Goal: Information Seeking & Learning: Learn about a topic

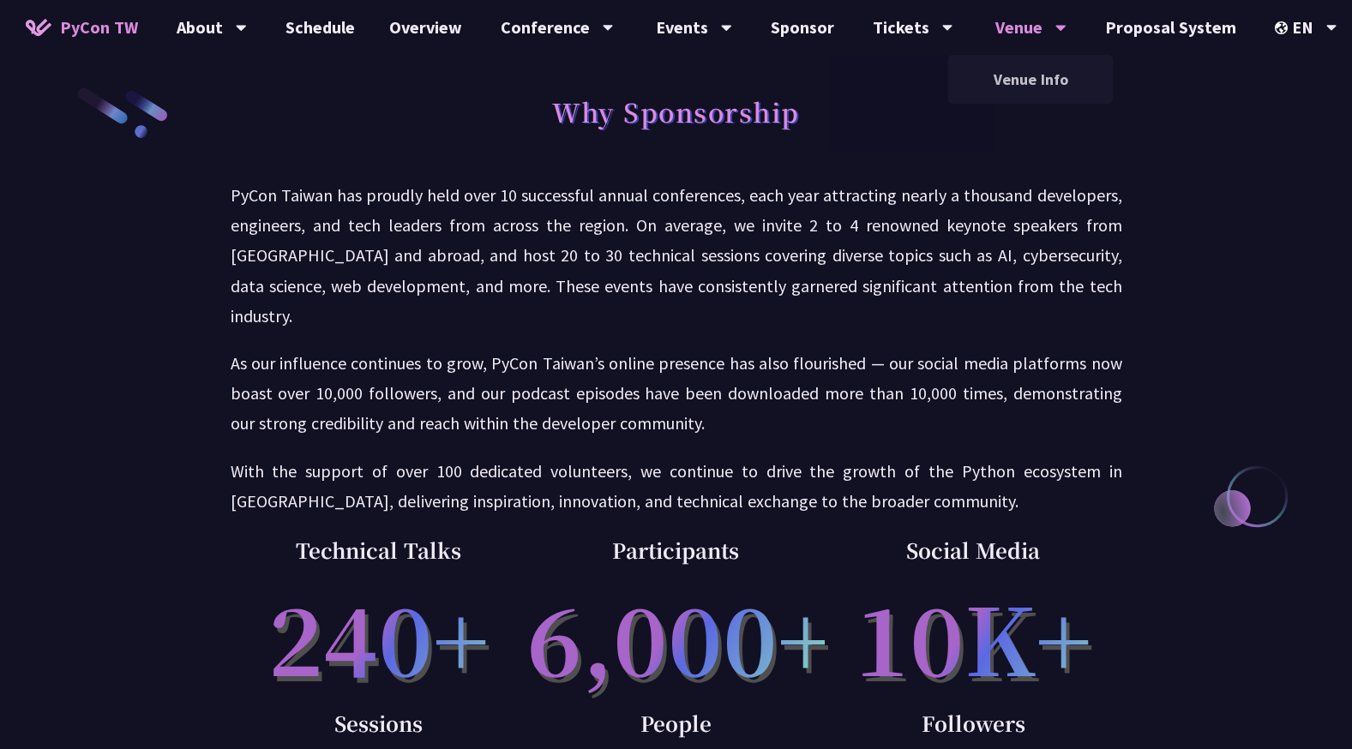
click at [980, 35] on div "Venue Venue Info" at bounding box center [1031, 27] width 114 height 55
click at [896, 29] on div "Tickets" at bounding box center [912, 27] width 81 height 55
click at [693, 31] on div "Events" at bounding box center [694, 27] width 76 height 55
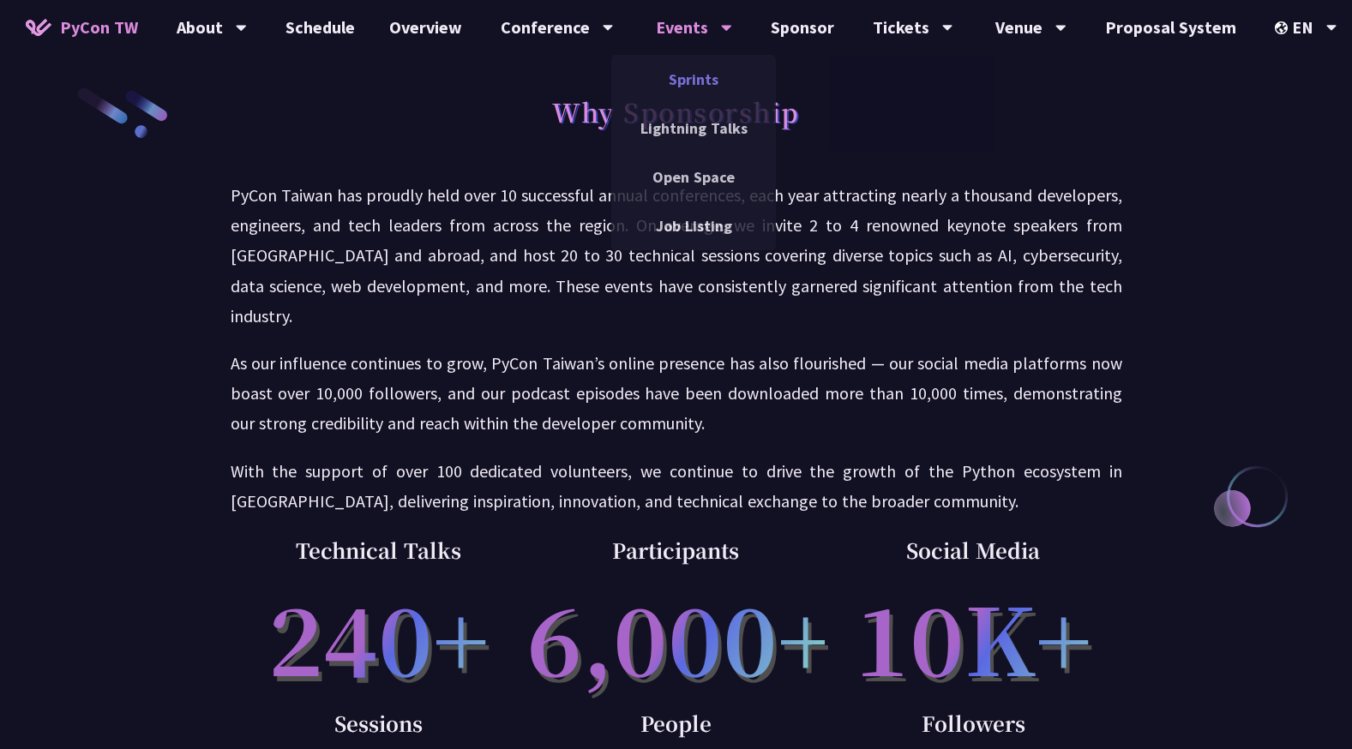
click at [661, 75] on link "Sprints" at bounding box center [693, 79] width 165 height 40
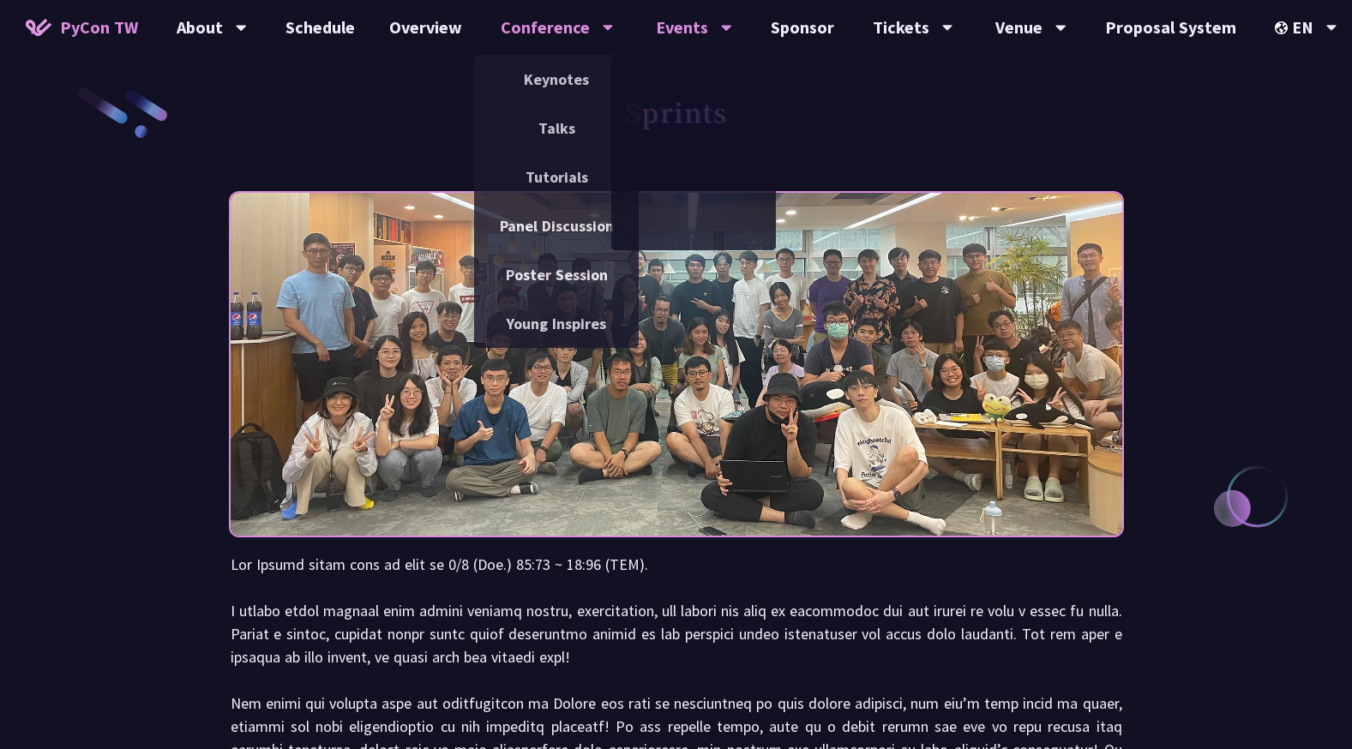
click at [547, 36] on div "Conference" at bounding box center [557, 27] width 113 height 55
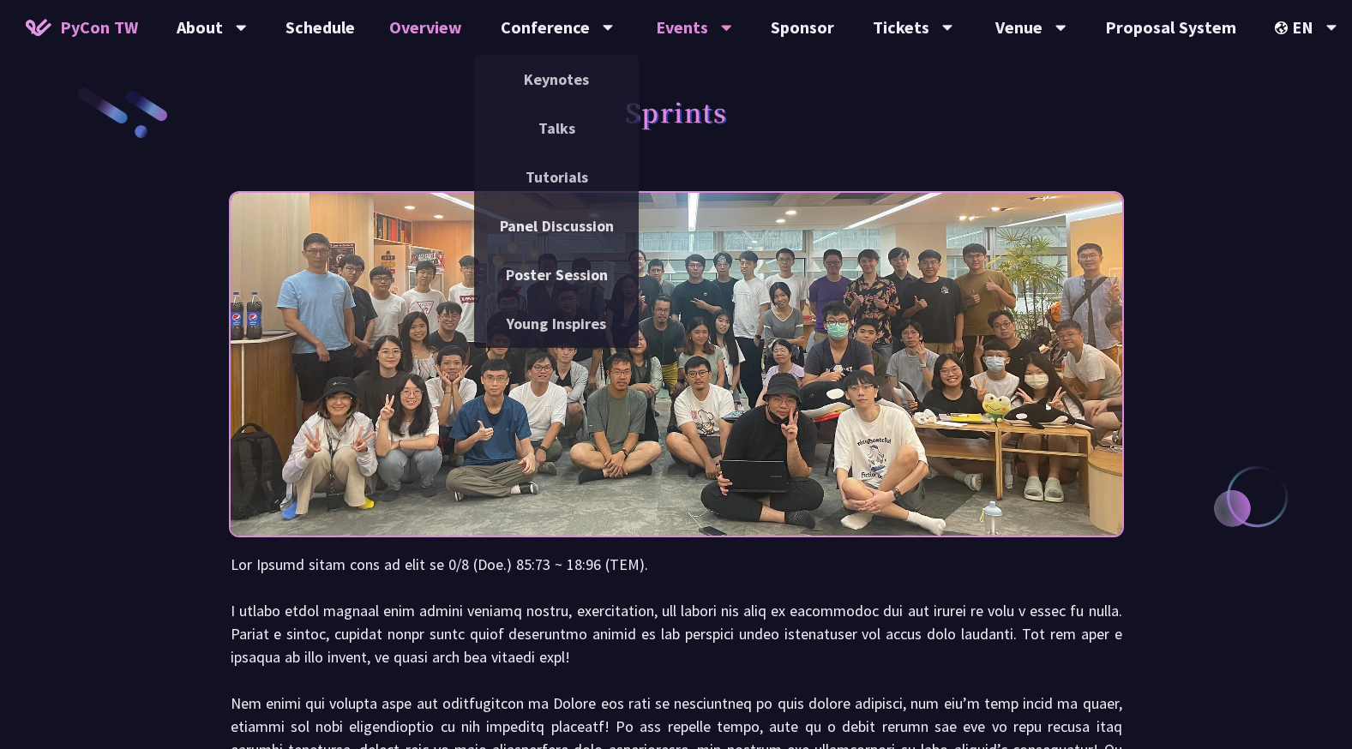
click at [440, 31] on link "Overview" at bounding box center [425, 27] width 107 height 55
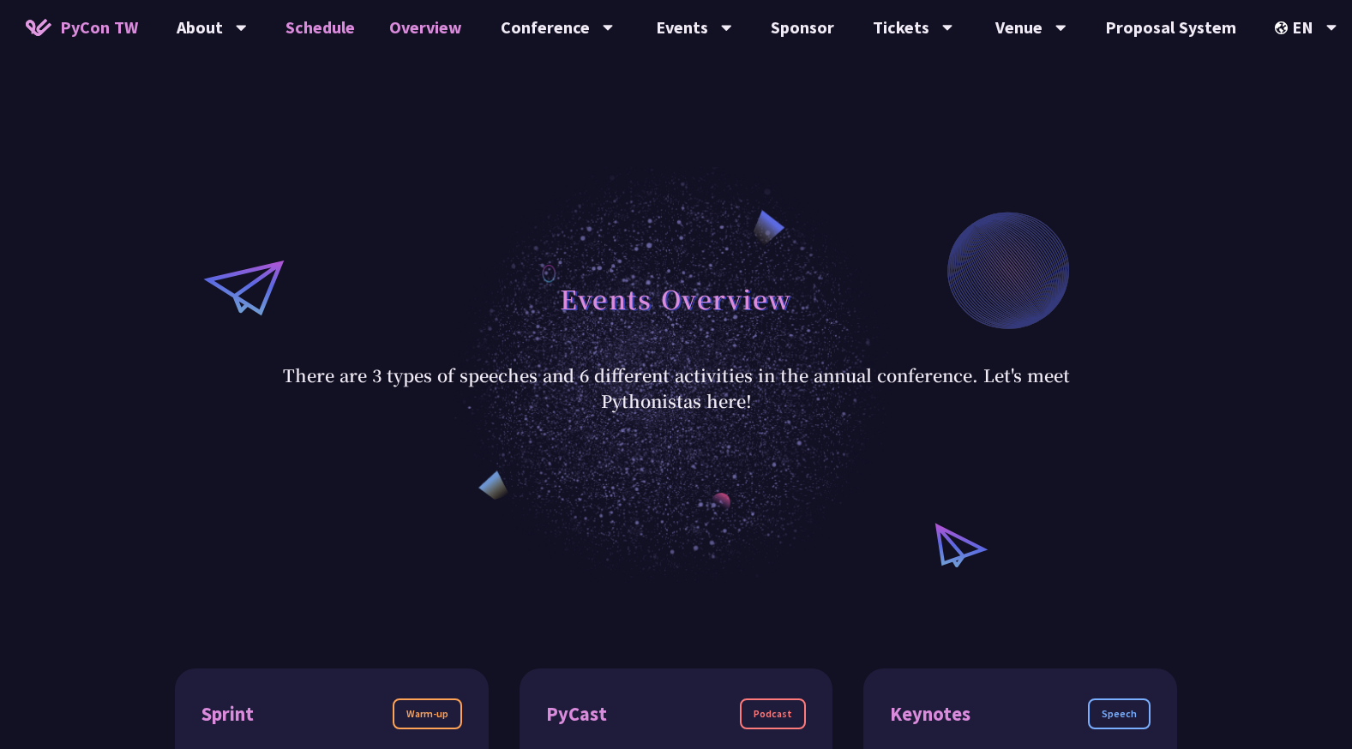
click at [330, 36] on link "Schedule" at bounding box center [320, 27] width 104 height 55
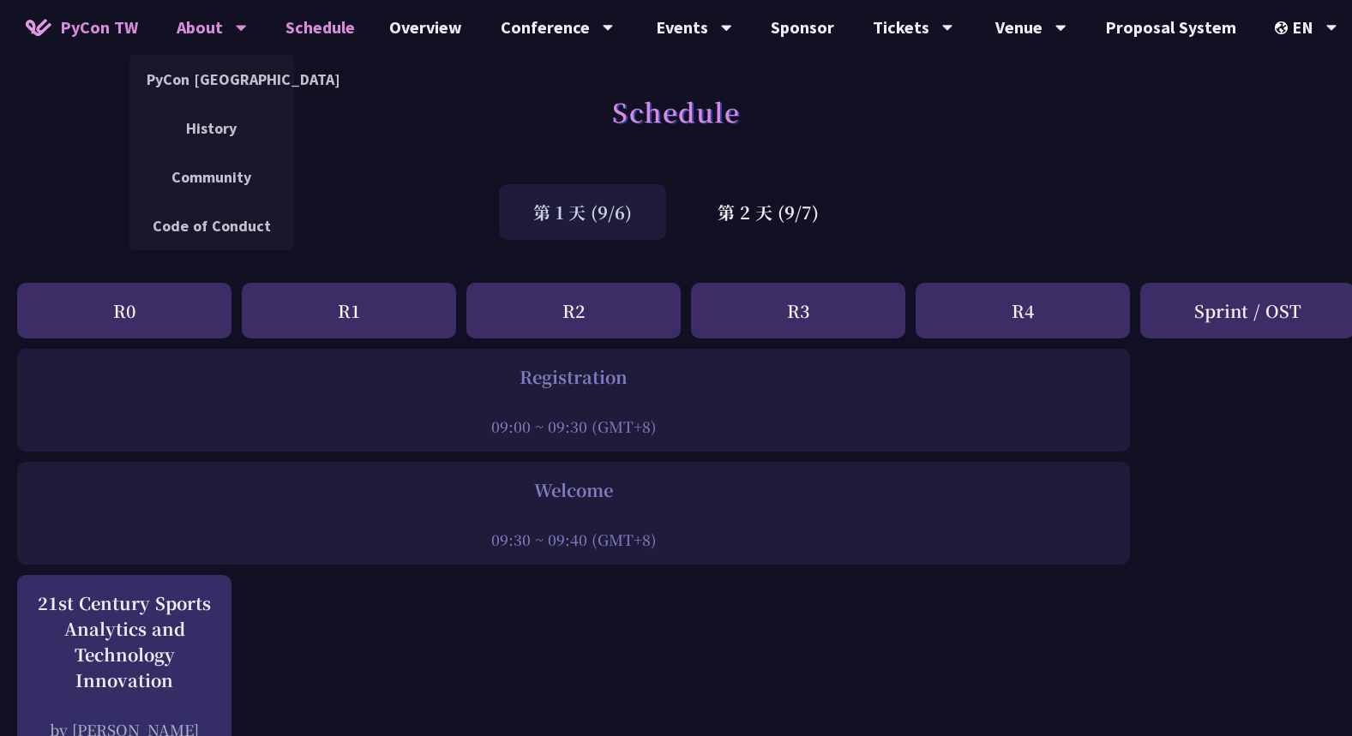
click at [225, 32] on div "About" at bounding box center [212, 27] width 70 height 55
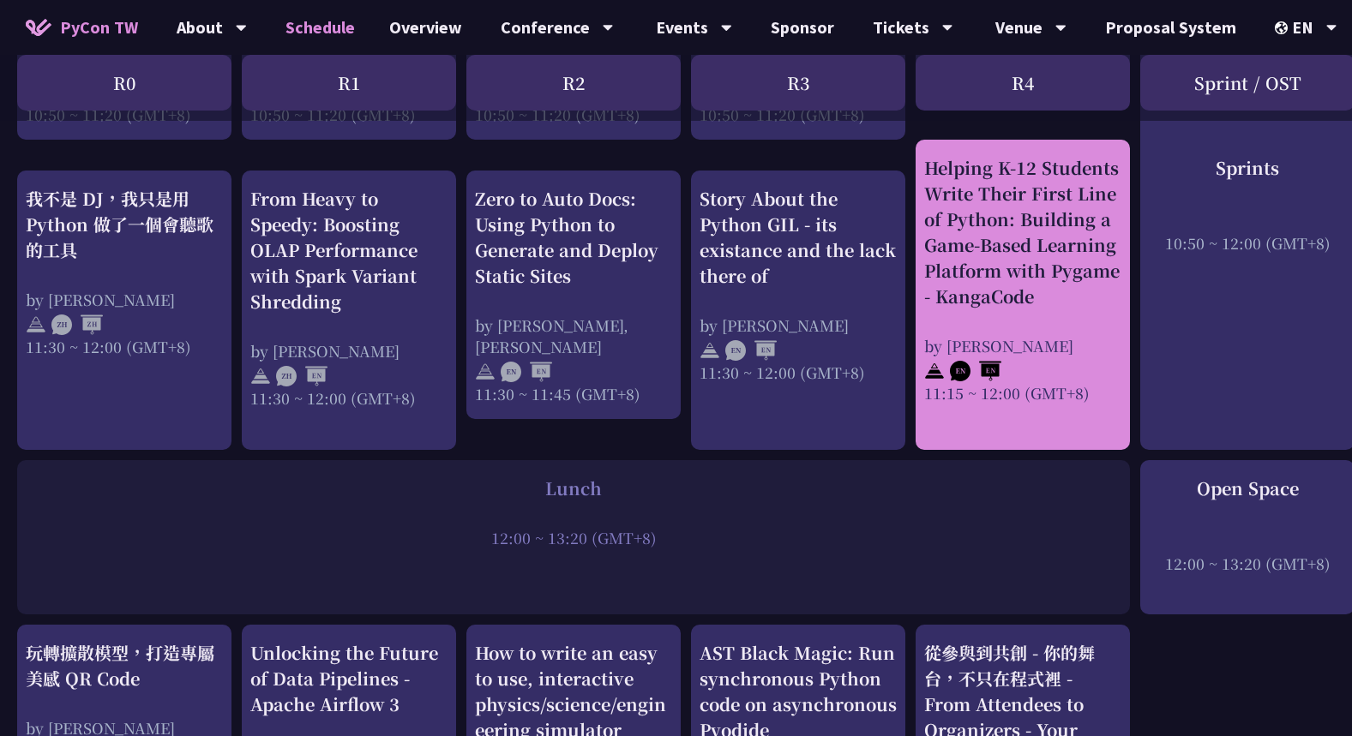
scroll to position [943, 0]
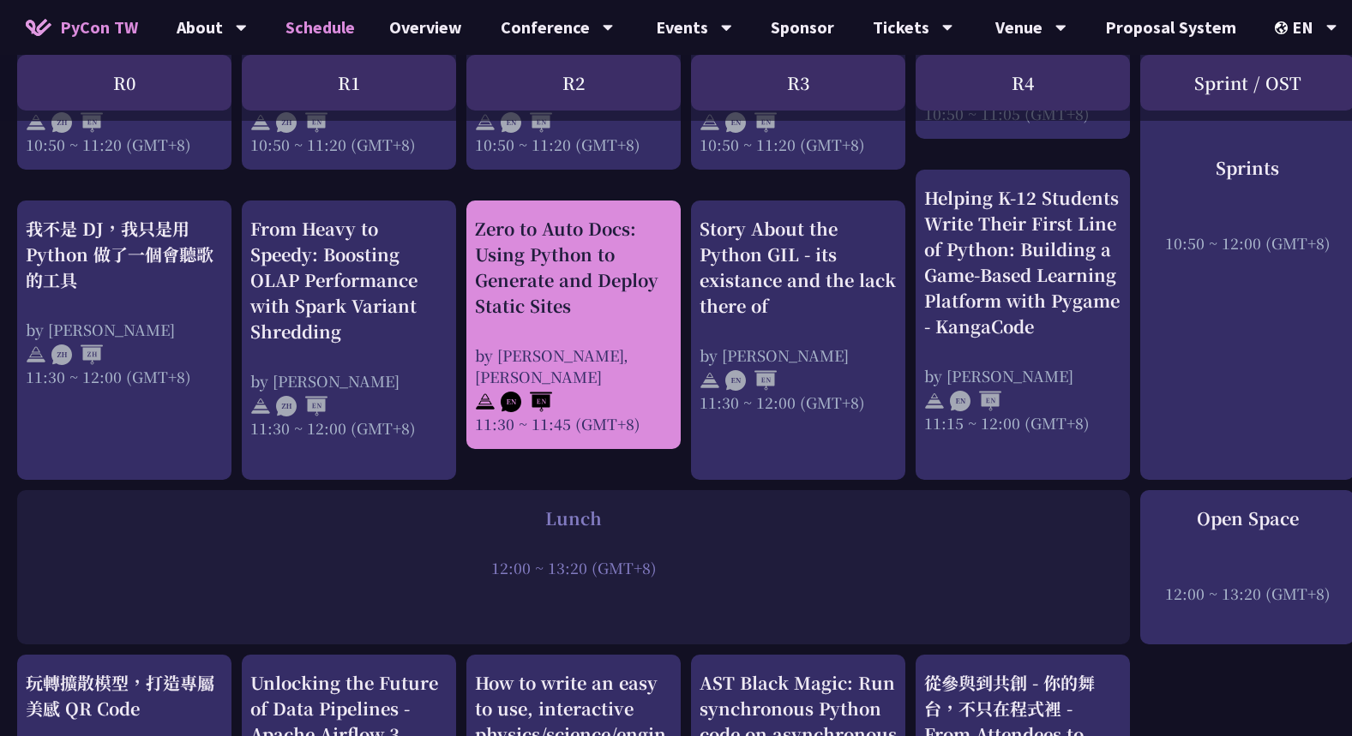
click at [607, 398] on div at bounding box center [573, 400] width 197 height 26
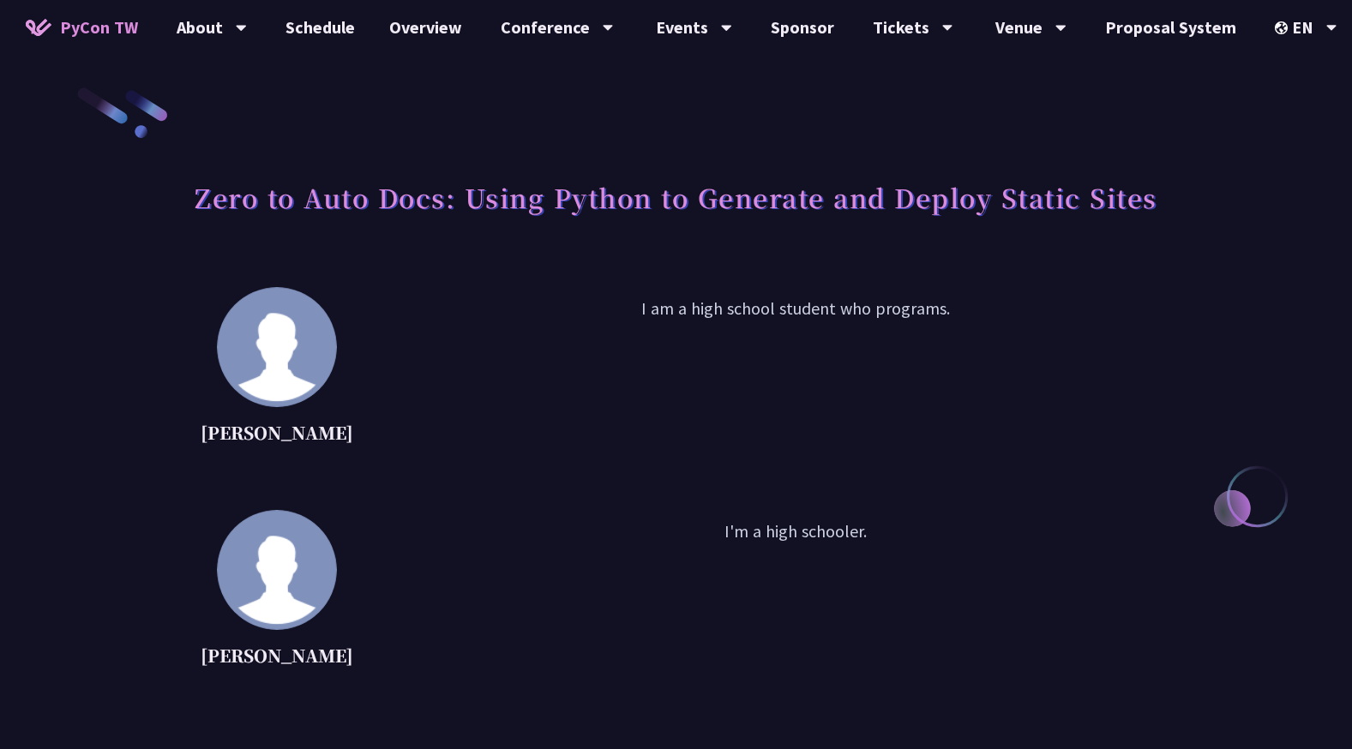
drag, startPoint x: 605, startPoint y: 278, endPoint x: 983, endPoint y: 315, distance: 379.8
click at [982, 315] on p "I am a high school student who programs." at bounding box center [795, 373] width 798 height 154
click at [866, 338] on p "I am a high school student who programs." at bounding box center [795, 373] width 798 height 154
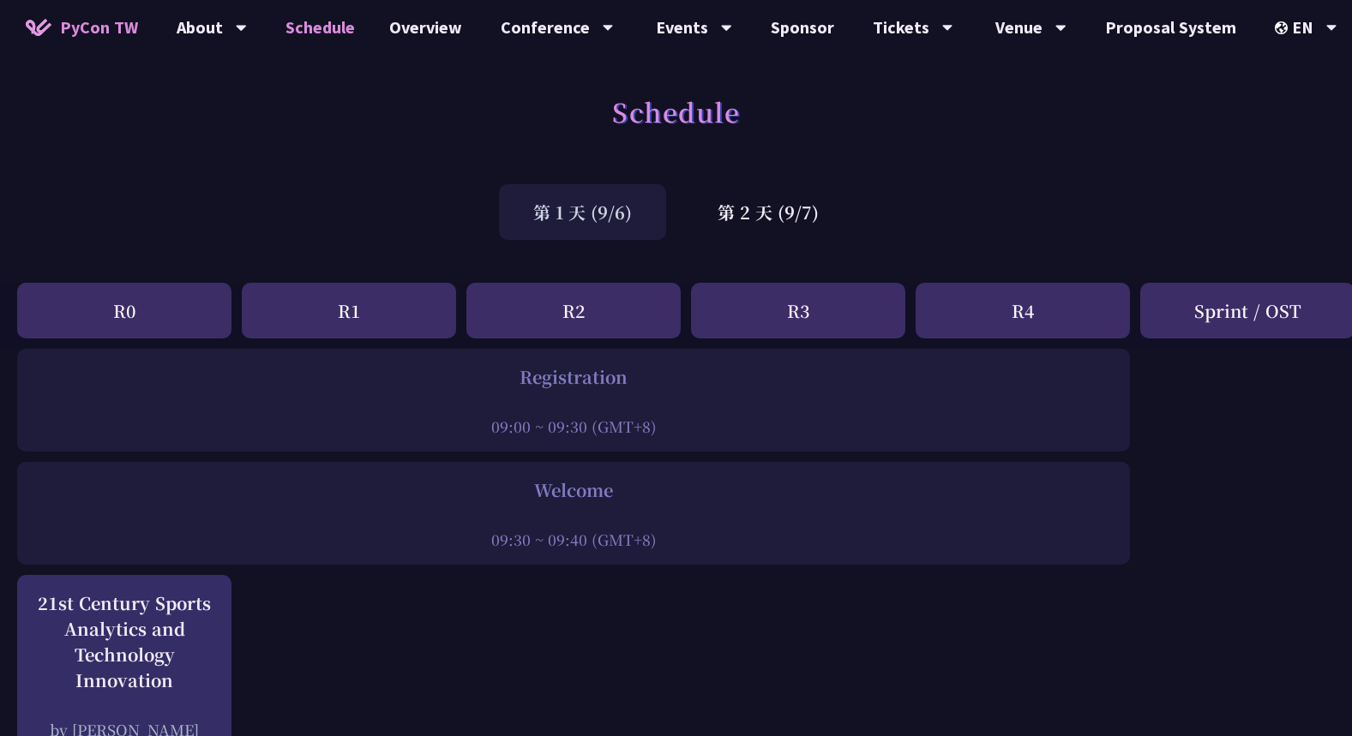
drag, startPoint x: 819, startPoint y: 577, endPoint x: 817, endPoint y: 61, distance: 516.0
click at [735, 219] on div "第 2 天 (9/7)" at bounding box center [768, 212] width 170 height 56
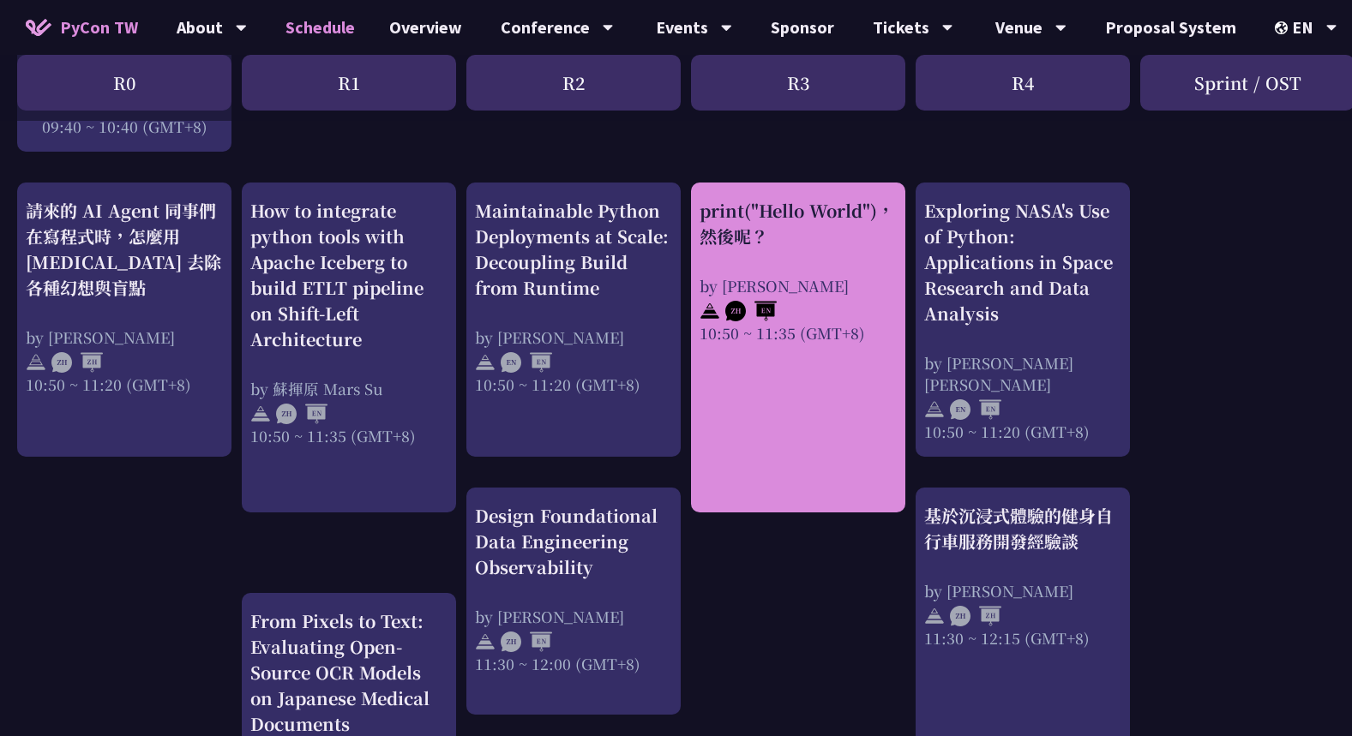
scroll to position [600, 0]
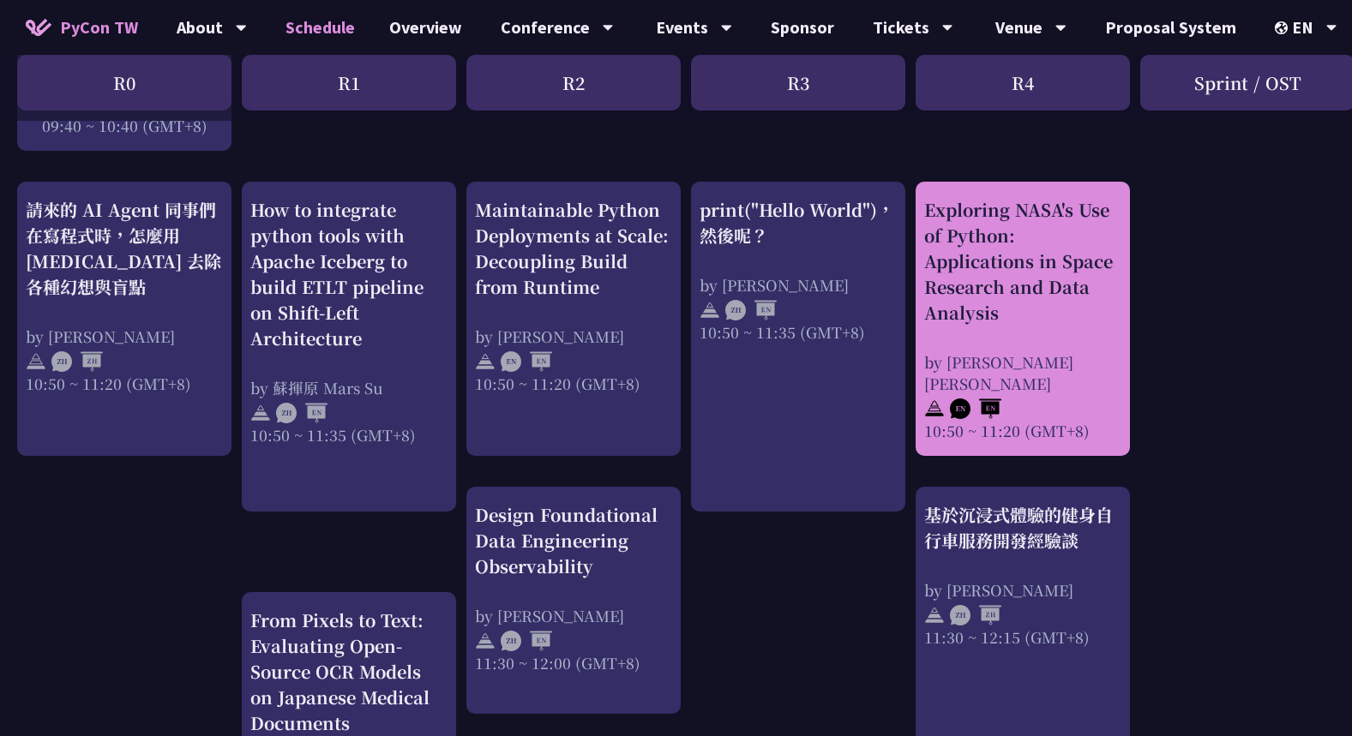
click at [1036, 357] on div "by [PERSON_NAME] [PERSON_NAME]" at bounding box center [1022, 372] width 197 height 43
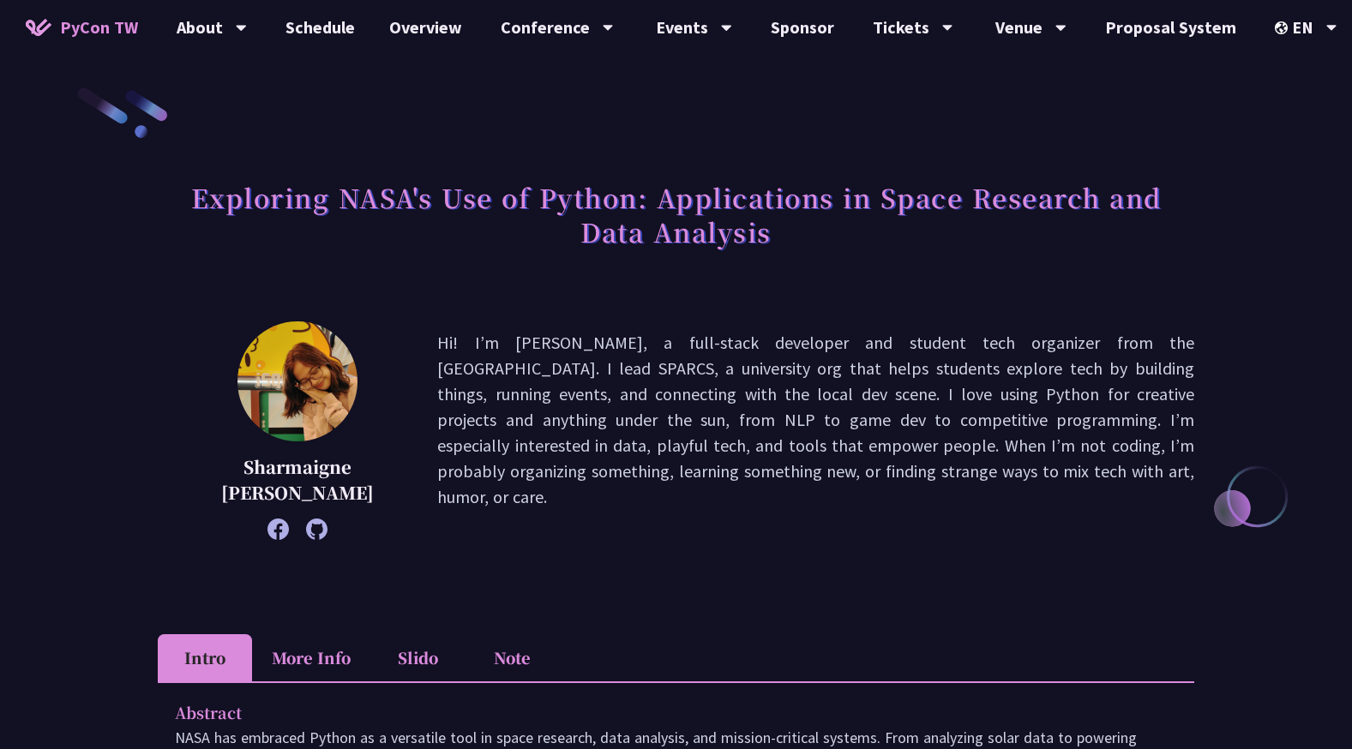
drag, startPoint x: 510, startPoint y: 363, endPoint x: 915, endPoint y: 479, distance: 421.8
click at [915, 479] on p "Hi! I’m [PERSON_NAME], a full-stack developer and student tech organizer from t…" at bounding box center [815, 430] width 757 height 201
click at [916, 478] on p "Hi! I’m [PERSON_NAME], a full-stack developer and student tech organizer from t…" at bounding box center [815, 430] width 757 height 201
click at [853, 445] on p "Hi! I’m [PERSON_NAME], a full-stack developer and student tech organizer from t…" at bounding box center [815, 430] width 757 height 201
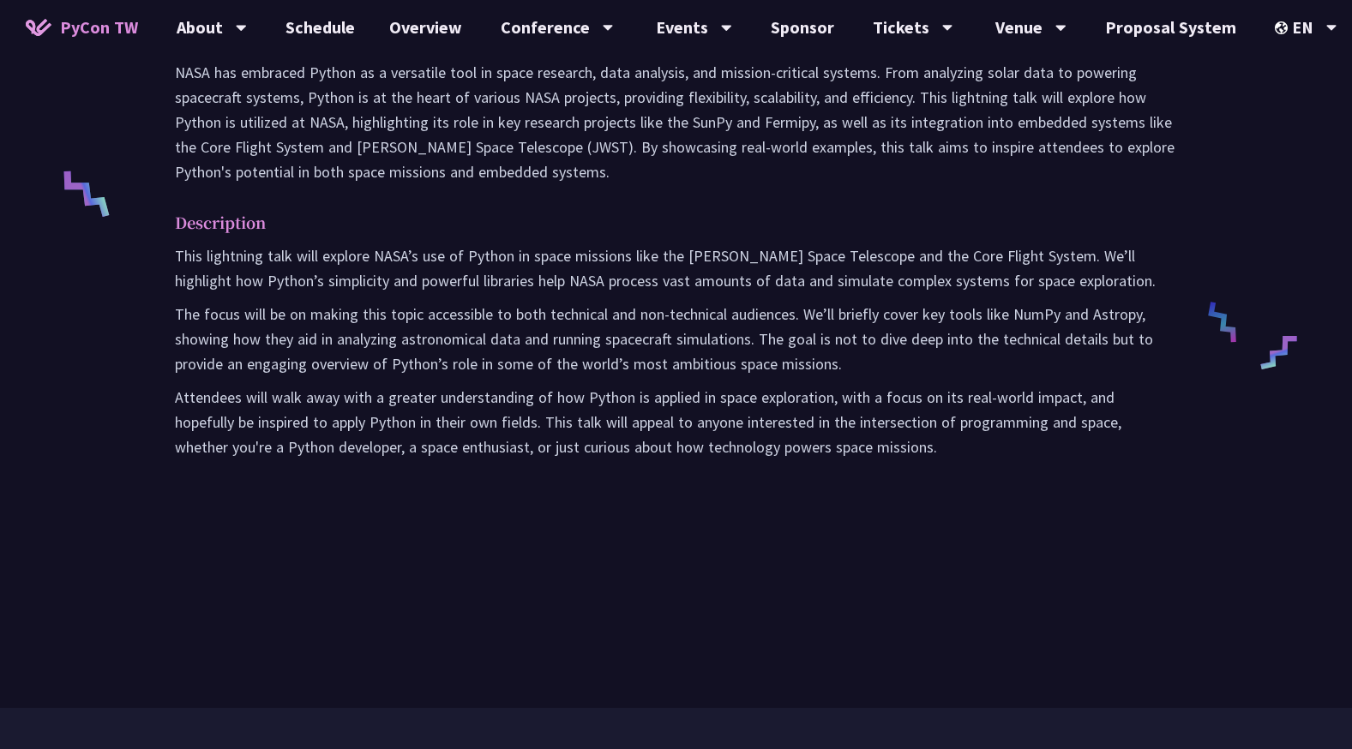
scroll to position [686, 0]
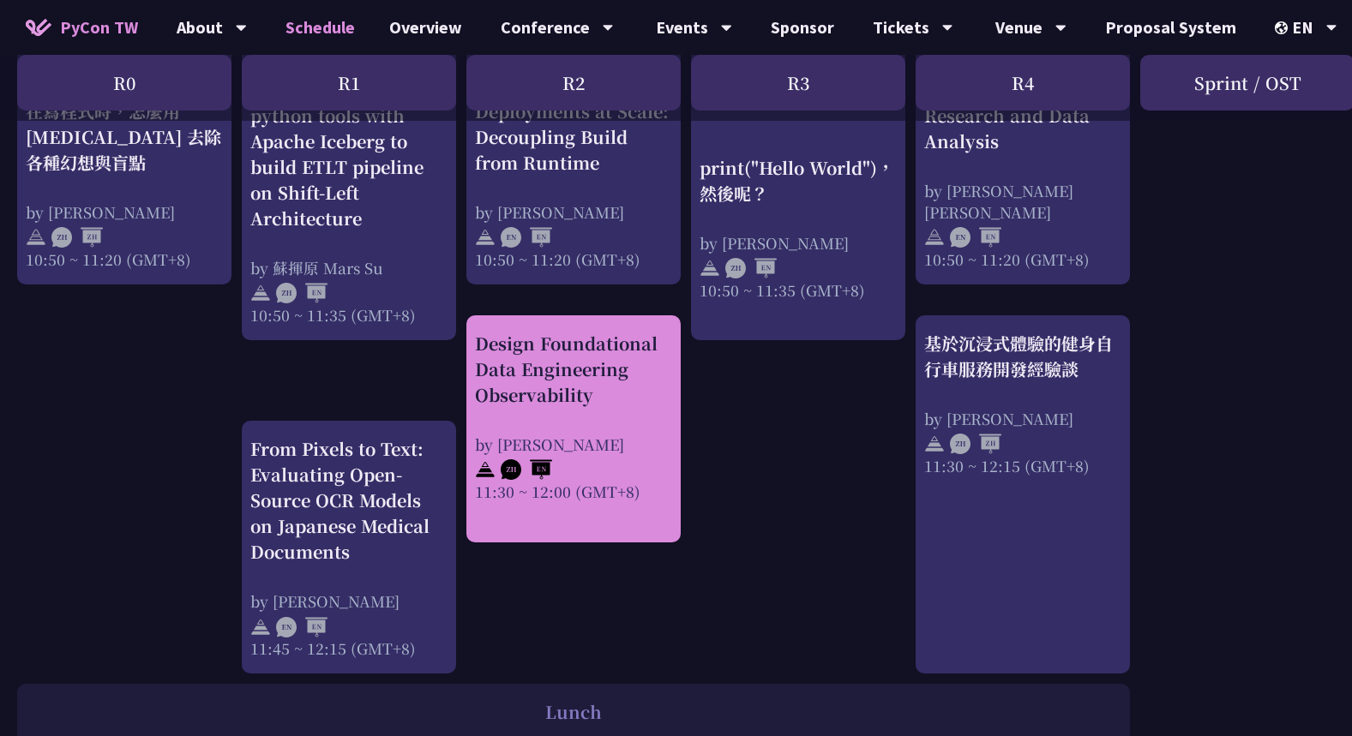
scroll to position [429, 0]
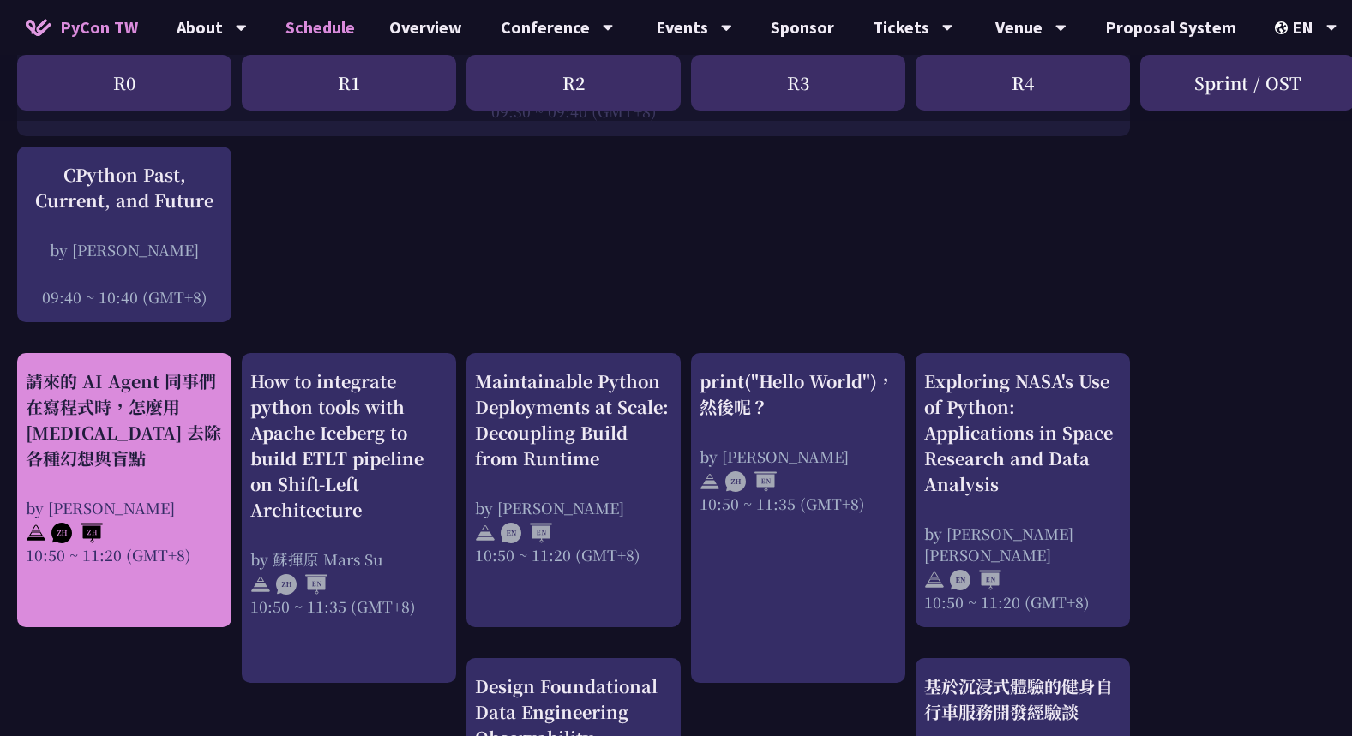
click at [34, 443] on div "請來的 AI Agent 同事們在寫程式時，怎麼用 [MEDICAL_DATA] 去除各種幻想與盲點" at bounding box center [124, 420] width 197 height 103
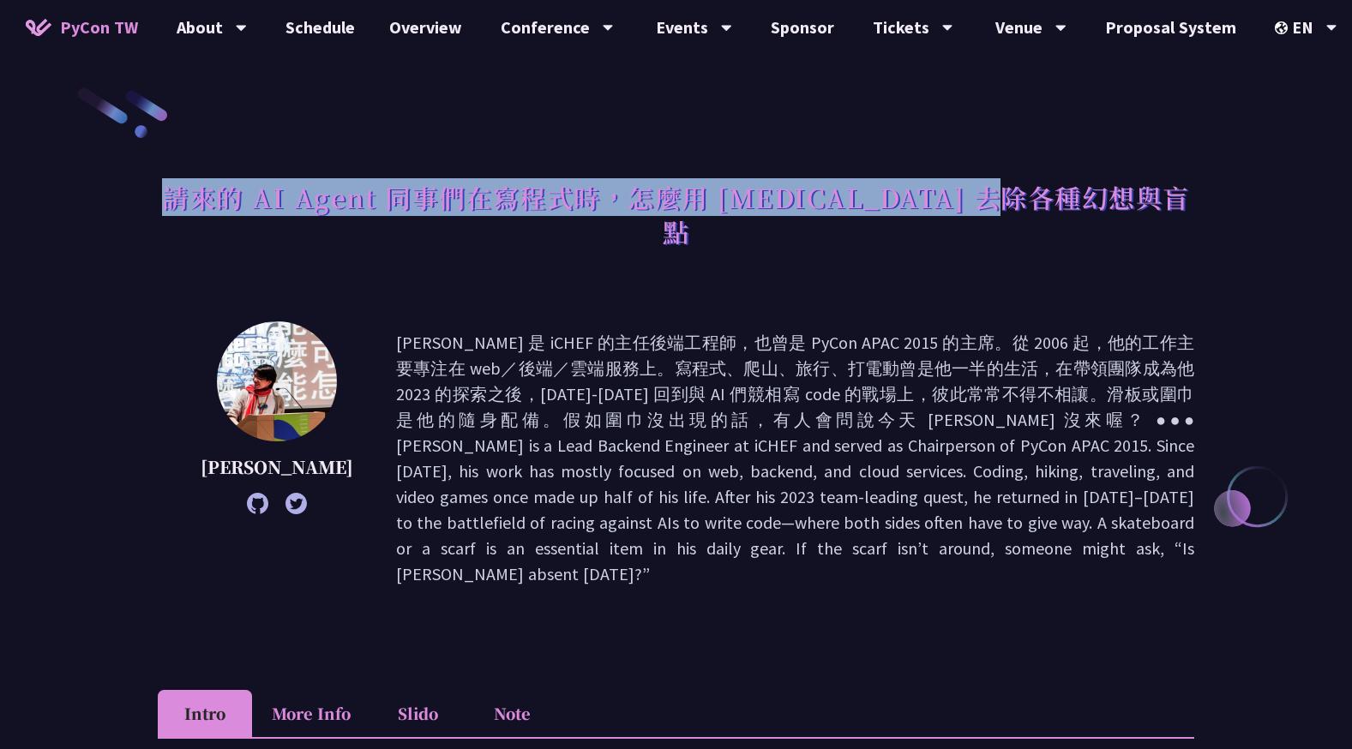
drag, startPoint x: 233, startPoint y: 193, endPoint x: 1130, endPoint y: 201, distance: 897.4
click at [1130, 201] on div "請來的 AI Agent 同事們在寫程式時，怎麼用 [MEDICAL_DATA] 去除各種幻想與盲點" at bounding box center [676, 233] width 1036 height 124
copy h1 "請來的 AI Agent 同事們在寫程式時，怎麼用 [MEDICAL_DATA] 去除各種幻想與盲點"
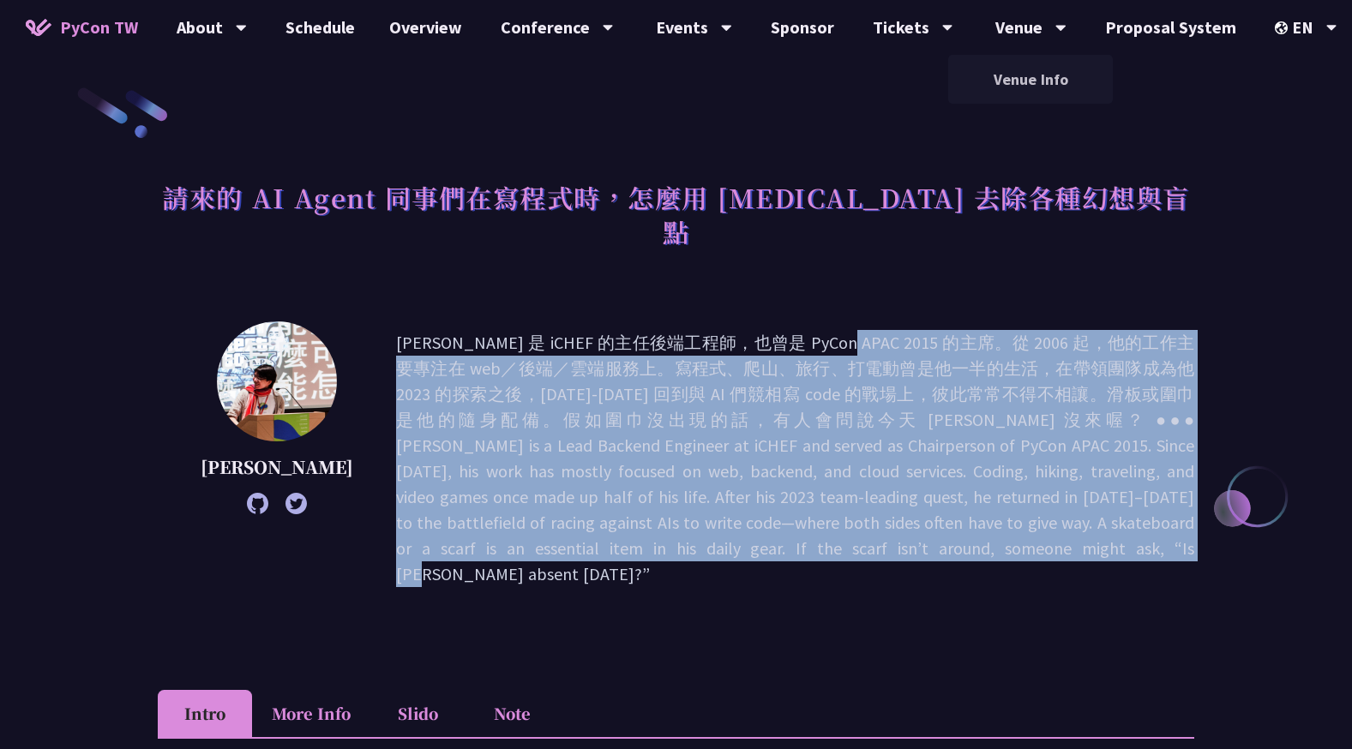
drag, startPoint x: 938, startPoint y: 507, endPoint x: 962, endPoint y: 574, distance: 71.3
click at [962, 574] on div "[PERSON_NAME]" at bounding box center [676, 484] width 1036 height 326
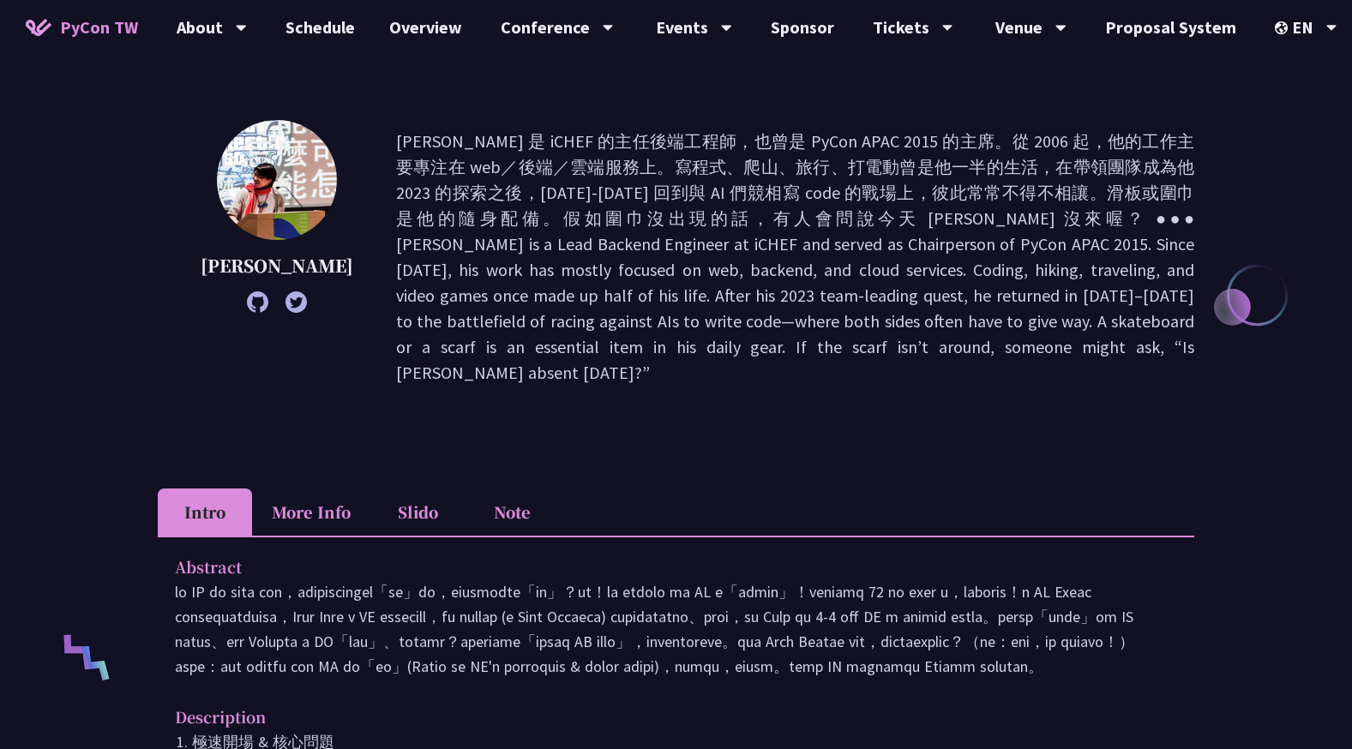
scroll to position [514, 0]
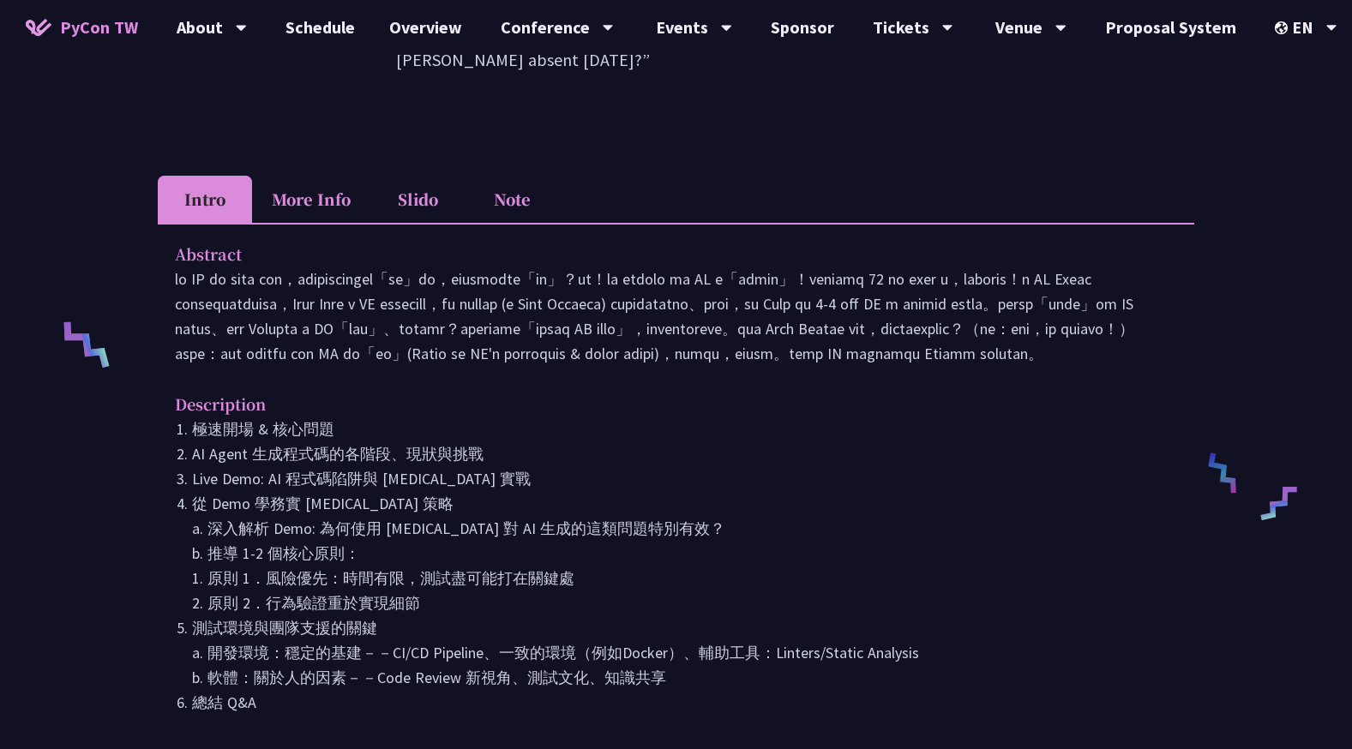
drag, startPoint x: 251, startPoint y: 215, endPoint x: 1022, endPoint y: 331, distance: 779.1
click at [1022, 331] on p at bounding box center [676, 316] width 1002 height 99
drag, startPoint x: 1023, startPoint y: 331, endPoint x: 177, endPoint y: 218, distance: 854.3
click at [177, 267] on p at bounding box center [676, 316] width 1002 height 99
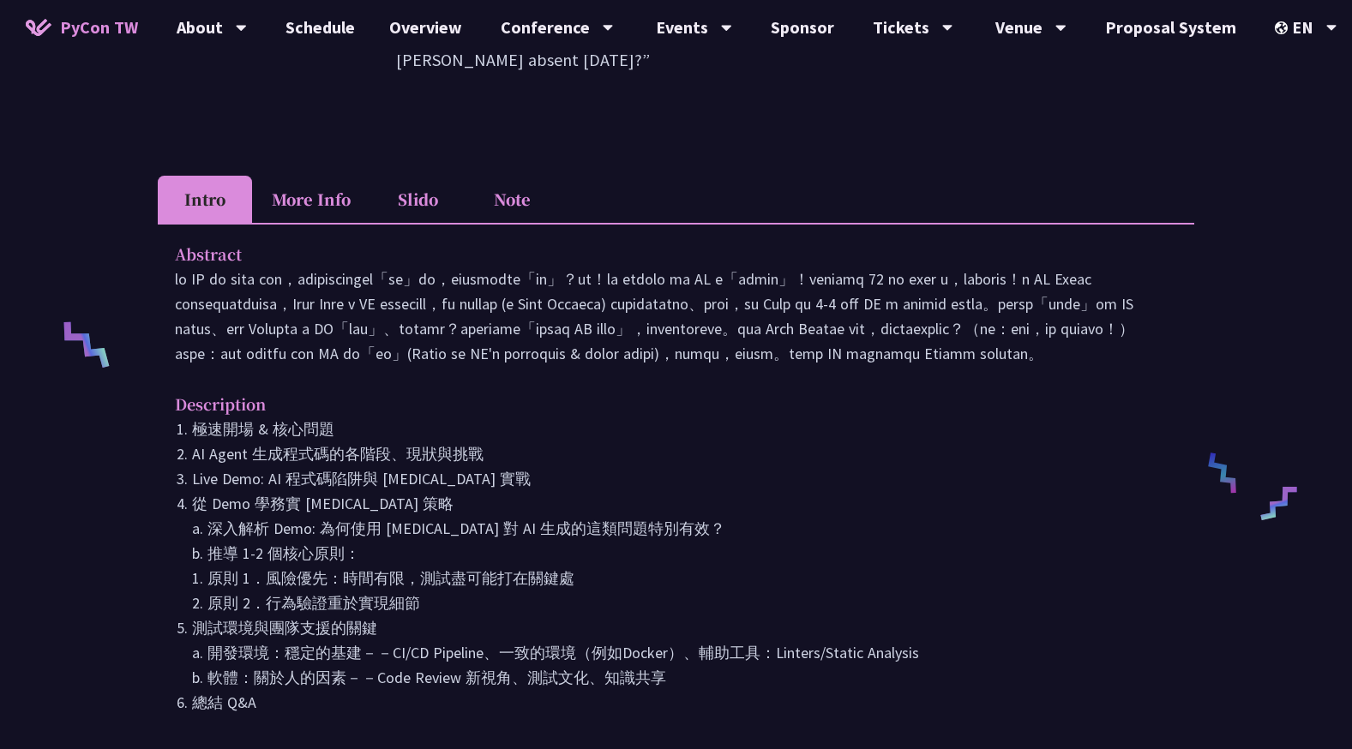
drag, startPoint x: 177, startPoint y: 218, endPoint x: 177, endPoint y: 201, distance: 16.3
click at [177, 267] on p at bounding box center [676, 316] width 1002 height 99
drag, startPoint x: 179, startPoint y: 199, endPoint x: 981, endPoint y: 340, distance: 814.6
click at [981, 340] on div "Abstract" at bounding box center [676, 304] width 1002 height 124
click at [981, 340] on p at bounding box center [676, 316] width 1002 height 99
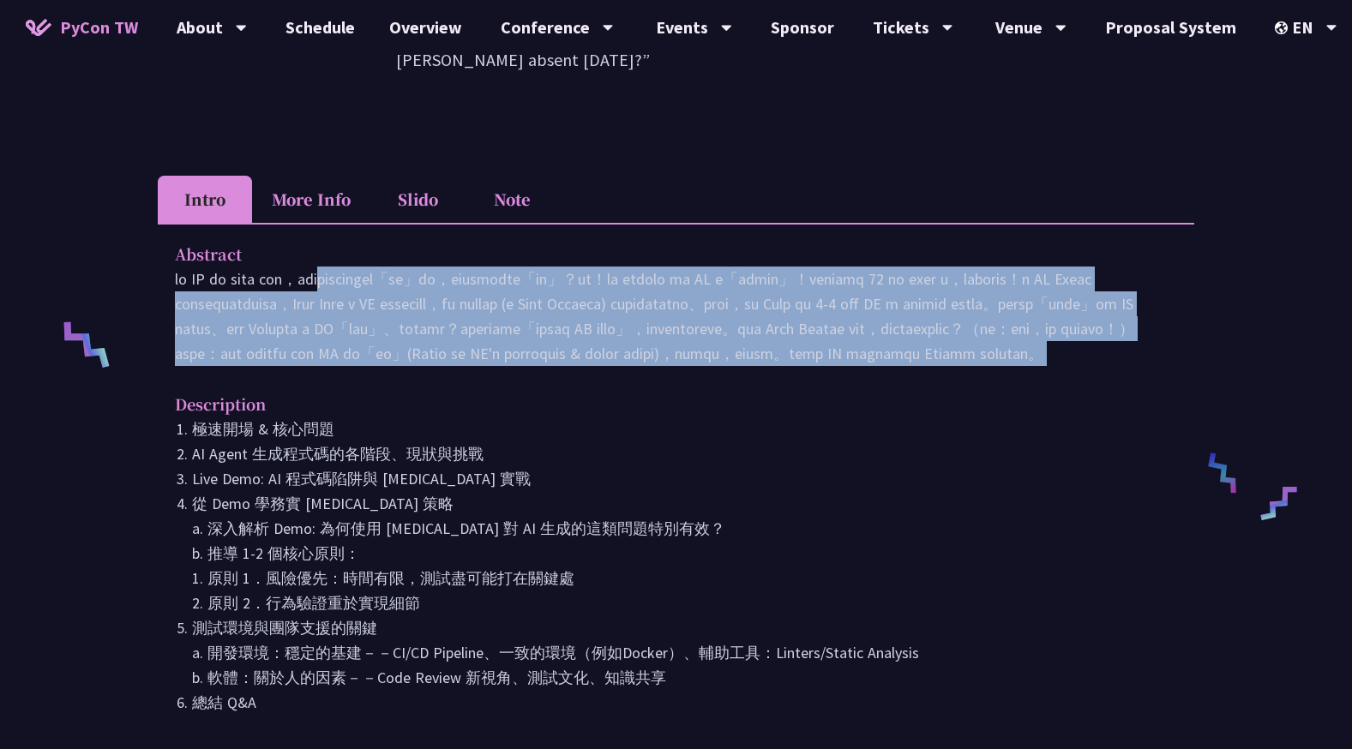
drag, startPoint x: 981, startPoint y: 340, endPoint x: 166, endPoint y: 206, distance: 826.1
click at [166, 223] on div "Abstract Description 極速開場 & 核心問題 AI Agent 生成程式碼的各階段、現狀與挑戰 Live Demo: AI 程式碼陷阱與 …" at bounding box center [676, 490] width 1036 height 535
click at [870, 325] on p at bounding box center [676, 316] width 1002 height 99
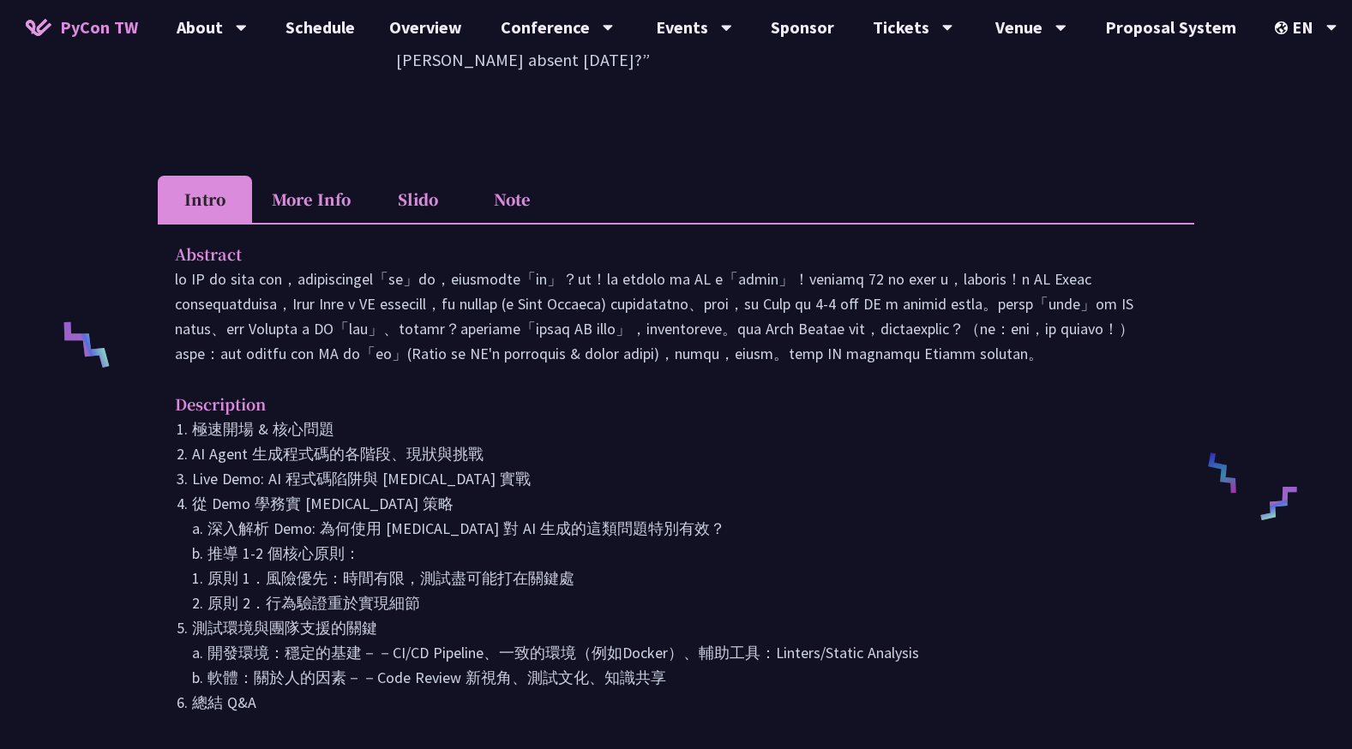
drag, startPoint x: 166, startPoint y: 472, endPoint x: 649, endPoint y: 667, distance: 520.3
click at [649, 667] on div "請來的 AI Agent 同事們在寫程式時，怎麼用 [MEDICAL_DATA] 去除各種幻想與盲點 [PERSON_NAME] Intro More Inf…" at bounding box center [676, 426] width 1352 height 1880
click at [649, 667] on li "測試環境與團隊支援的關鍵 a. 開發環境：穩定的基建－－CI/CD Pipeline、一致的環境（例如Docker）、輔助工具：Linters/Static …" at bounding box center [684, 652] width 985 height 75
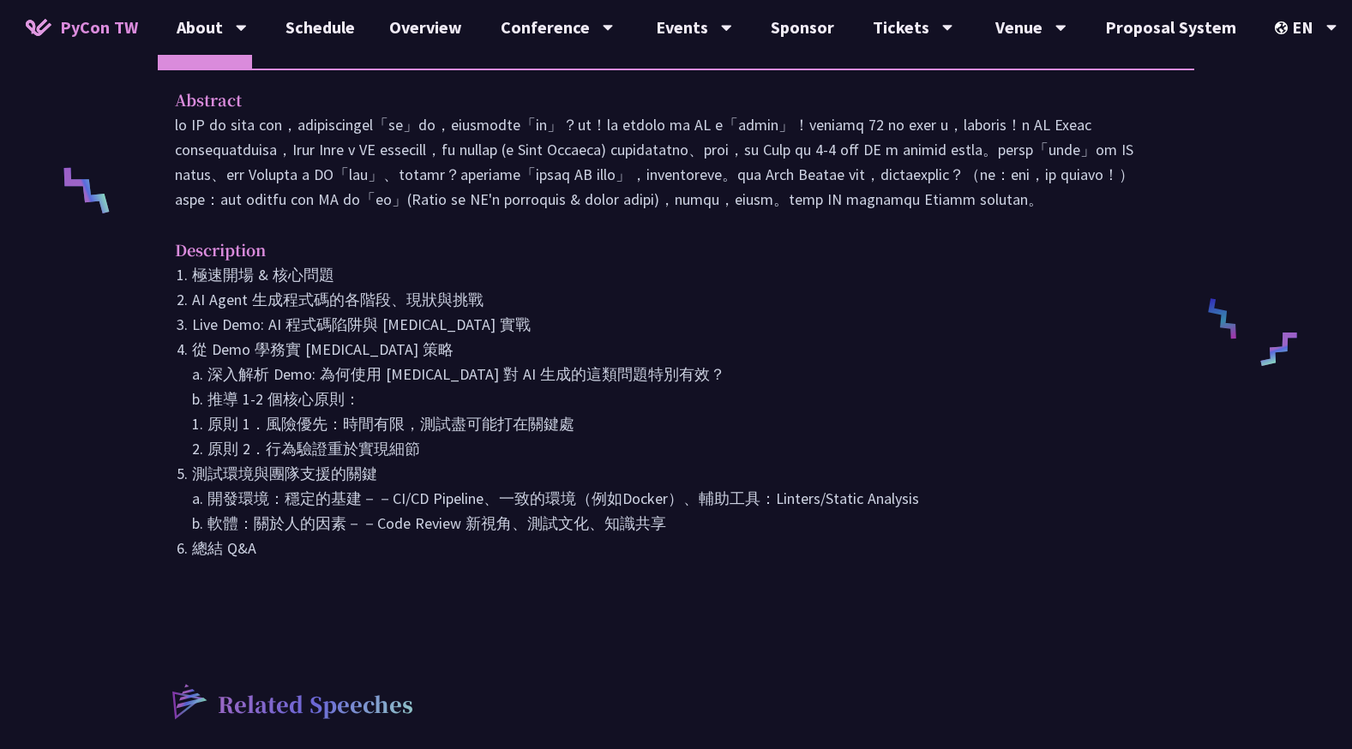
scroll to position [771, 0]
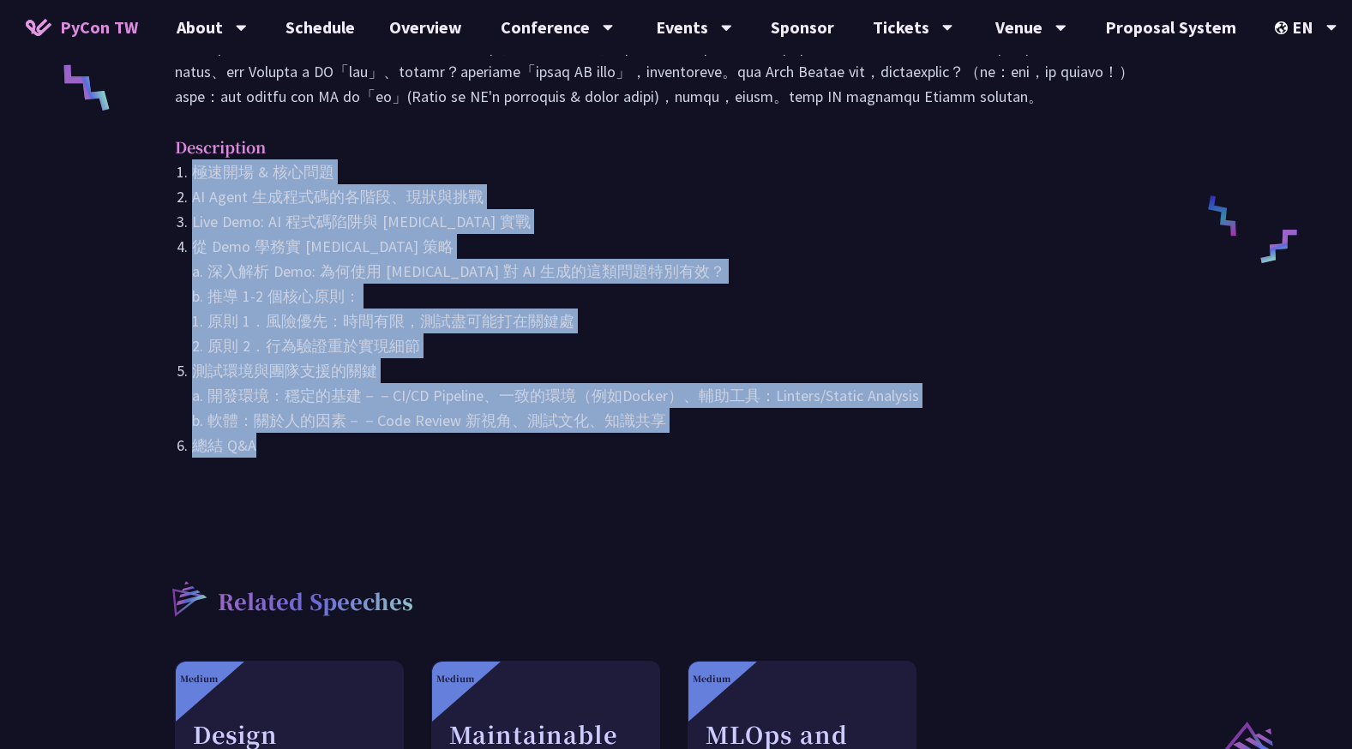
drag, startPoint x: 355, startPoint y: 255, endPoint x: 189, endPoint y: 156, distance: 192.6
click at [189, 156] on div "Abstract Description 極速開場 & 核心問題 AI Agent 生成程式碼的各階段、現狀與挑戰 Live Demo: AI 程式碼陷阱與 …" at bounding box center [676, 233] width 1036 height 535
click at [192, 159] on li "極速開場 & 核心問題" at bounding box center [684, 171] width 985 height 25
click at [440, 433] on li "總結 Q&A" at bounding box center [684, 445] width 985 height 25
drag, startPoint x: 406, startPoint y: 435, endPoint x: 181, endPoint y: 149, distance: 363.7
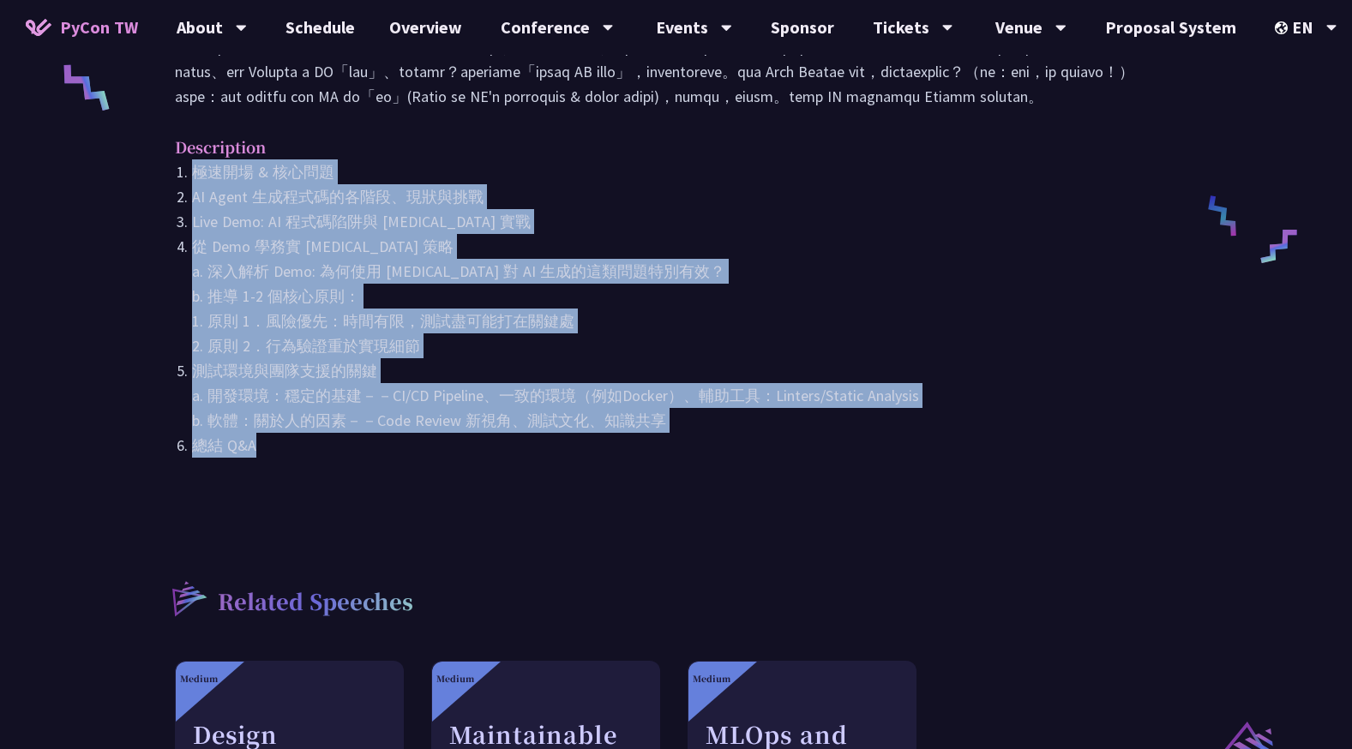
click at [184, 159] on ol "極速開場 & 核心問題 AI Agent 生成程式碼的各階段、現狀與挑戰 Live Demo: AI 程式碼陷阱與 [MEDICAL_DATA] 實戰 從 D…" at bounding box center [676, 308] width 1002 height 298
click at [192, 159] on li "極速開場 & 核心問題" at bounding box center [684, 171] width 985 height 25
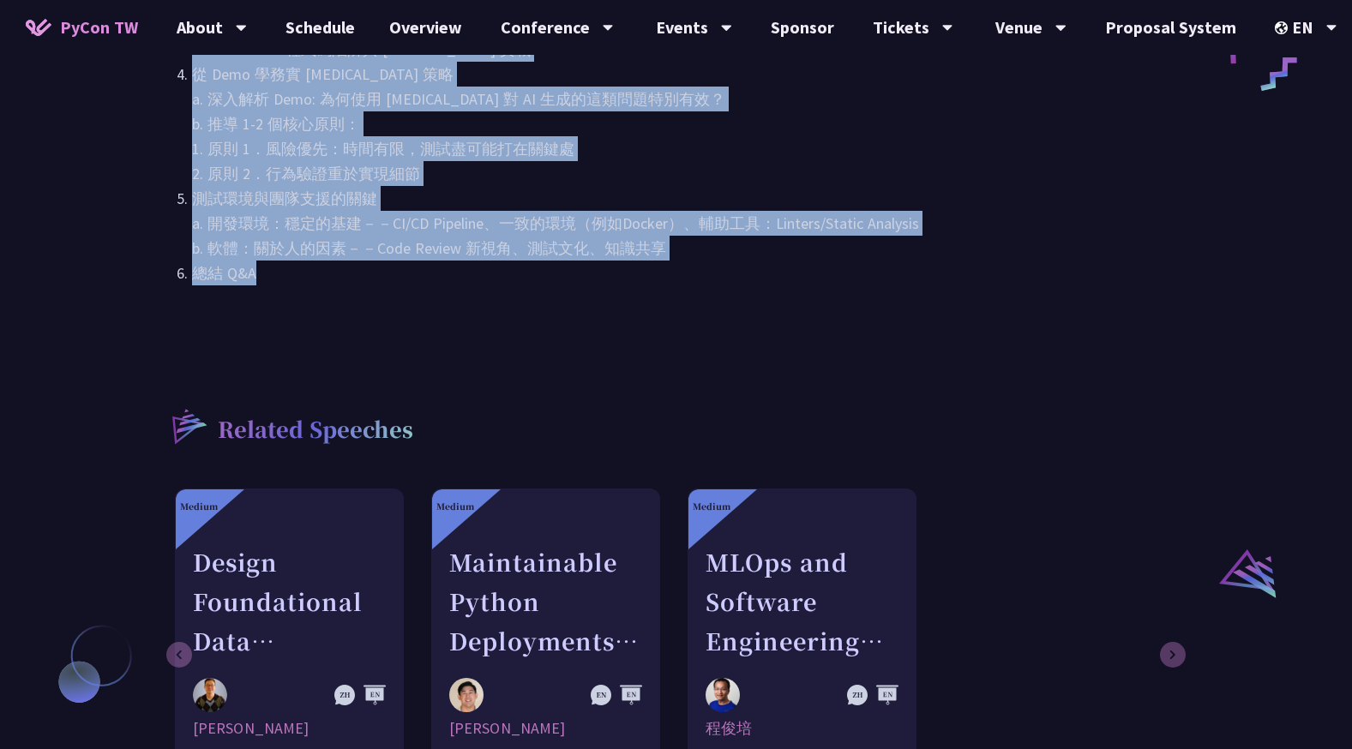
scroll to position [1028, 0]
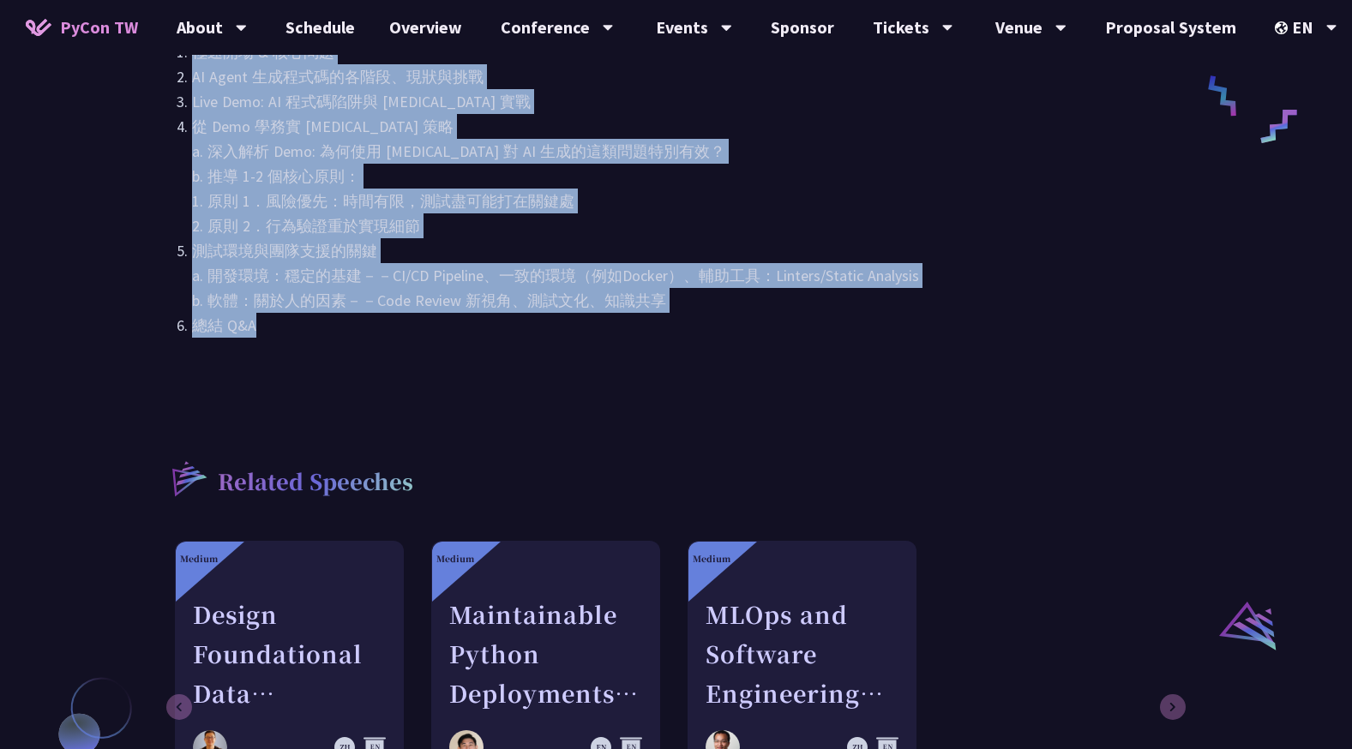
scroll to position [857, 0]
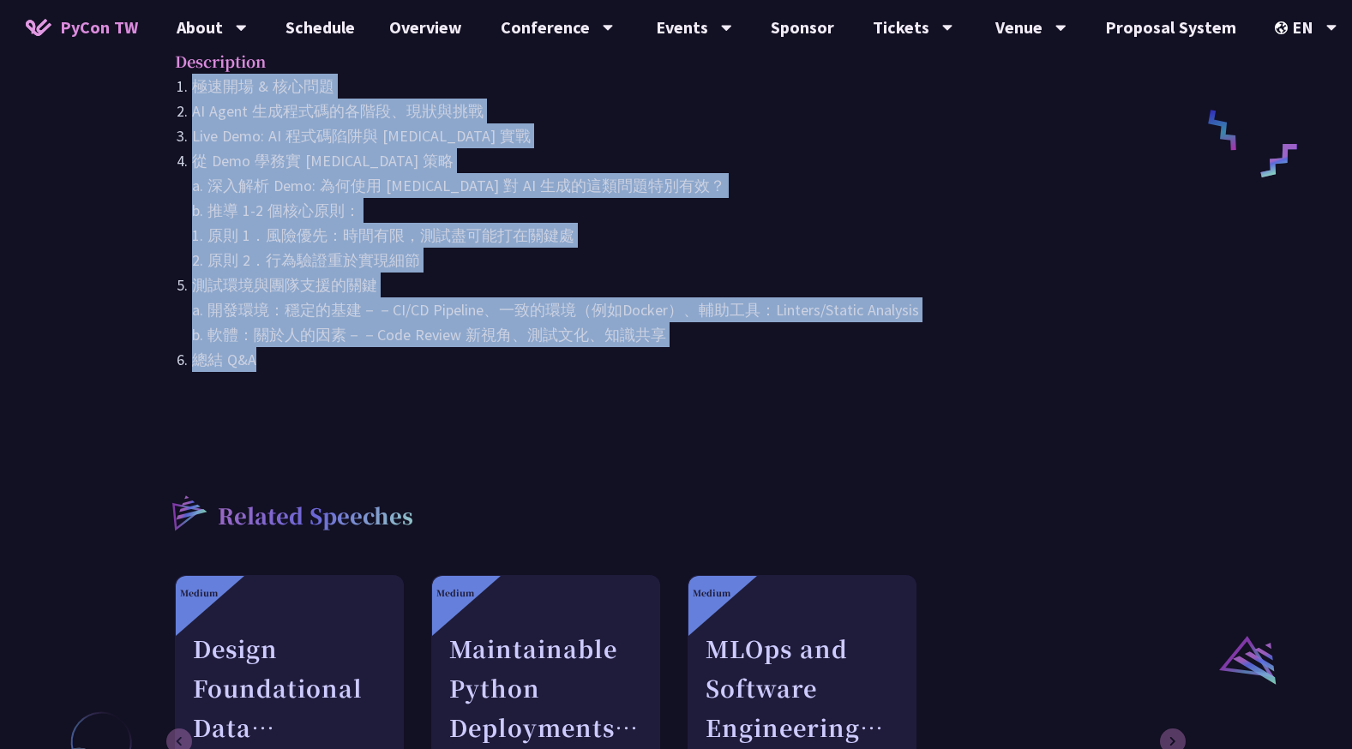
click at [345, 217] on li "從 Demo 學務實 [MEDICAL_DATA] 策略 a. 深入解析 Demo: 為何使用 [MEDICAL_DATA] 對 AI 生成的這類問題特別有效…" at bounding box center [684, 210] width 985 height 124
click at [282, 209] on li "從 Demo 學務實 [MEDICAL_DATA] 策略 a. 深入解析 Demo: 為何使用 [MEDICAL_DATA] 對 AI 生成的這類問題特別有效…" at bounding box center [684, 210] width 985 height 124
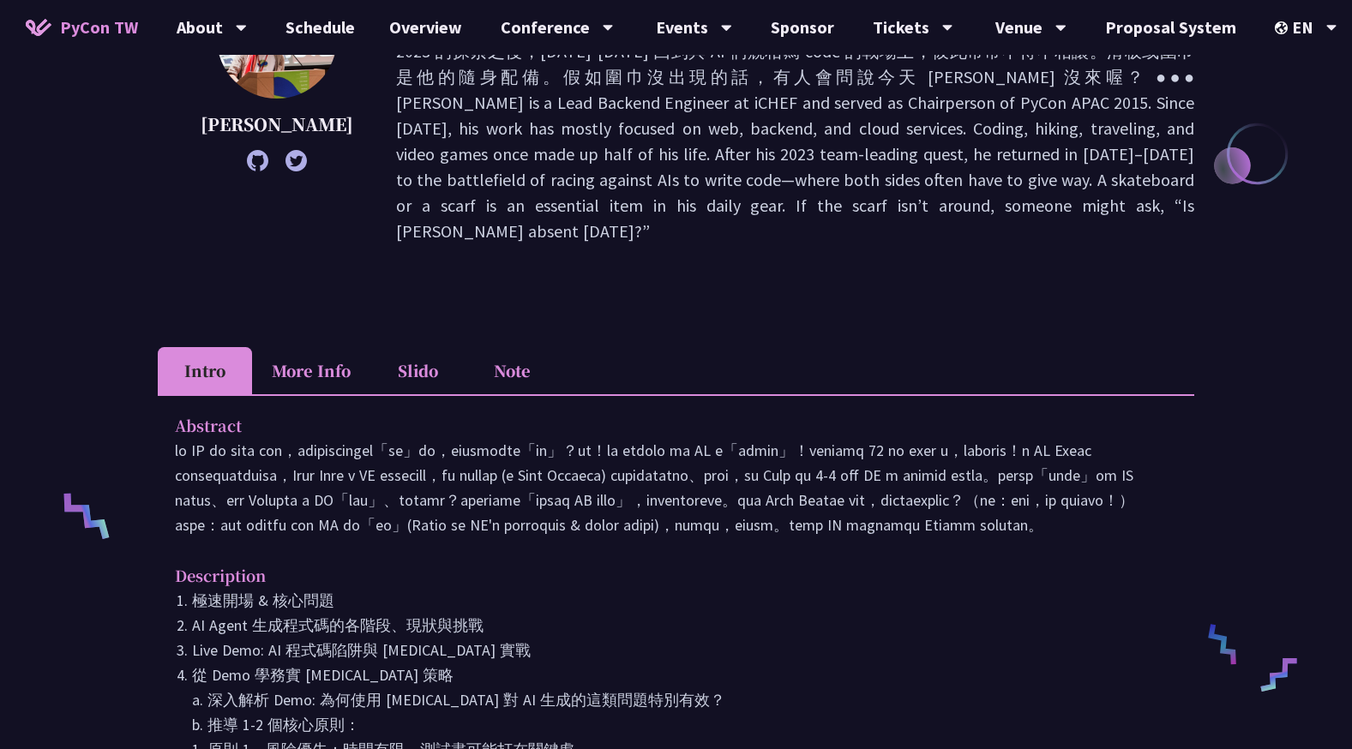
scroll to position [257, 0]
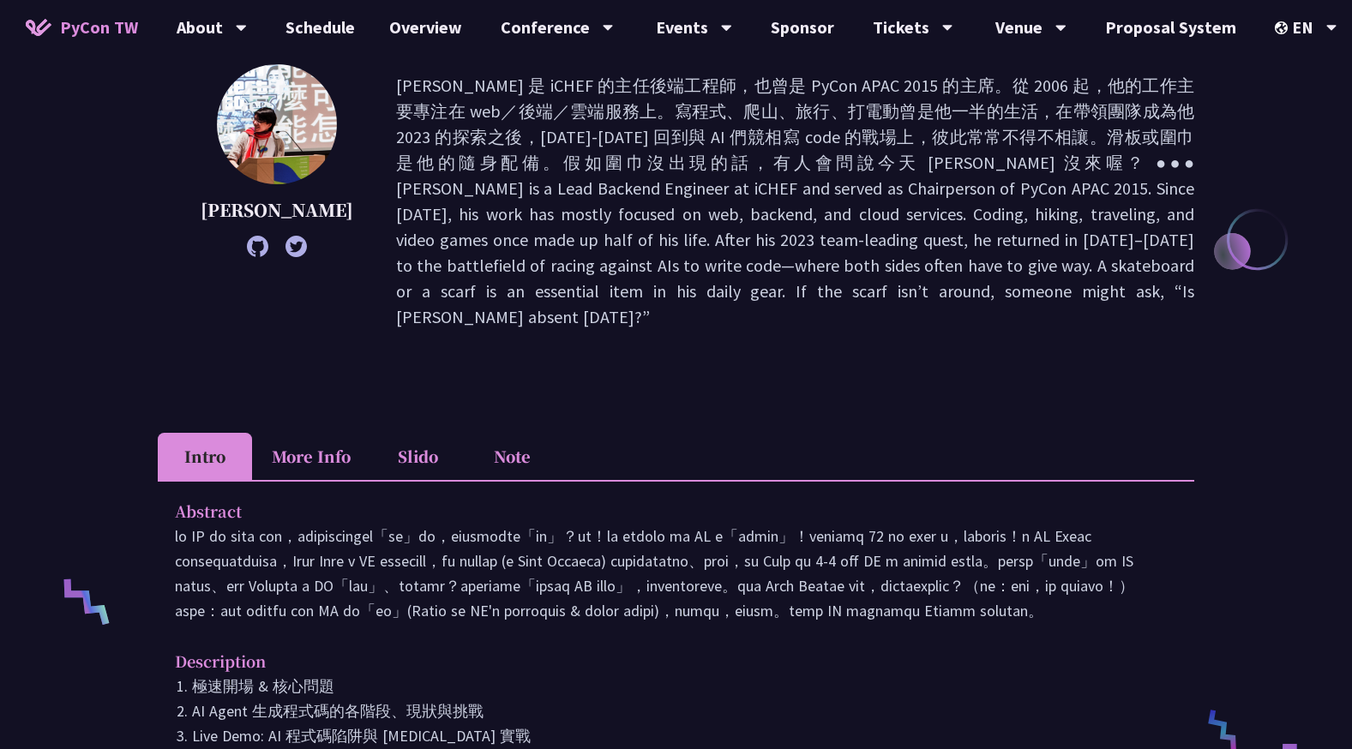
click at [300, 433] on li "More Info" at bounding box center [311, 456] width 118 height 47
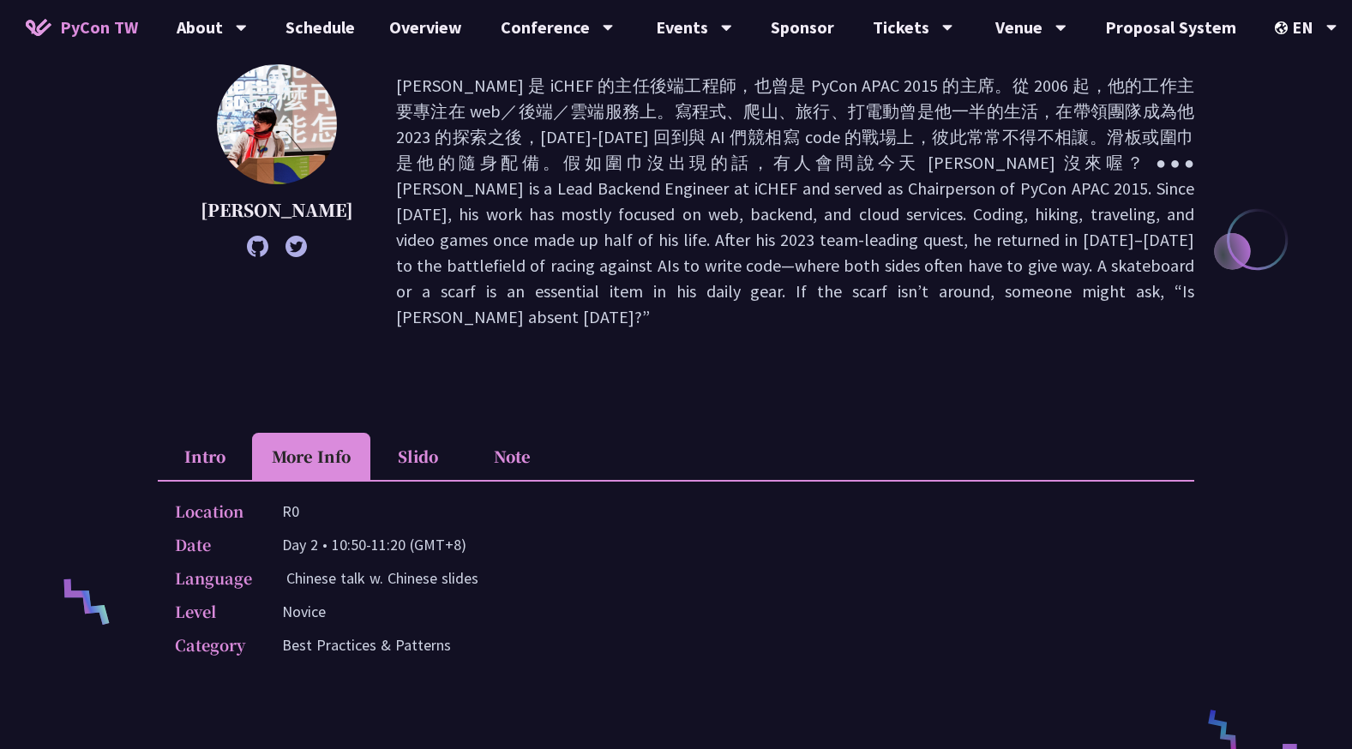
click at [389, 433] on li "Slido" at bounding box center [417, 456] width 94 height 47
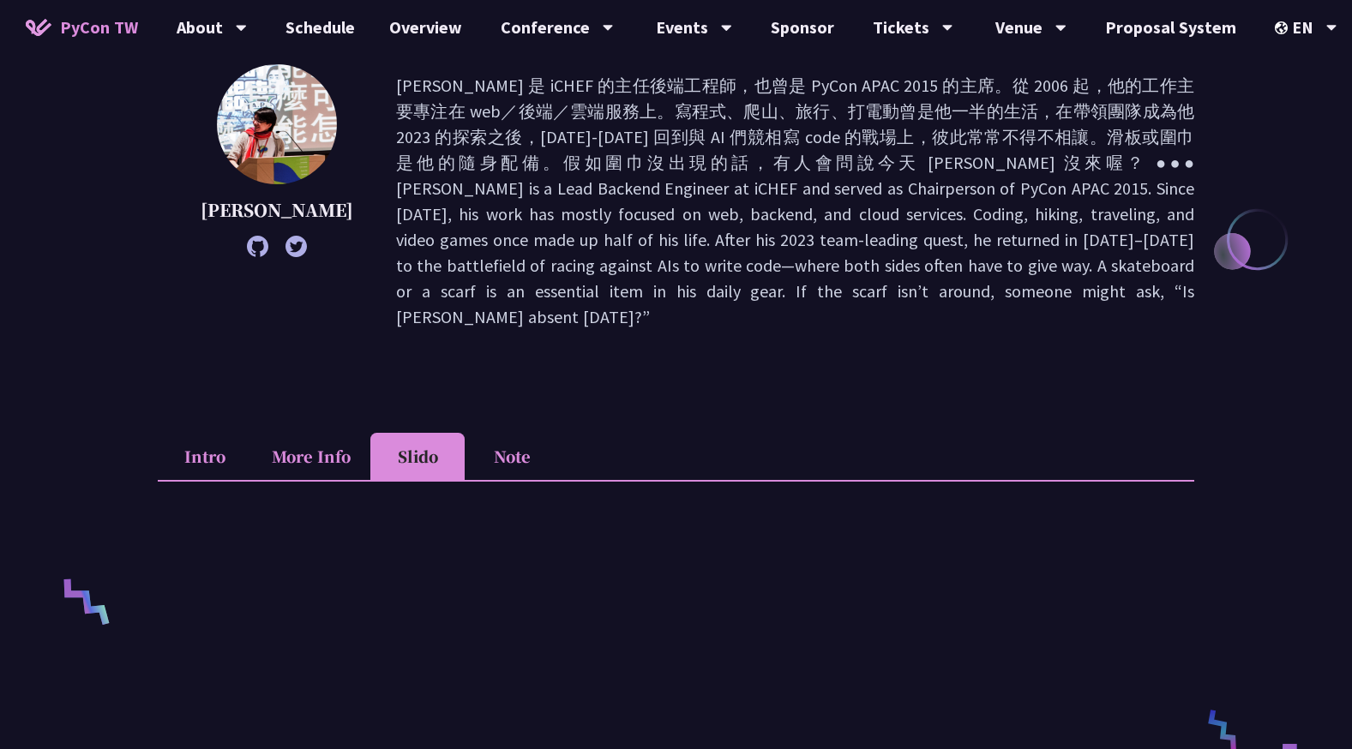
click at [490, 433] on li "Note" at bounding box center [512, 456] width 94 height 47
click at [300, 433] on li "More Info" at bounding box center [311, 456] width 118 height 47
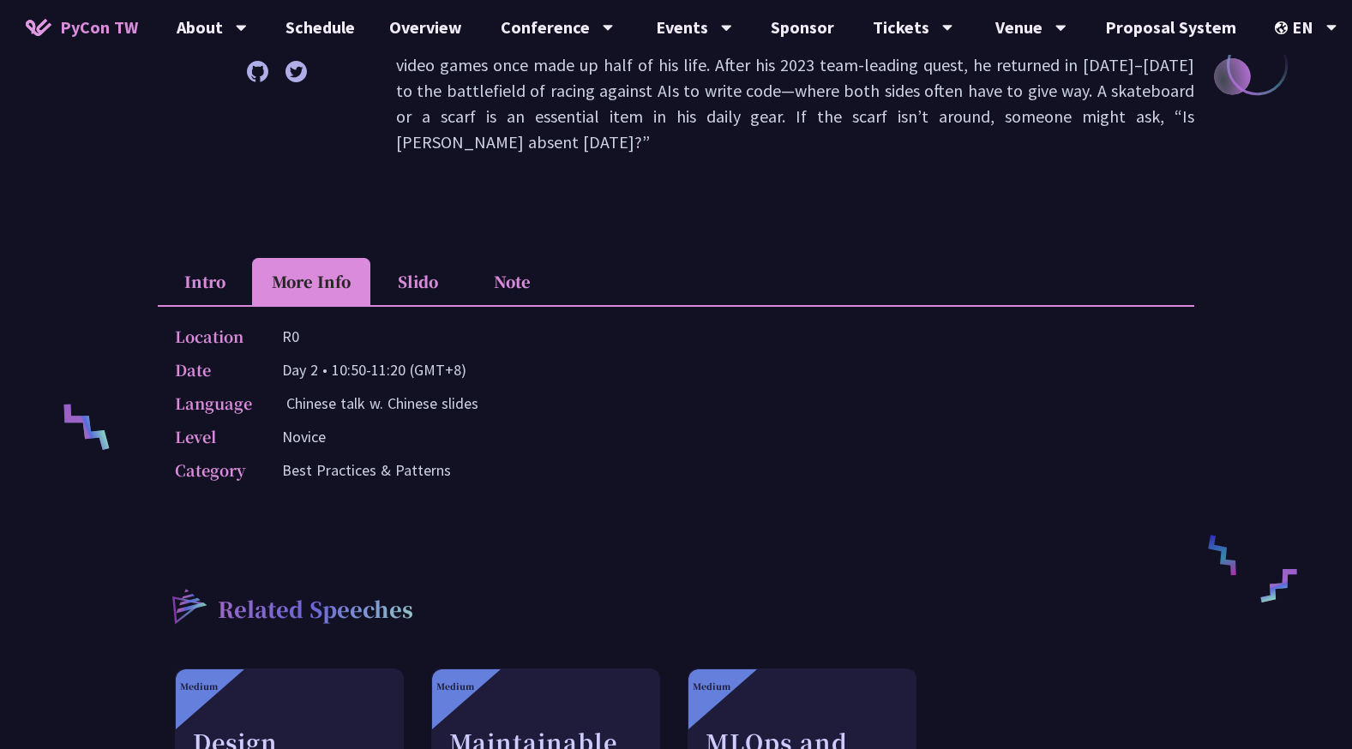
scroll to position [514, 0]
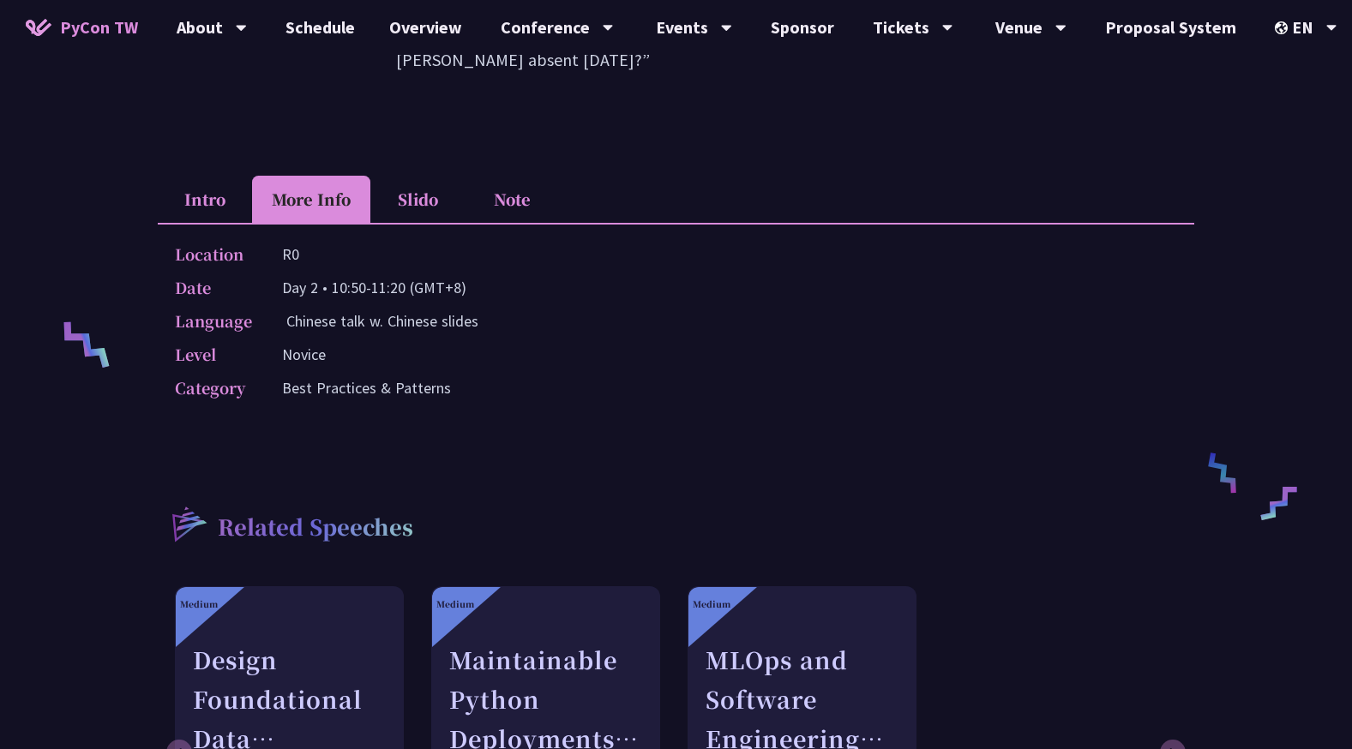
click at [201, 176] on li "Intro" at bounding box center [205, 199] width 94 height 47
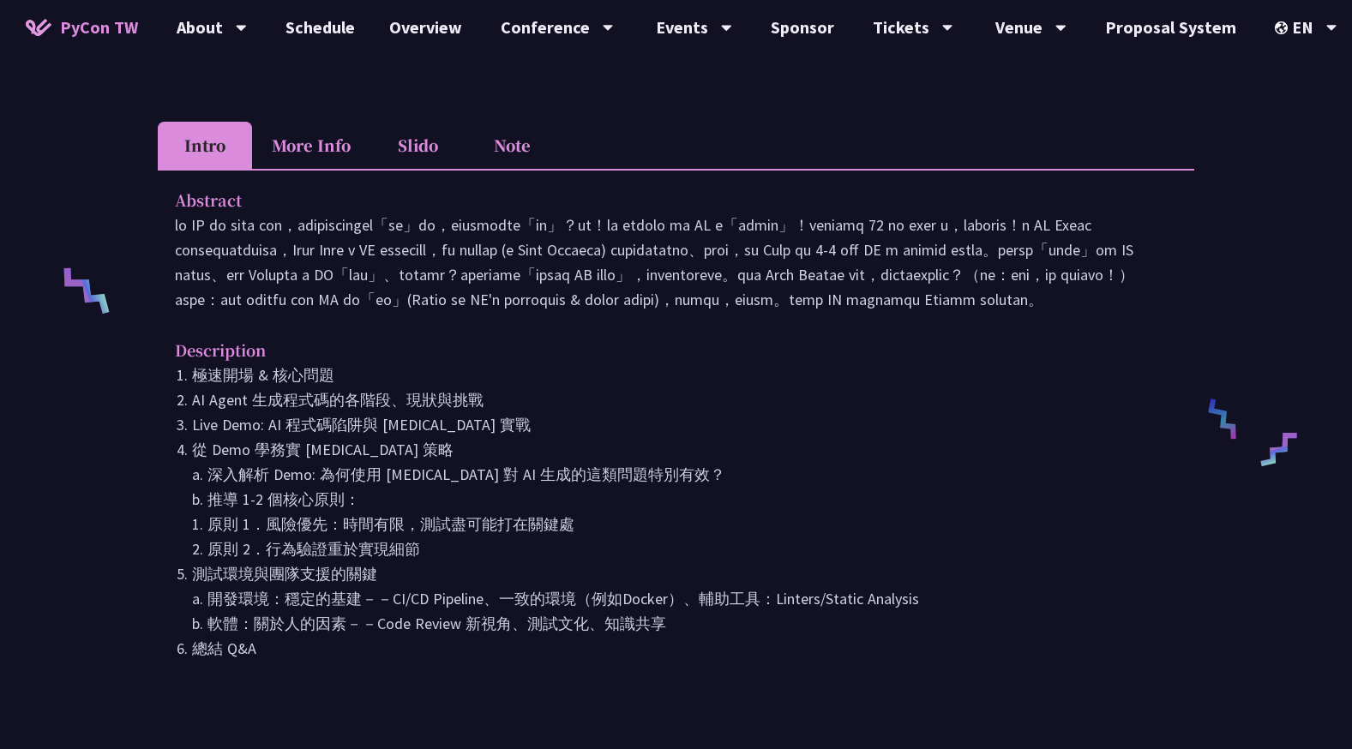
scroll to position [600, 0]
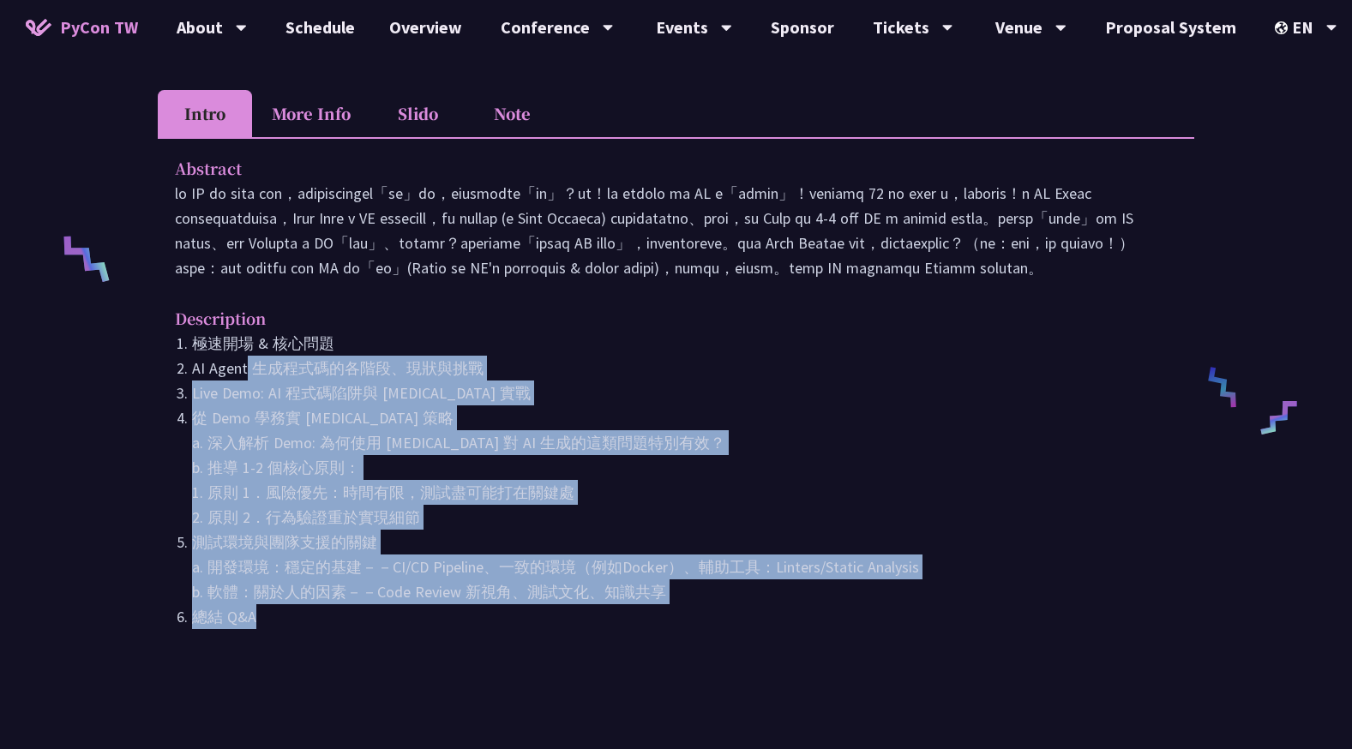
drag, startPoint x: 265, startPoint y: 394, endPoint x: 597, endPoint y: 597, distance: 388.9
click at [597, 597] on ol "極速開場 & 核心問題 AI Agent 生成程式碼的各階段、現狀與挑戰 Live Demo: AI 程式碼陷阱與 [MEDICAL_DATA] 實戰 從 D…" at bounding box center [676, 480] width 1002 height 298
click at [597, 604] on li "總結 Q&A" at bounding box center [684, 616] width 985 height 25
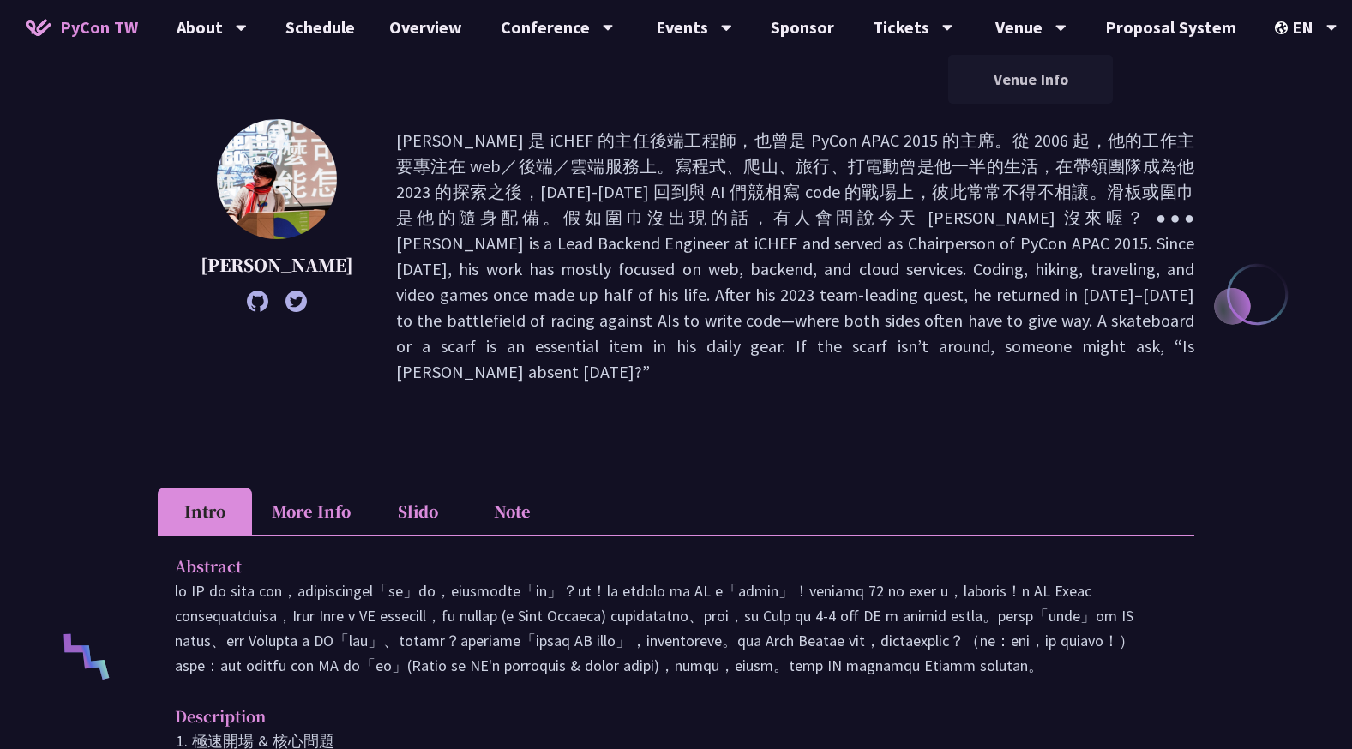
scroll to position [0, 0]
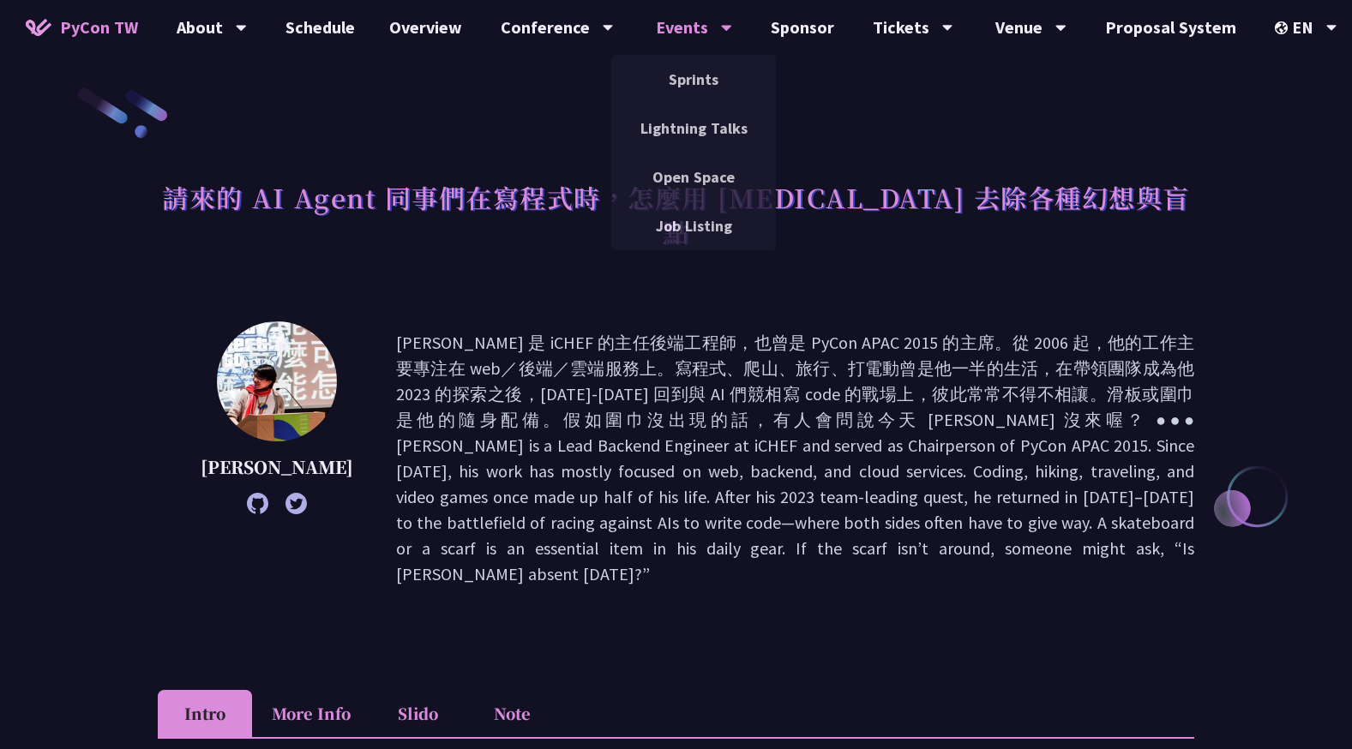
click at [684, 36] on div "Events" at bounding box center [694, 27] width 76 height 55
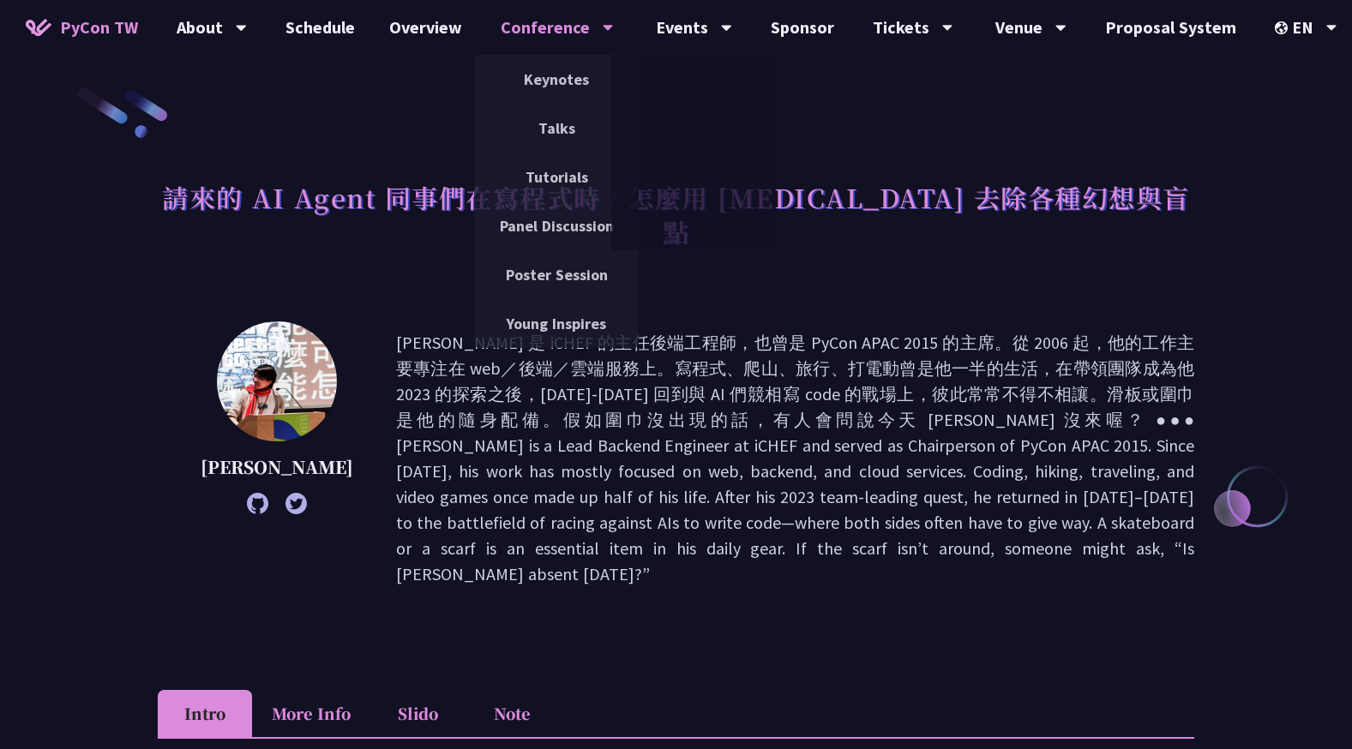
click at [603, 33] on icon at bounding box center [608, 27] width 11 height 17
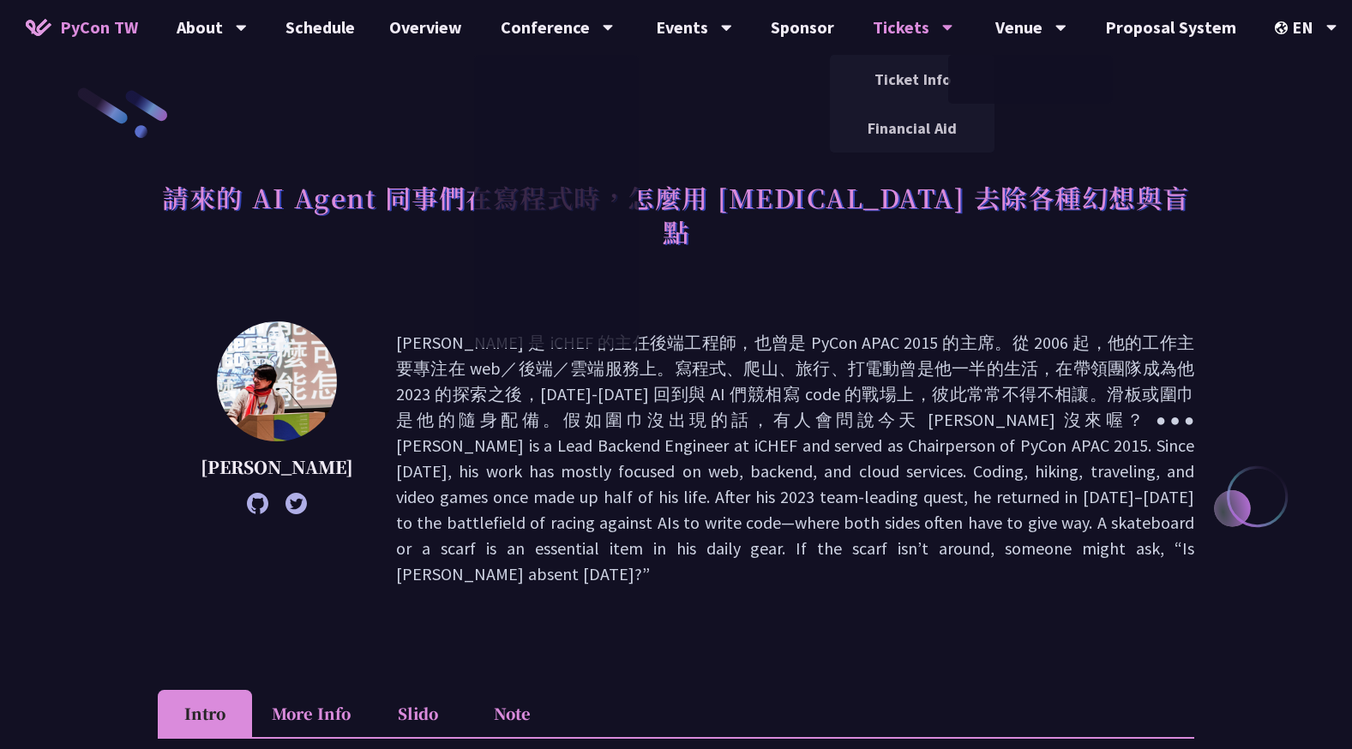
click at [906, 35] on div "Tickets" at bounding box center [912, 27] width 81 height 55
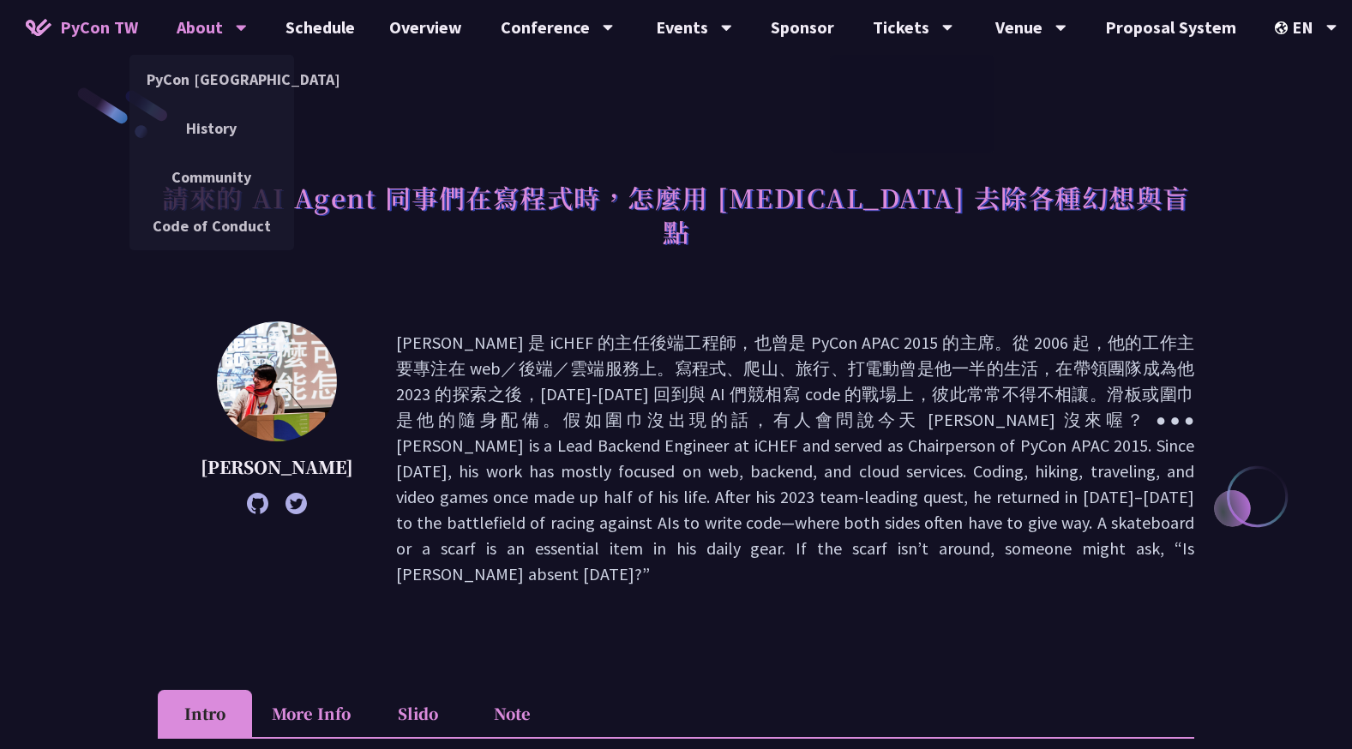
click at [223, 26] on div "About" at bounding box center [212, 27] width 70 height 55
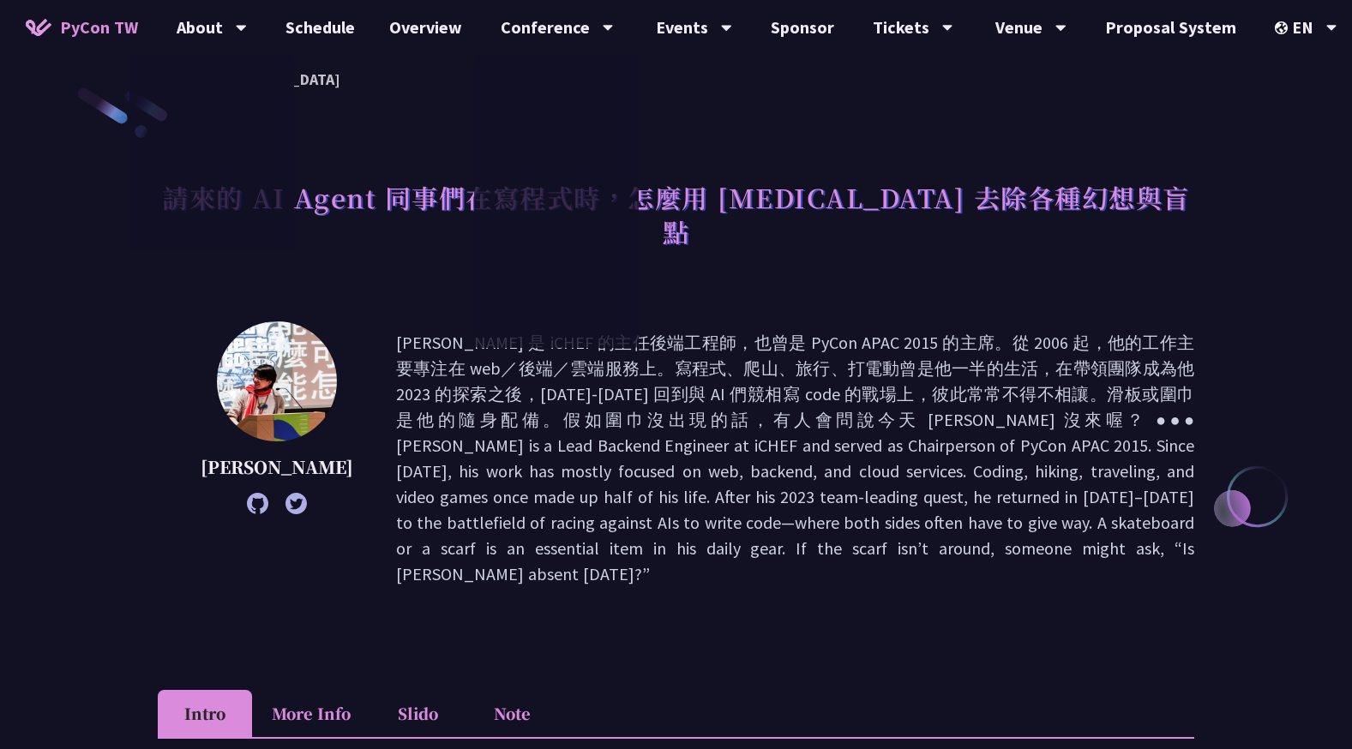
click at [113, 33] on span "PyCon TW" at bounding box center [99, 28] width 78 height 26
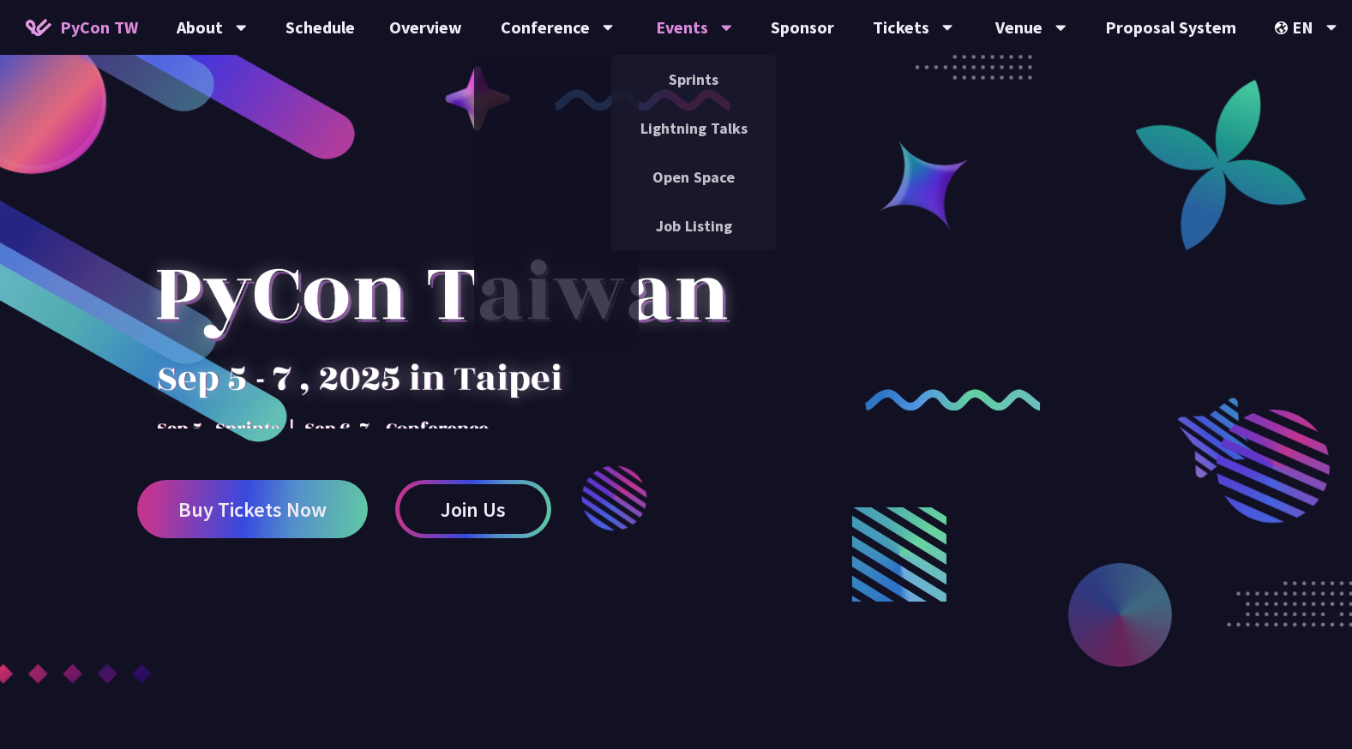
click at [668, 33] on div "Events" at bounding box center [694, 27] width 76 height 55
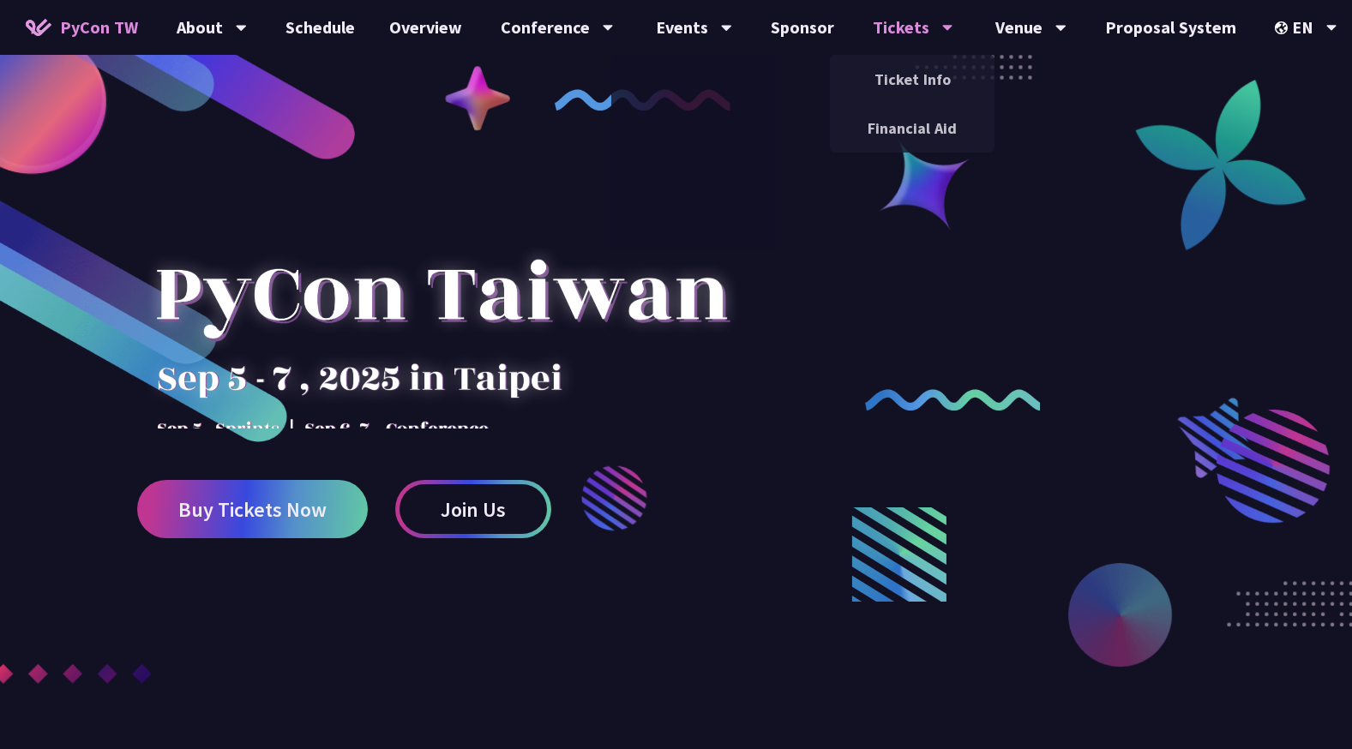
click at [872, 28] on div "Tickets" at bounding box center [912, 27] width 81 height 55
click at [442, 30] on link "Overview" at bounding box center [425, 27] width 107 height 55
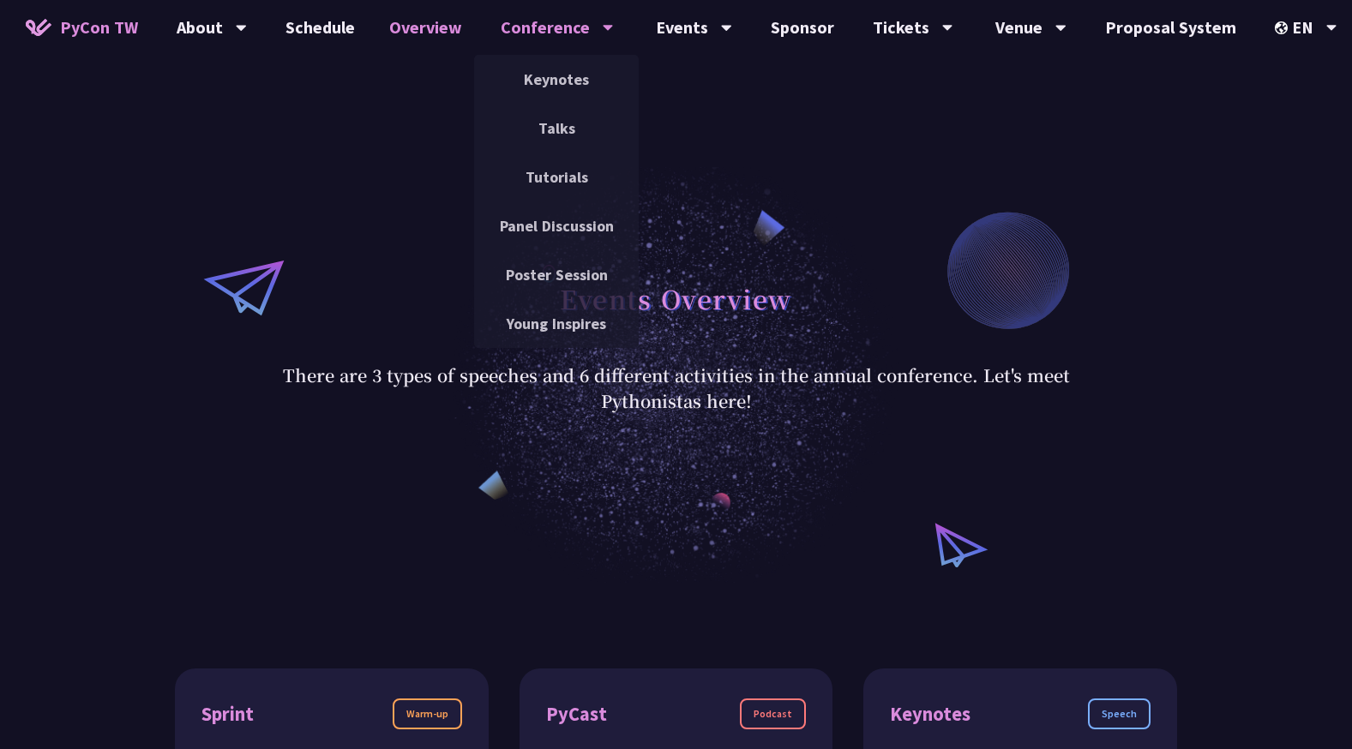
click at [522, 33] on div "Conference" at bounding box center [557, 27] width 113 height 55
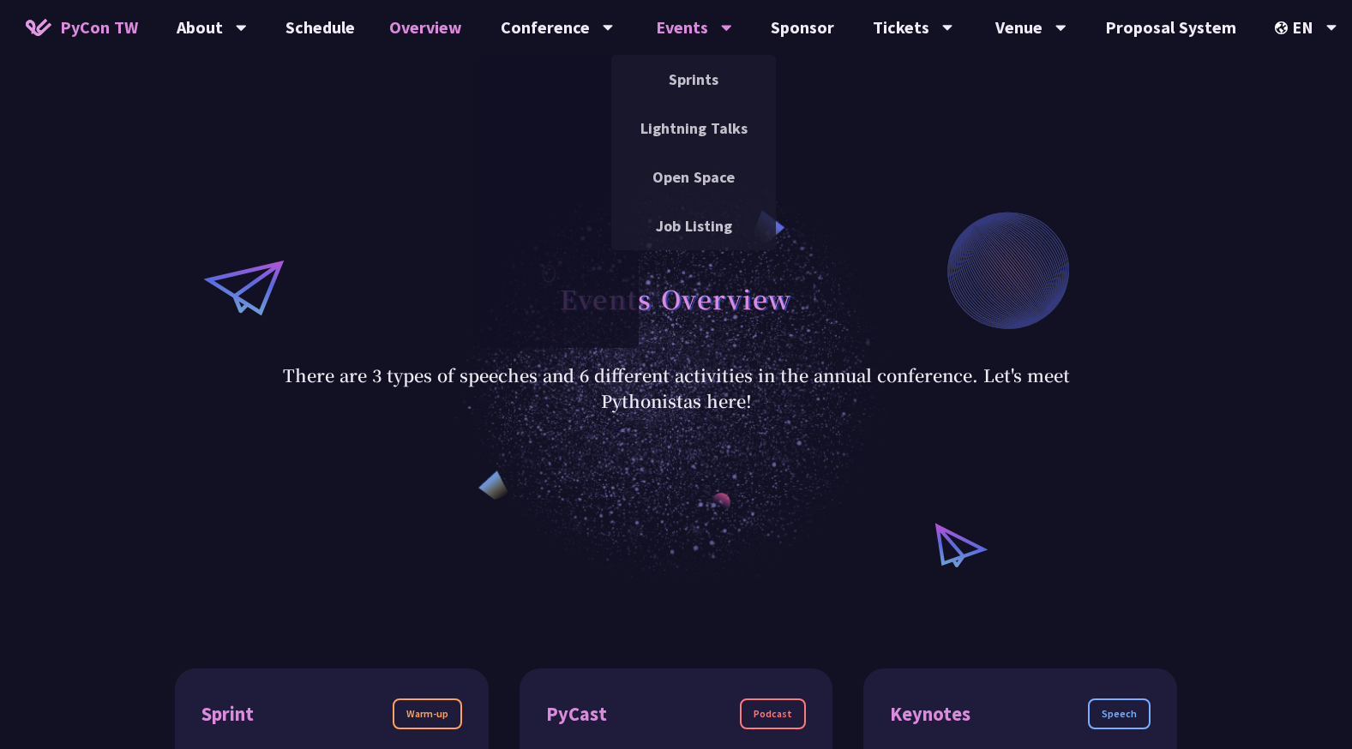
click at [663, 34] on div "Events" at bounding box center [694, 27] width 76 height 55
click at [669, 65] on link "Sprints" at bounding box center [693, 79] width 165 height 40
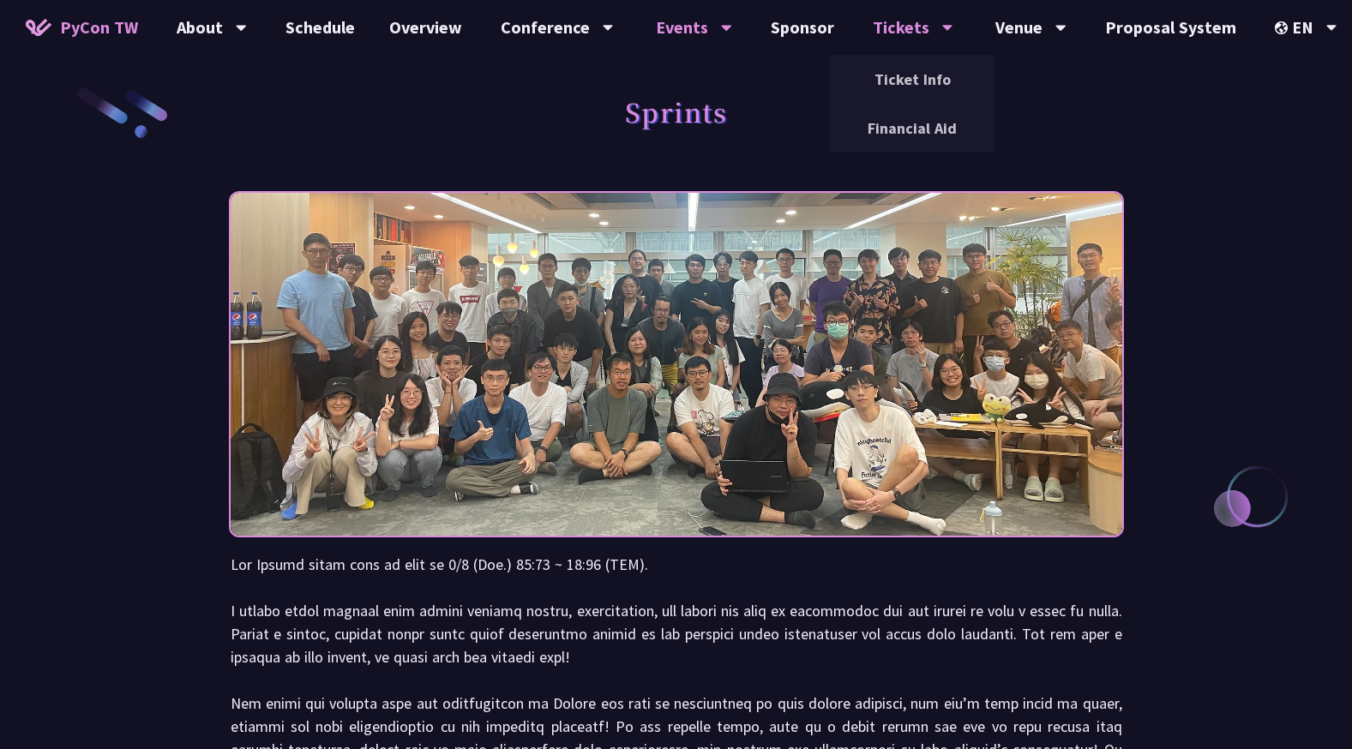
click at [907, 27] on div "Tickets" at bounding box center [912, 27] width 81 height 55
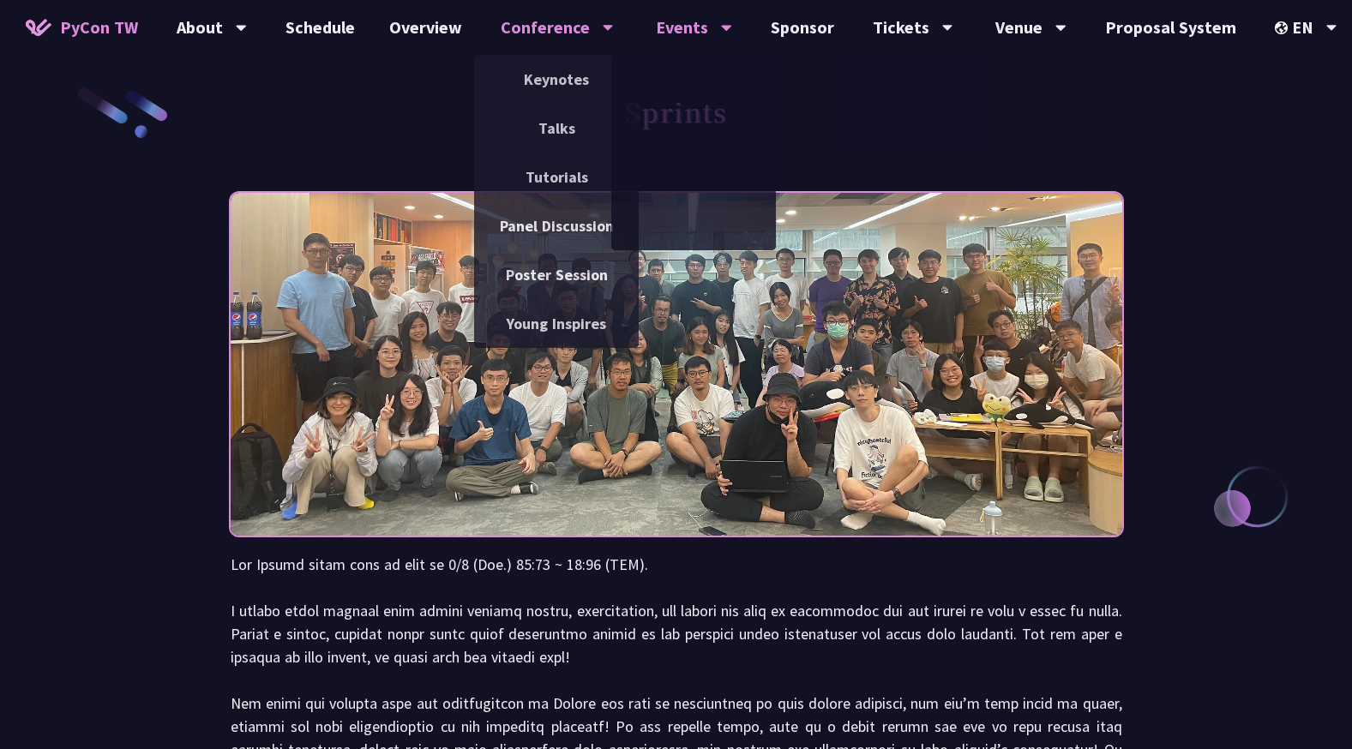
click at [542, 31] on div "Conference" at bounding box center [557, 27] width 113 height 55
click at [545, 81] on link "Keynotes" at bounding box center [556, 79] width 165 height 40
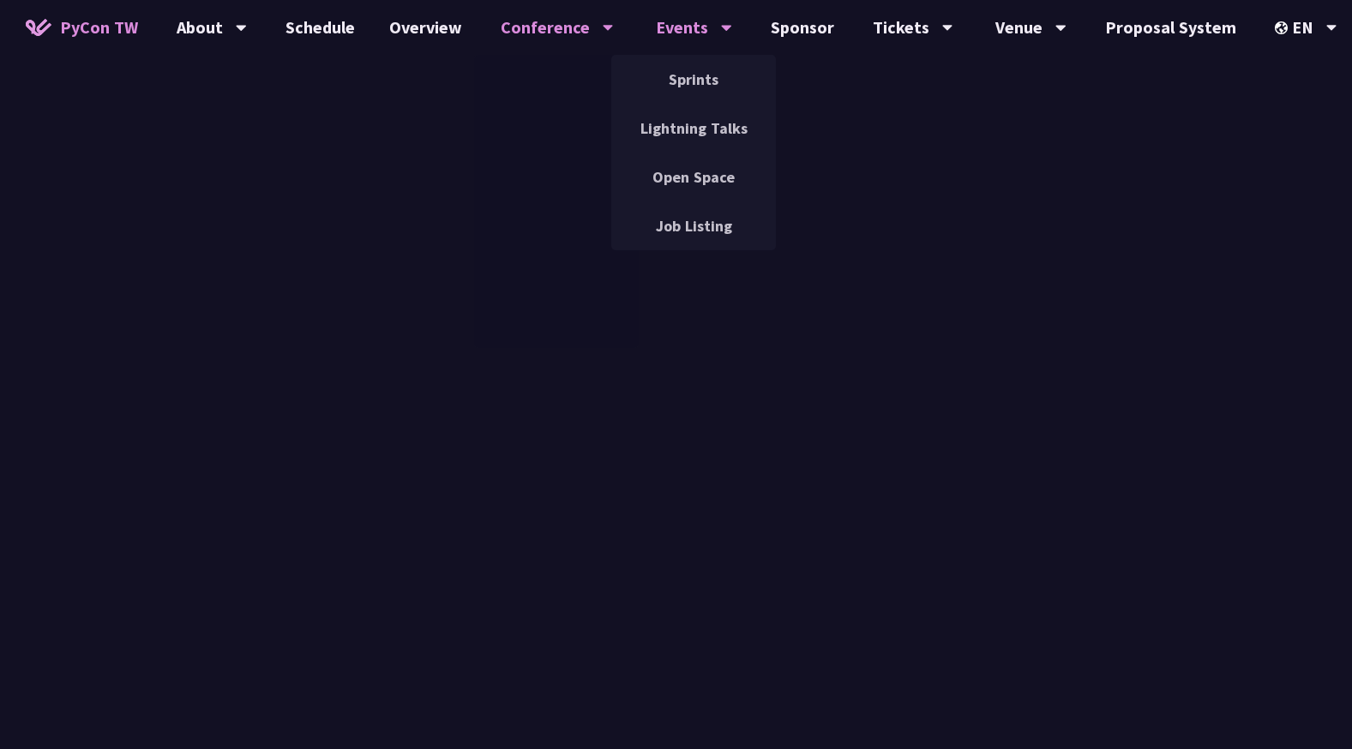
click at [697, 30] on div "Events" at bounding box center [694, 27] width 76 height 55
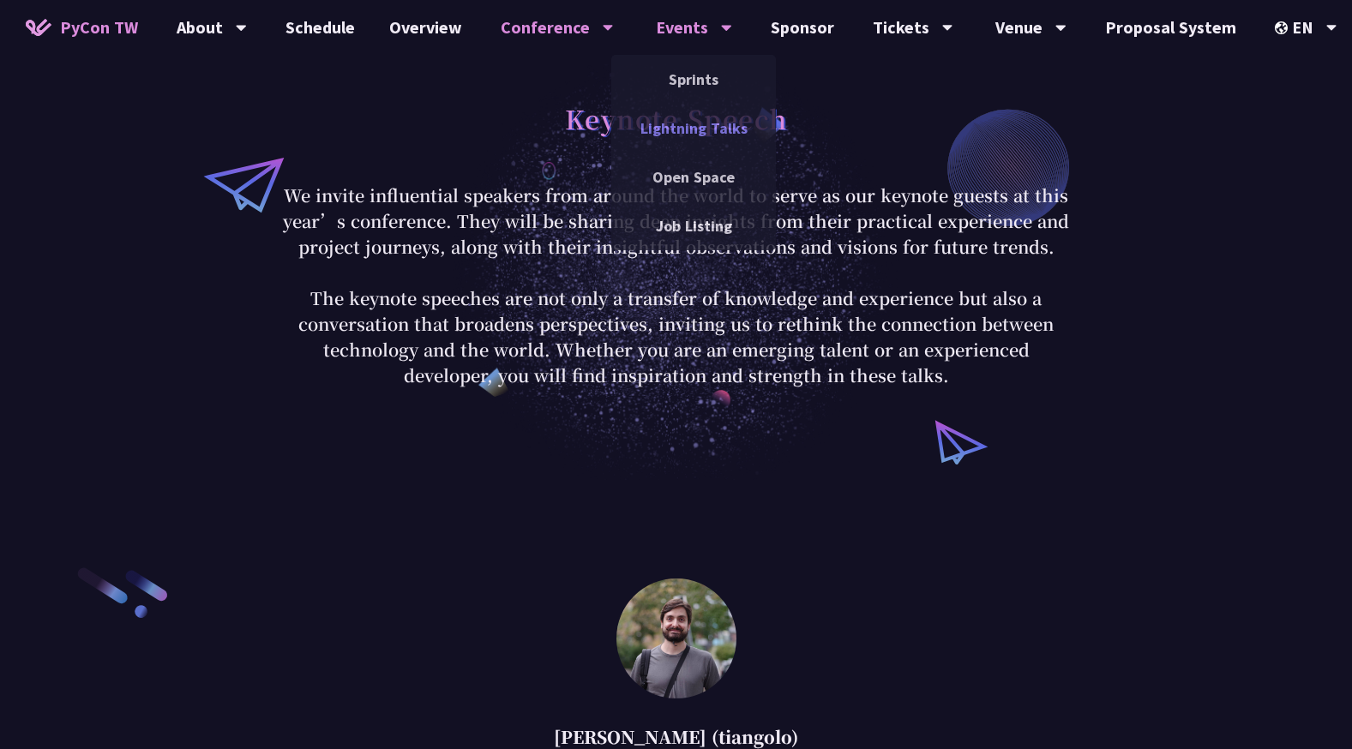
click at [695, 118] on link "Lightning Talks" at bounding box center [693, 128] width 165 height 40
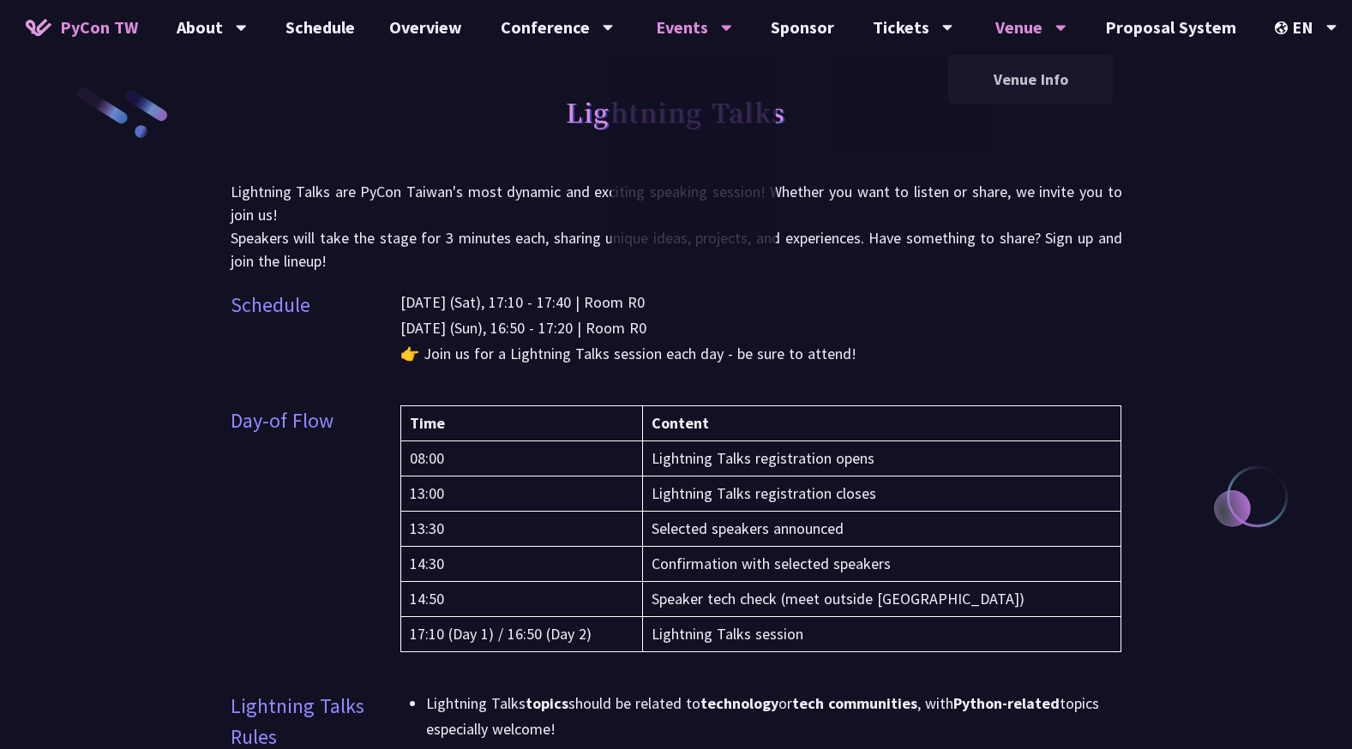
click at [1044, 42] on div "Venue" at bounding box center [1030, 27] width 71 height 55
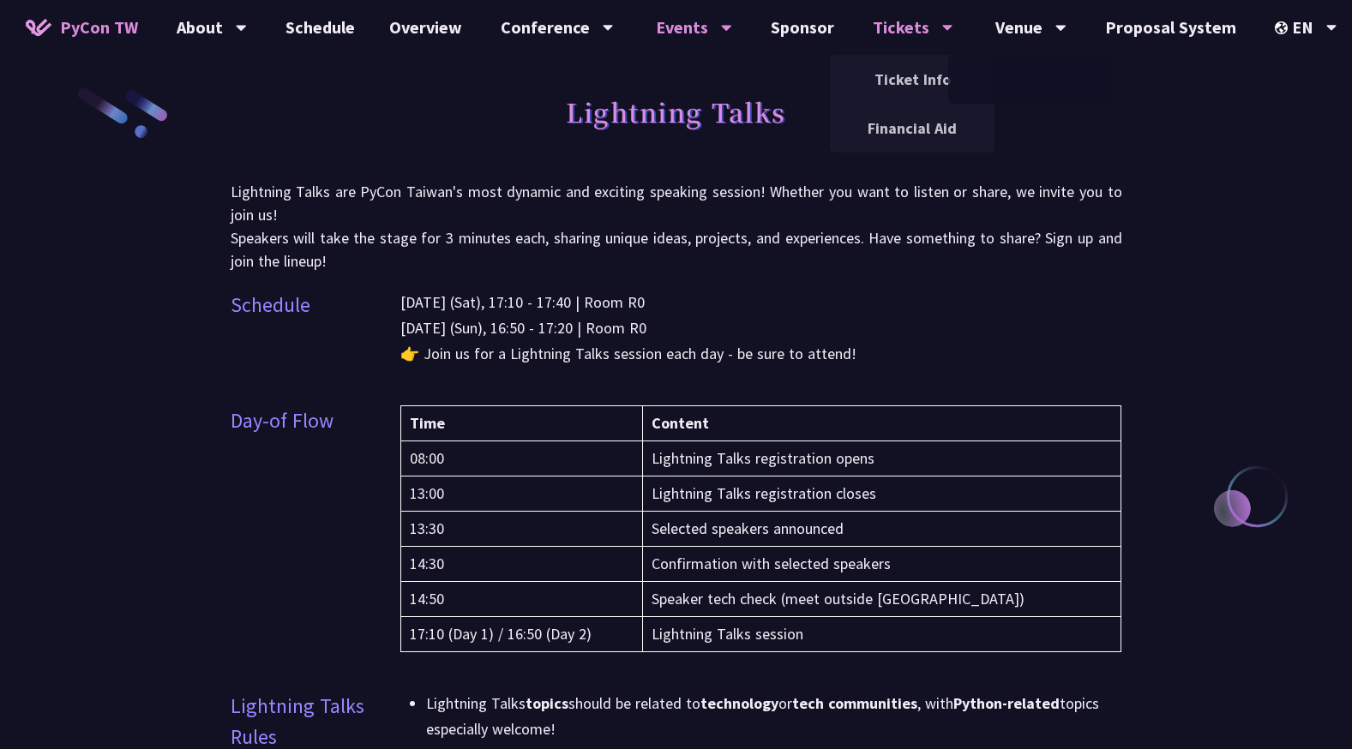
click at [904, 33] on div "Tickets" at bounding box center [912, 27] width 81 height 55
click at [819, 33] on link "Sponsor" at bounding box center [802, 27] width 98 height 55
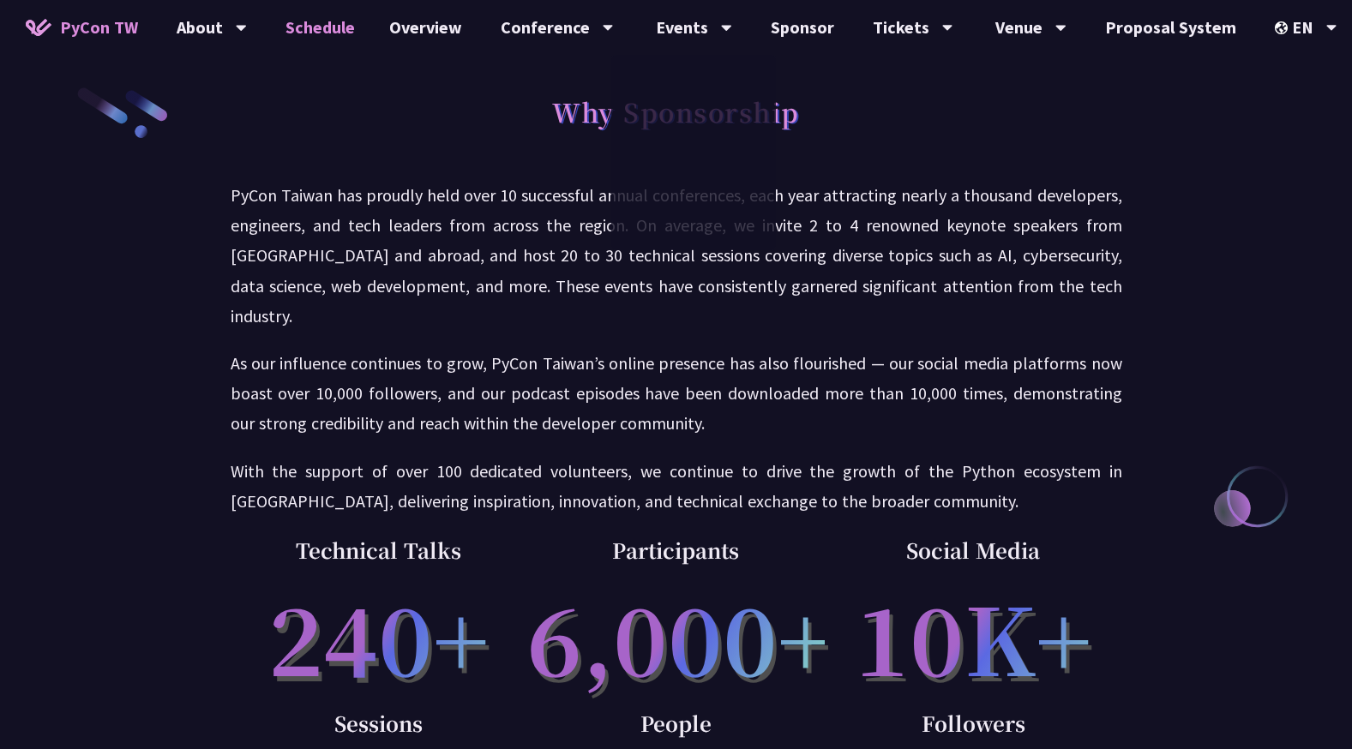
click at [357, 34] on link "Schedule" at bounding box center [320, 27] width 104 height 55
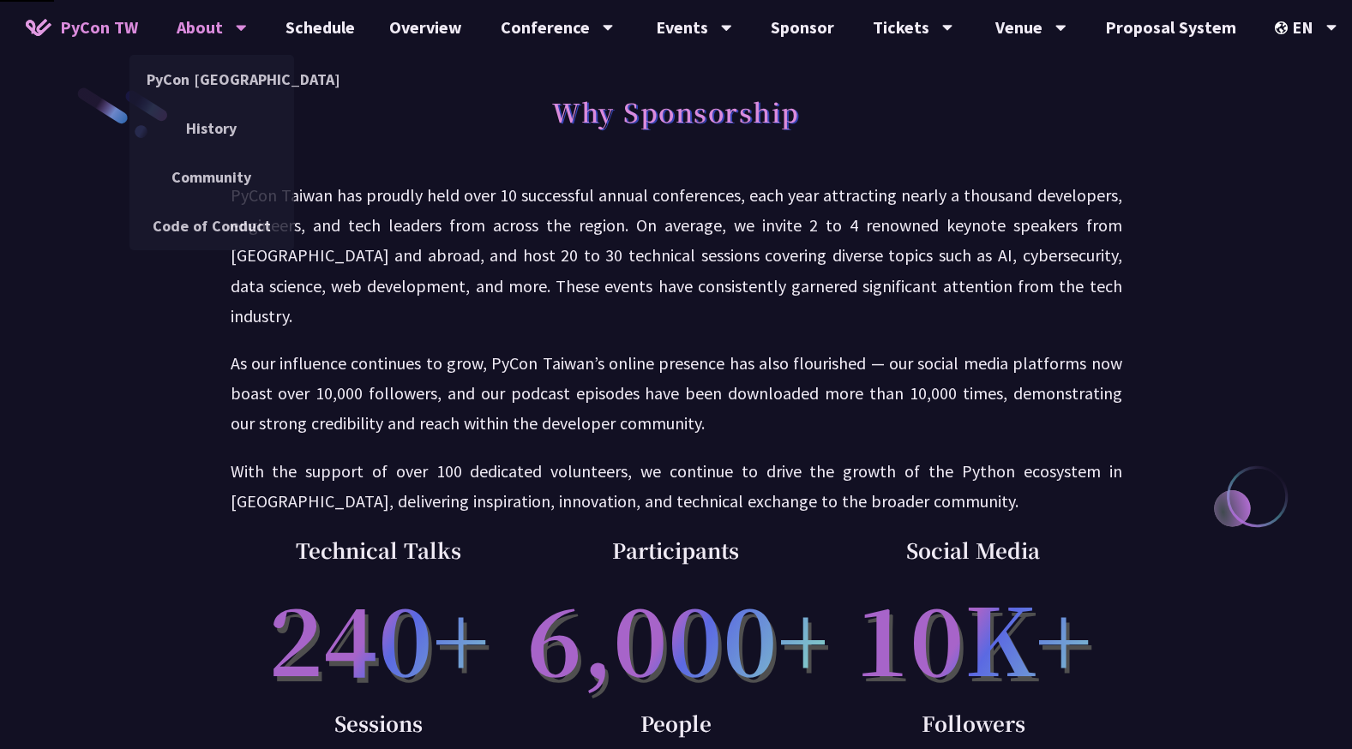
click at [220, 34] on div "About" at bounding box center [212, 27] width 70 height 55
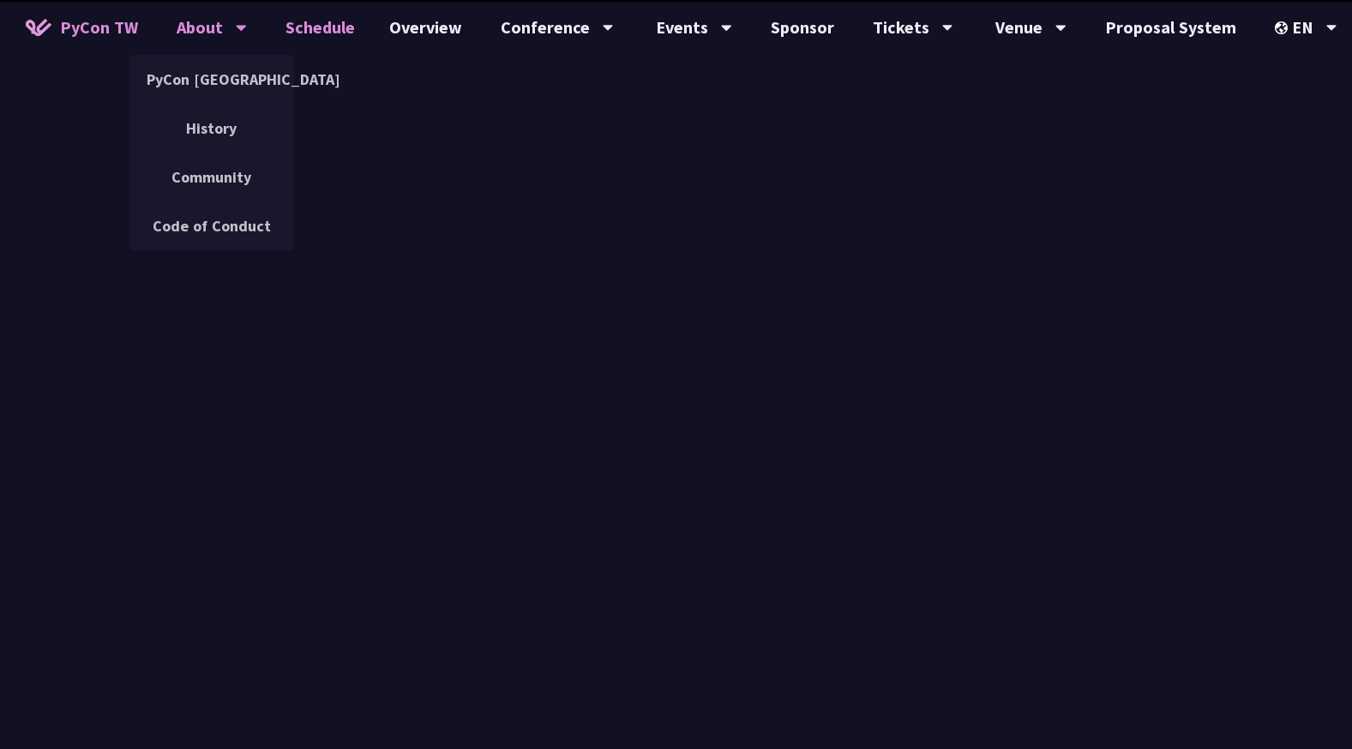
click at [204, 101] on div "PyCon [GEOGRAPHIC_DATA]" at bounding box center [211, 79] width 165 height 49
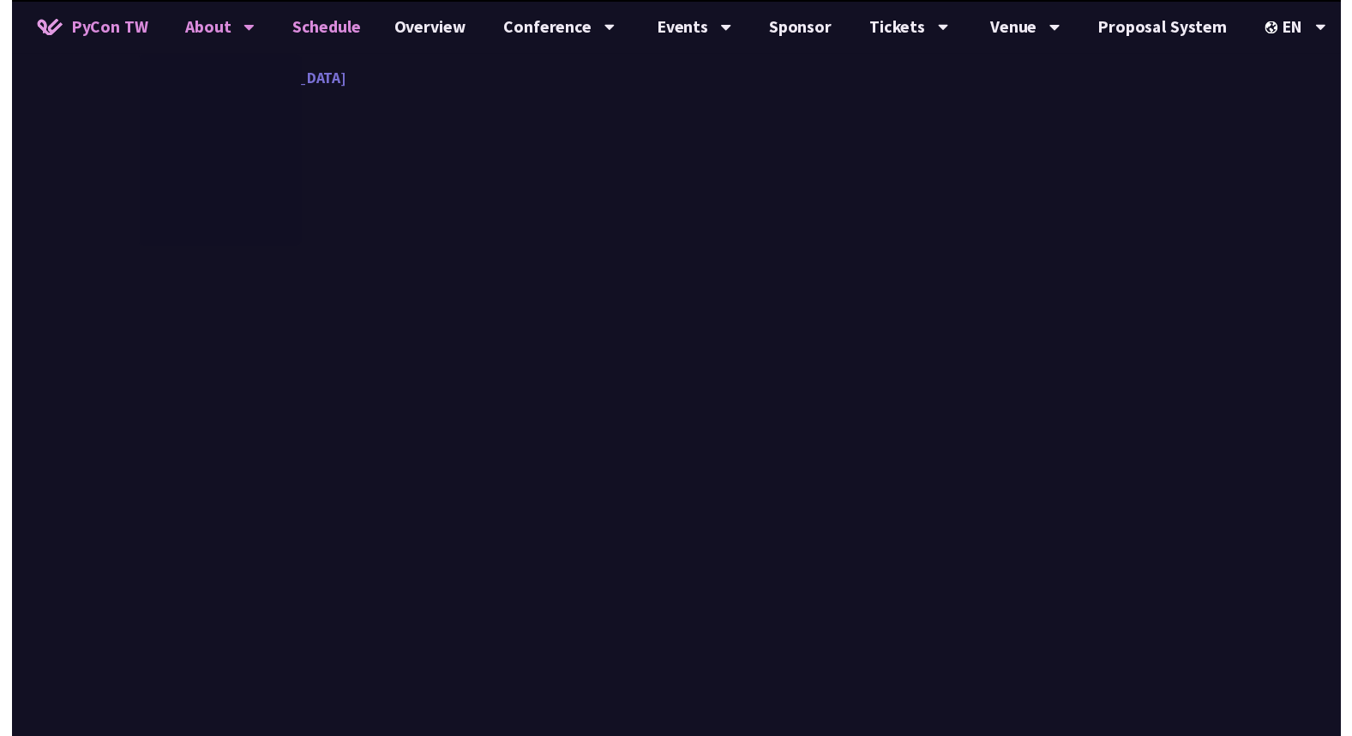
scroll to position [429, 0]
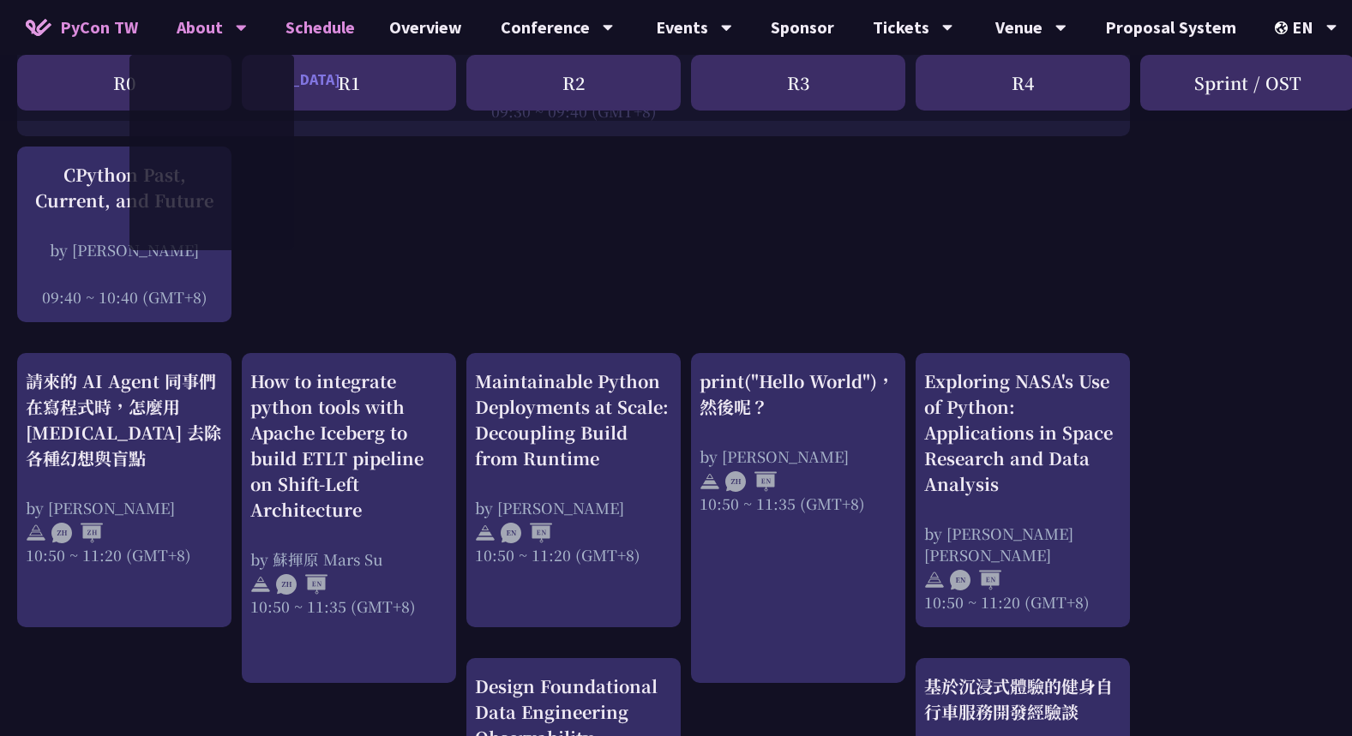
click at [206, 86] on link "PyCon [GEOGRAPHIC_DATA]" at bounding box center [211, 79] width 165 height 40
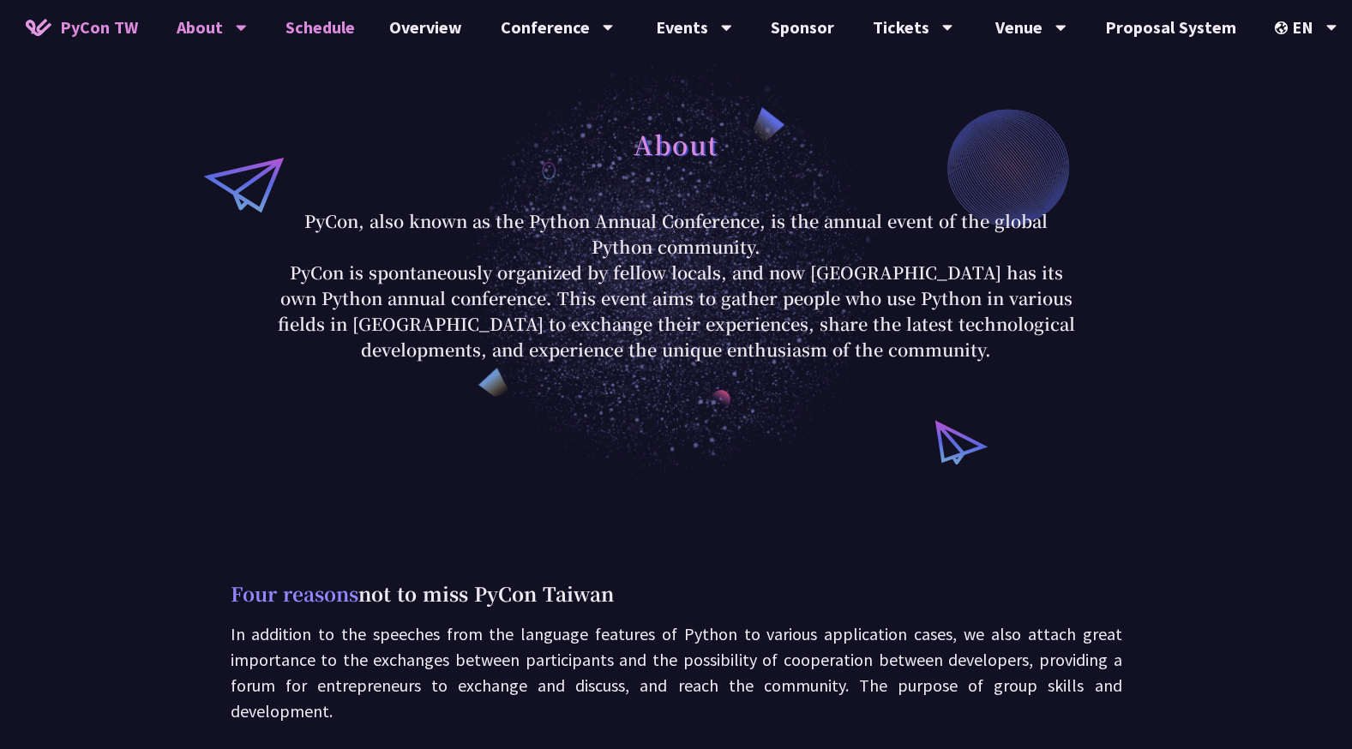
click at [346, 33] on link "Schedule" at bounding box center [320, 27] width 104 height 55
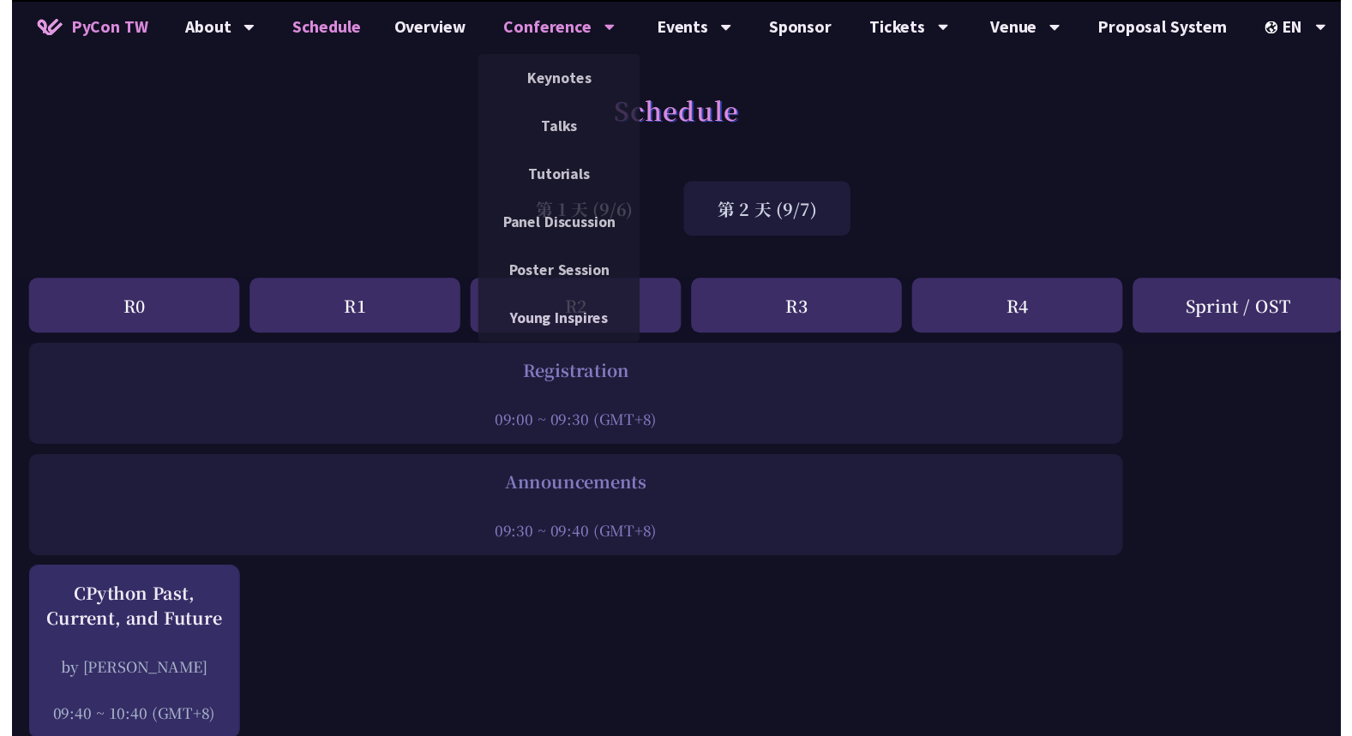
scroll to position [429, 0]
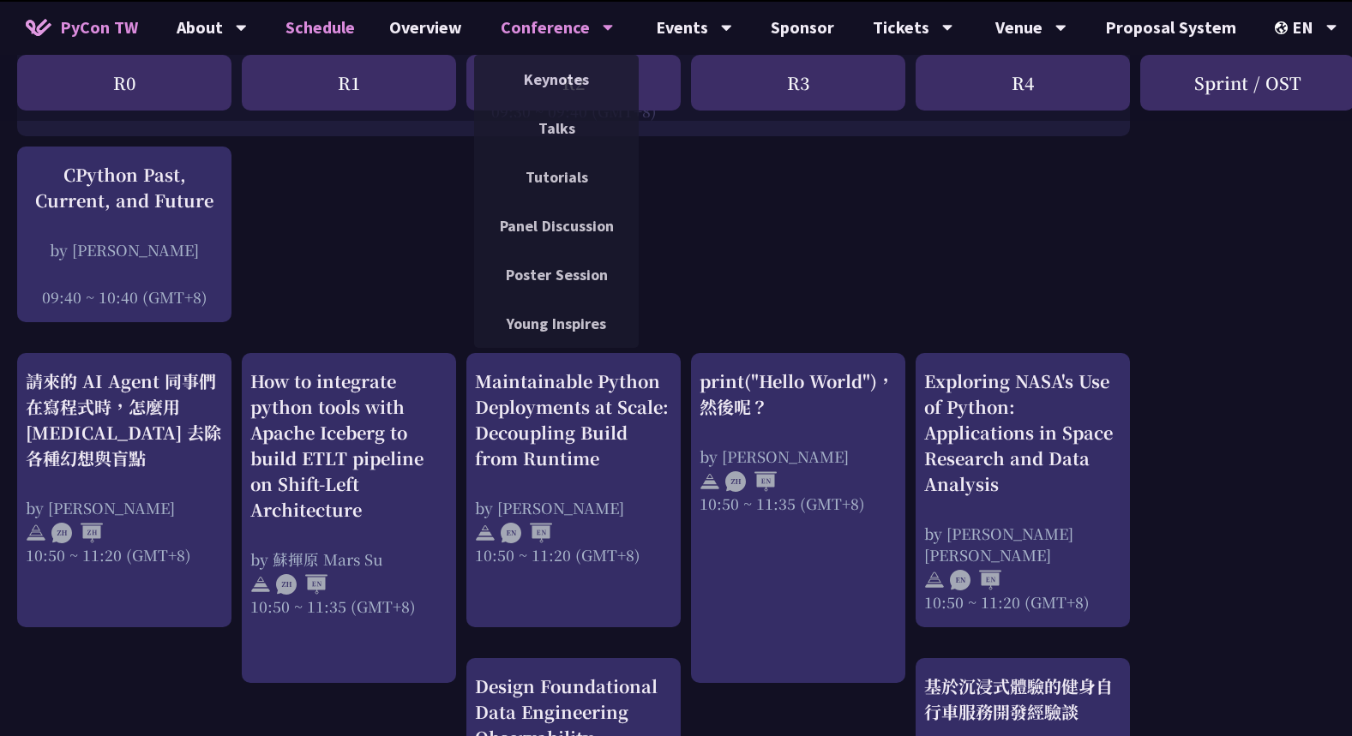
click at [567, 38] on div "Conference" at bounding box center [557, 27] width 113 height 55
click at [564, 75] on link "Keynotes" at bounding box center [556, 79] width 165 height 40
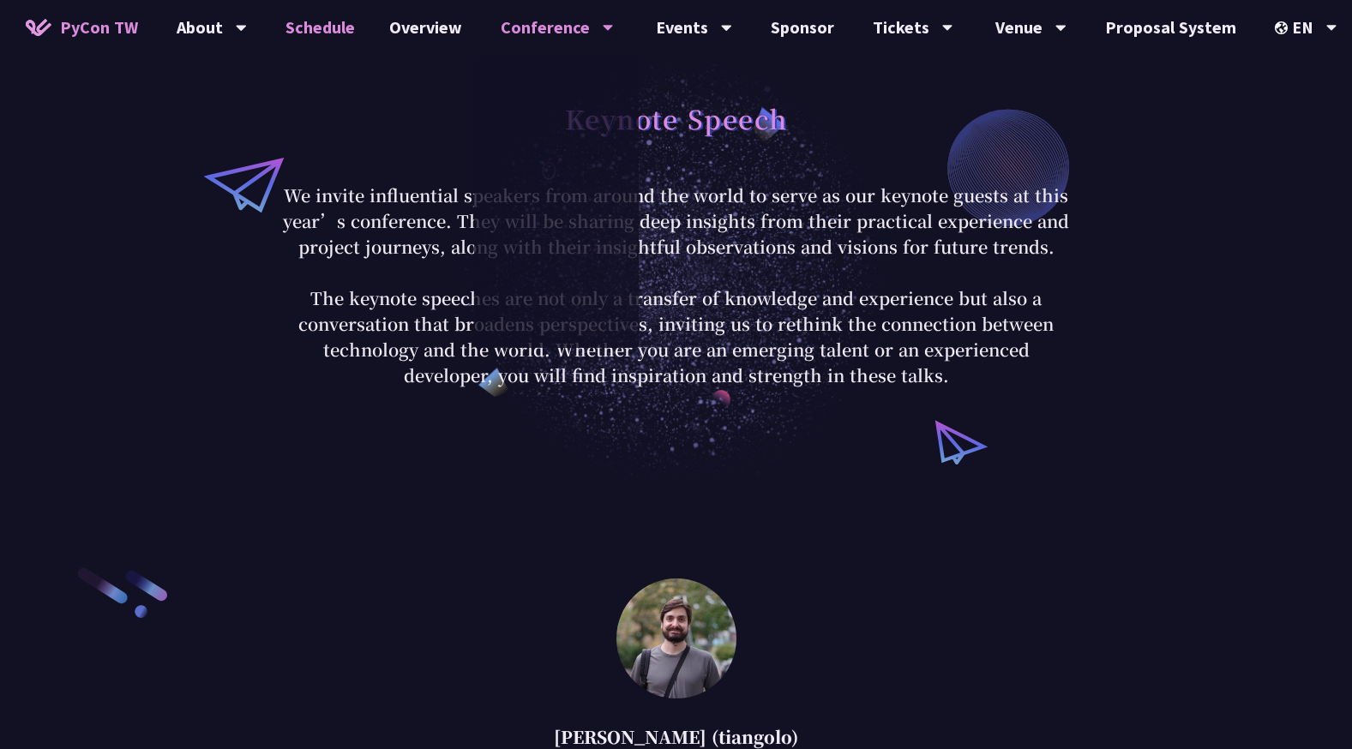
click at [345, 36] on link "Schedule" at bounding box center [320, 27] width 104 height 55
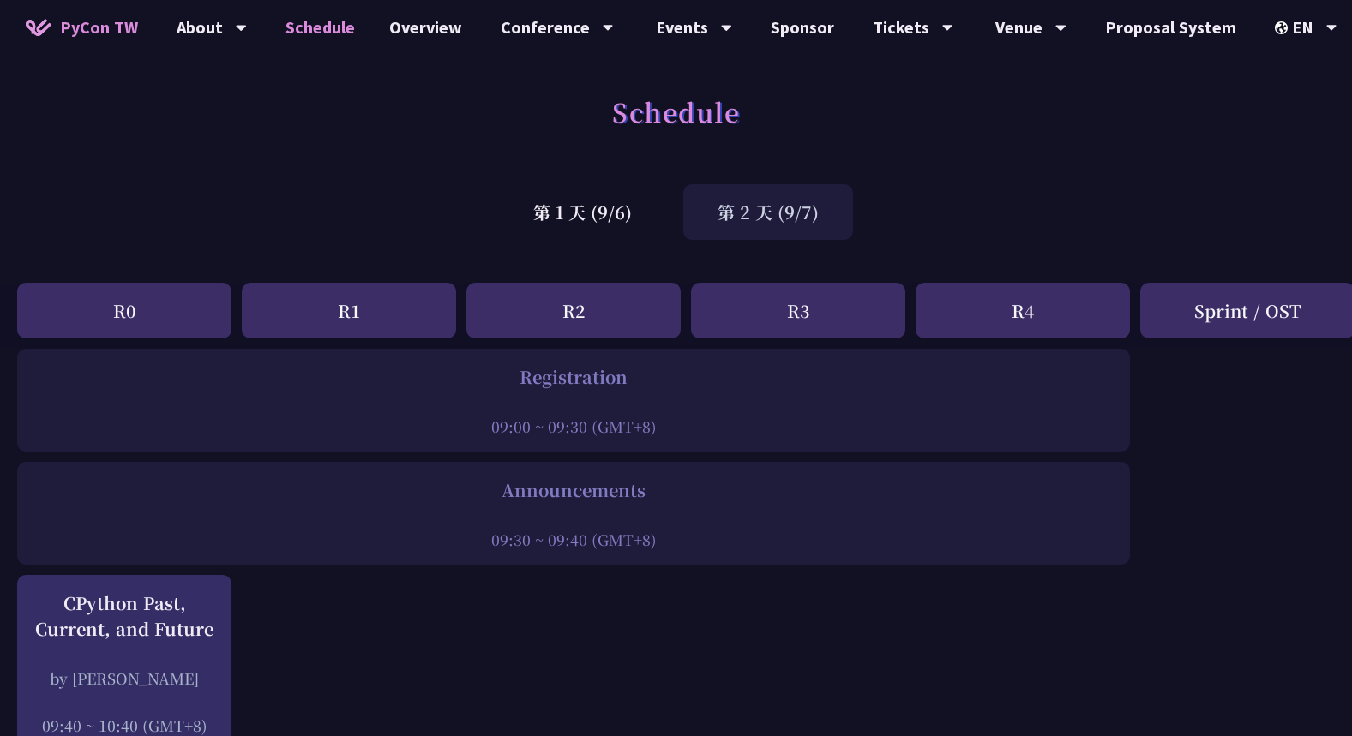
click at [771, 189] on div "第 2 天 (9/7)" at bounding box center [768, 212] width 170 height 56
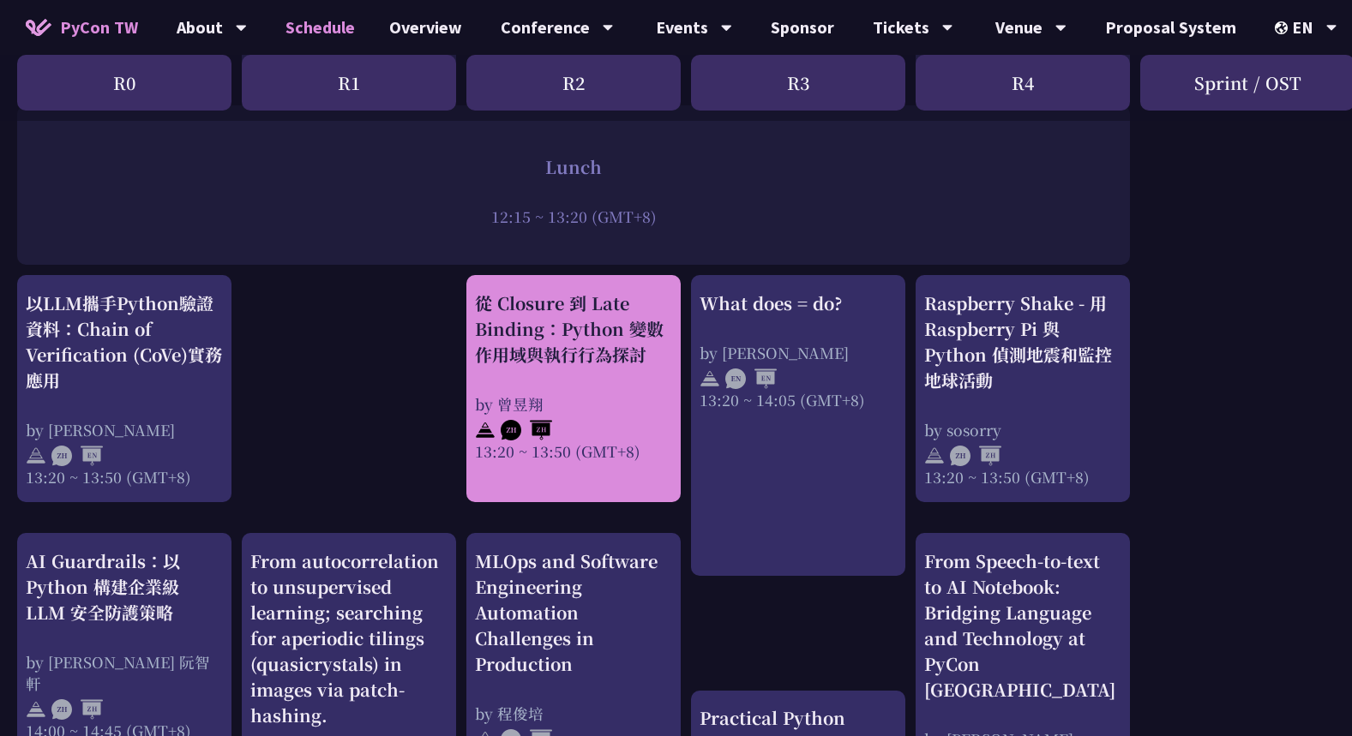
scroll to position [1371, 0]
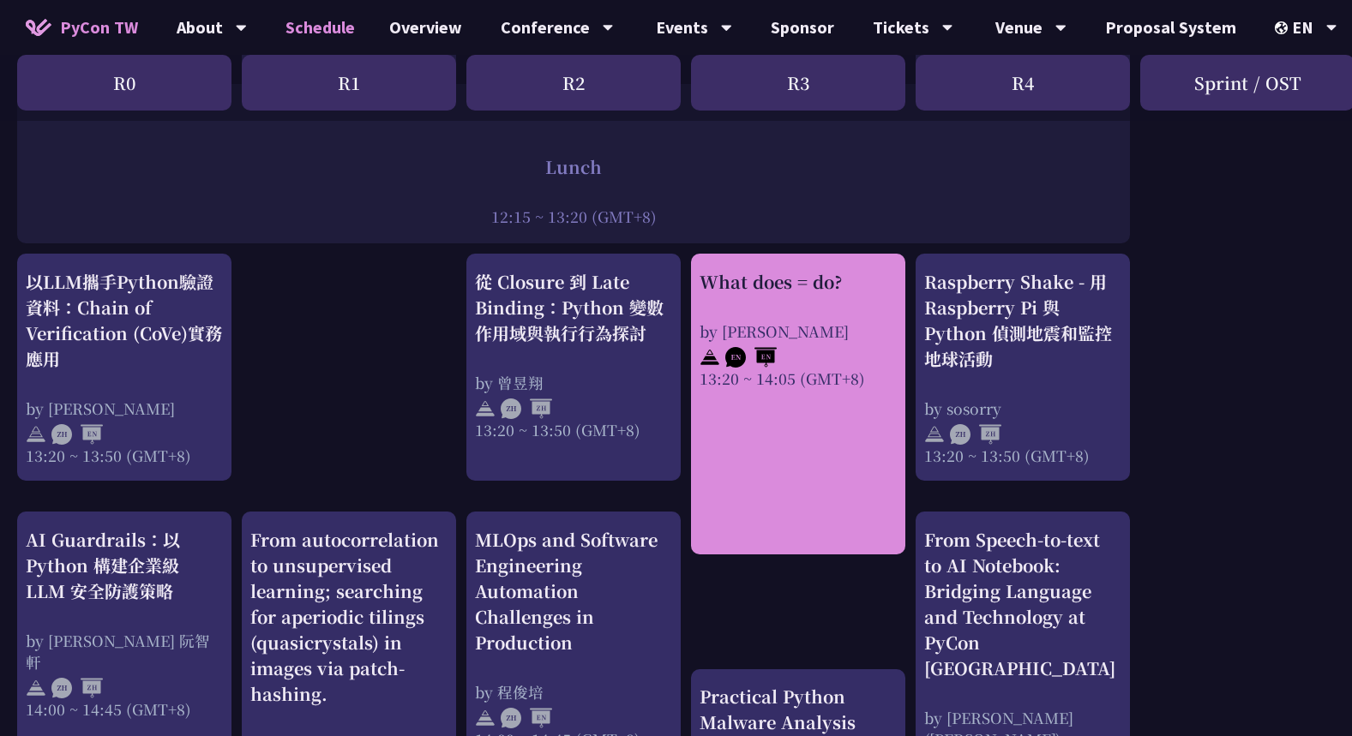
click at [784, 479] on link "What does = do? by [PERSON_NAME] 13:20 ~ 14:05 (GMT+8)" at bounding box center [797, 404] width 197 height 270
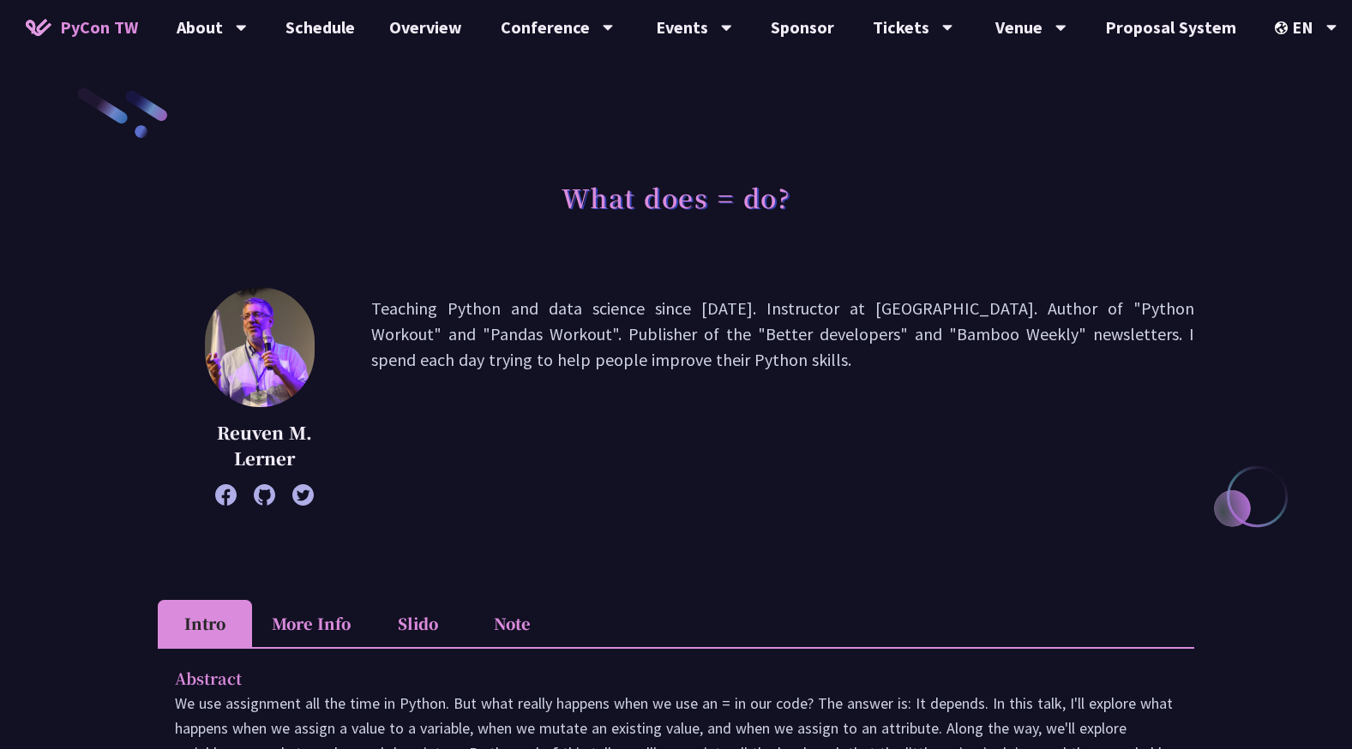
click at [538, 633] on li "Note" at bounding box center [512, 623] width 94 height 47
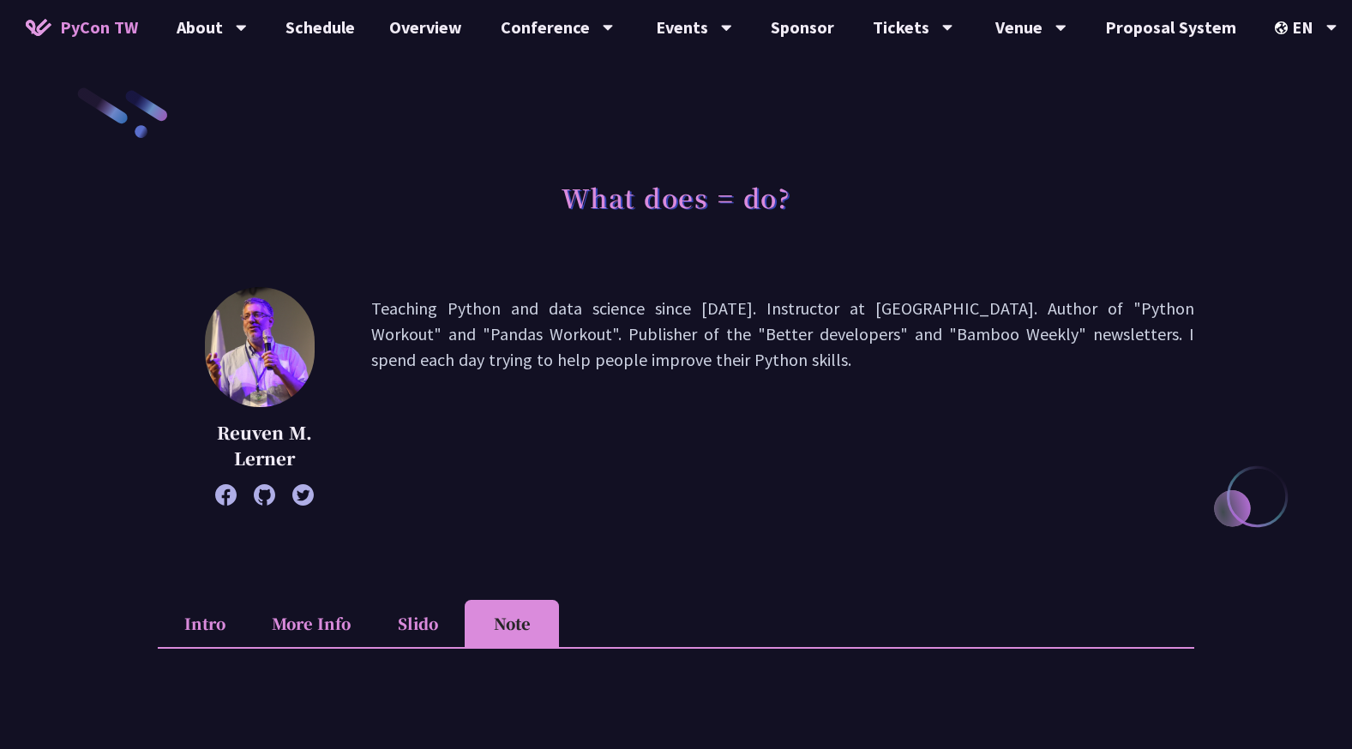
click at [408, 627] on li "Slido" at bounding box center [417, 623] width 94 height 47
click at [347, 629] on li "More Info" at bounding box center [311, 623] width 118 height 47
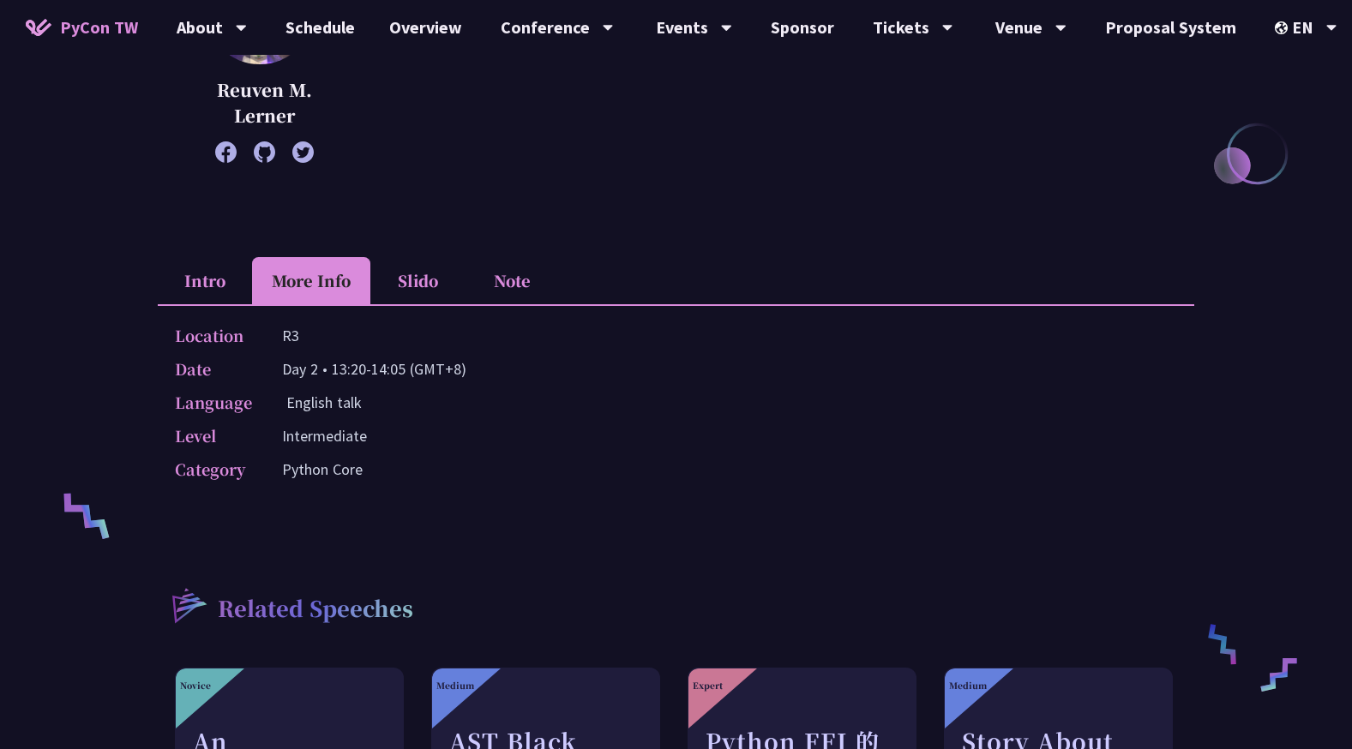
click at [204, 272] on li "Intro" at bounding box center [205, 280] width 94 height 47
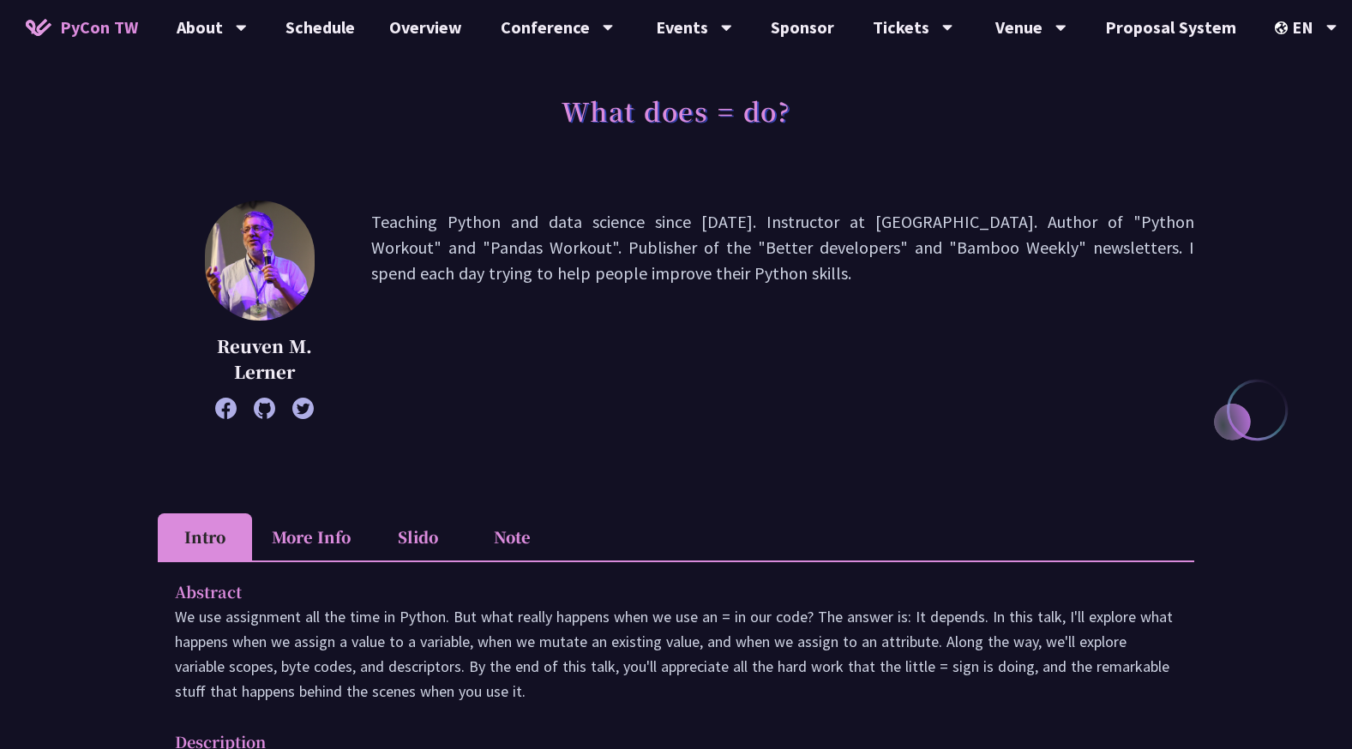
scroll to position [86, 0]
click at [345, 28] on link "Schedule" at bounding box center [320, 27] width 104 height 55
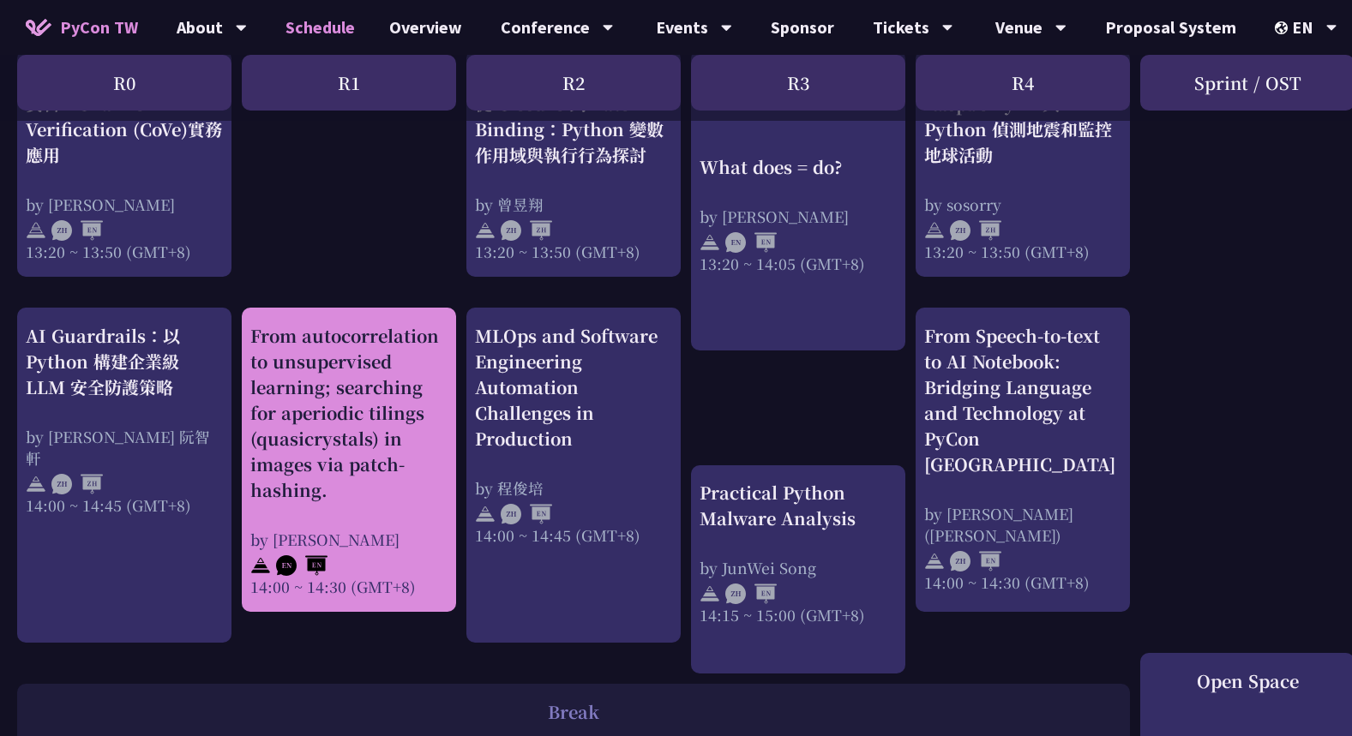
scroll to position [1714, 0]
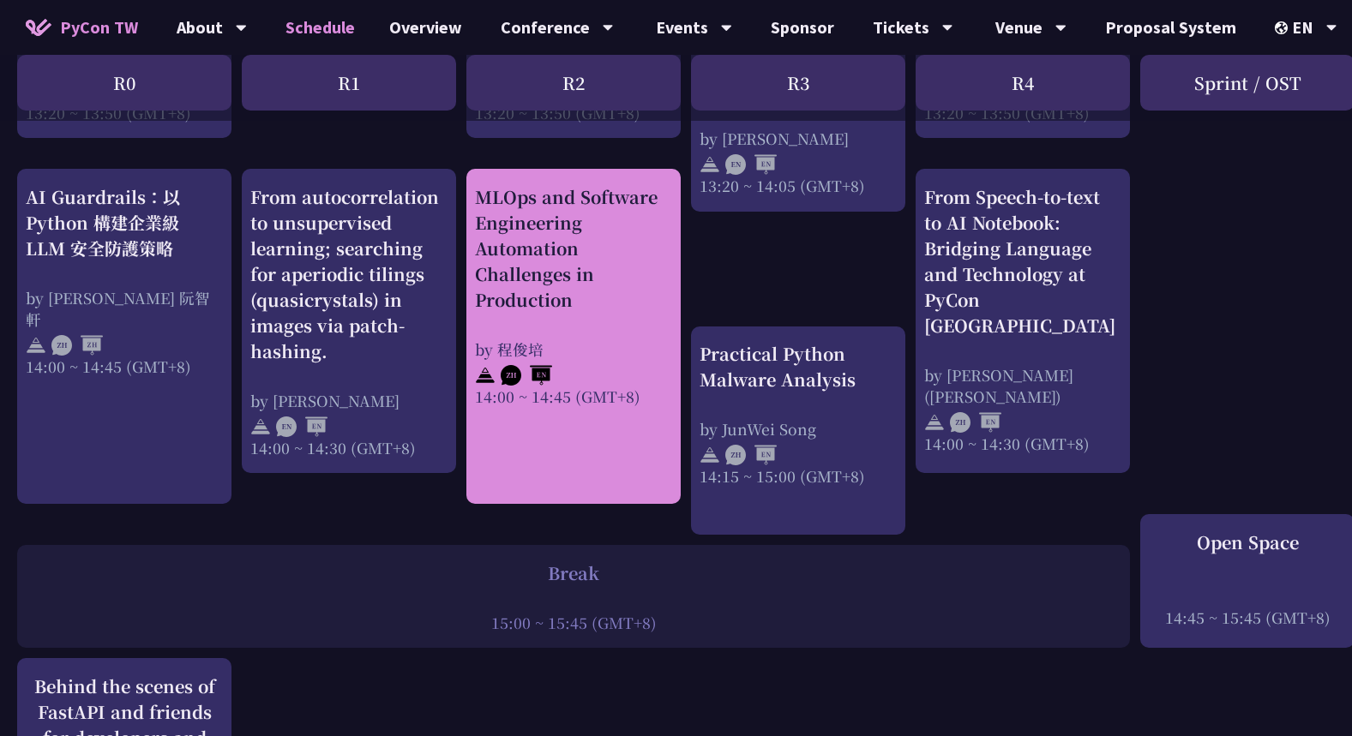
click at [541, 258] on div "MLOps and Software Engineering Automation Challenges in Production" at bounding box center [573, 248] width 197 height 129
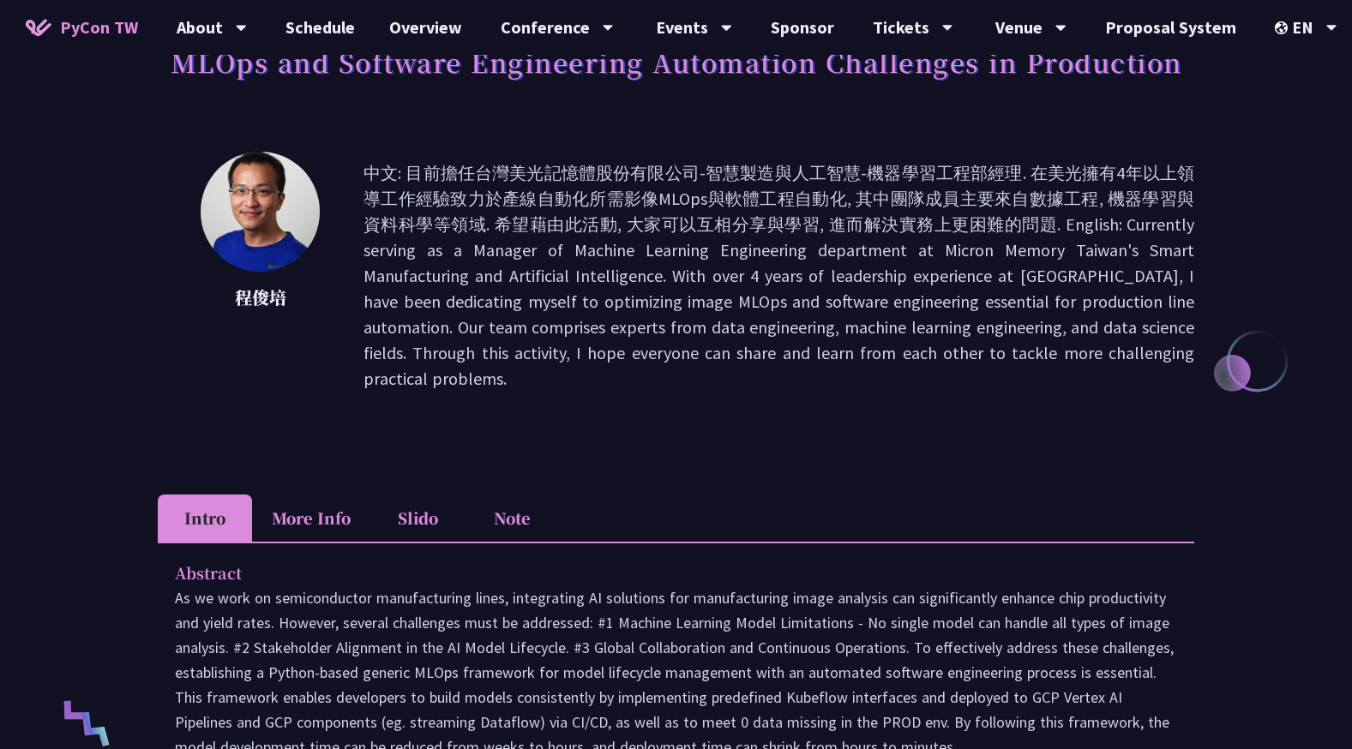
scroll to position [429, 0]
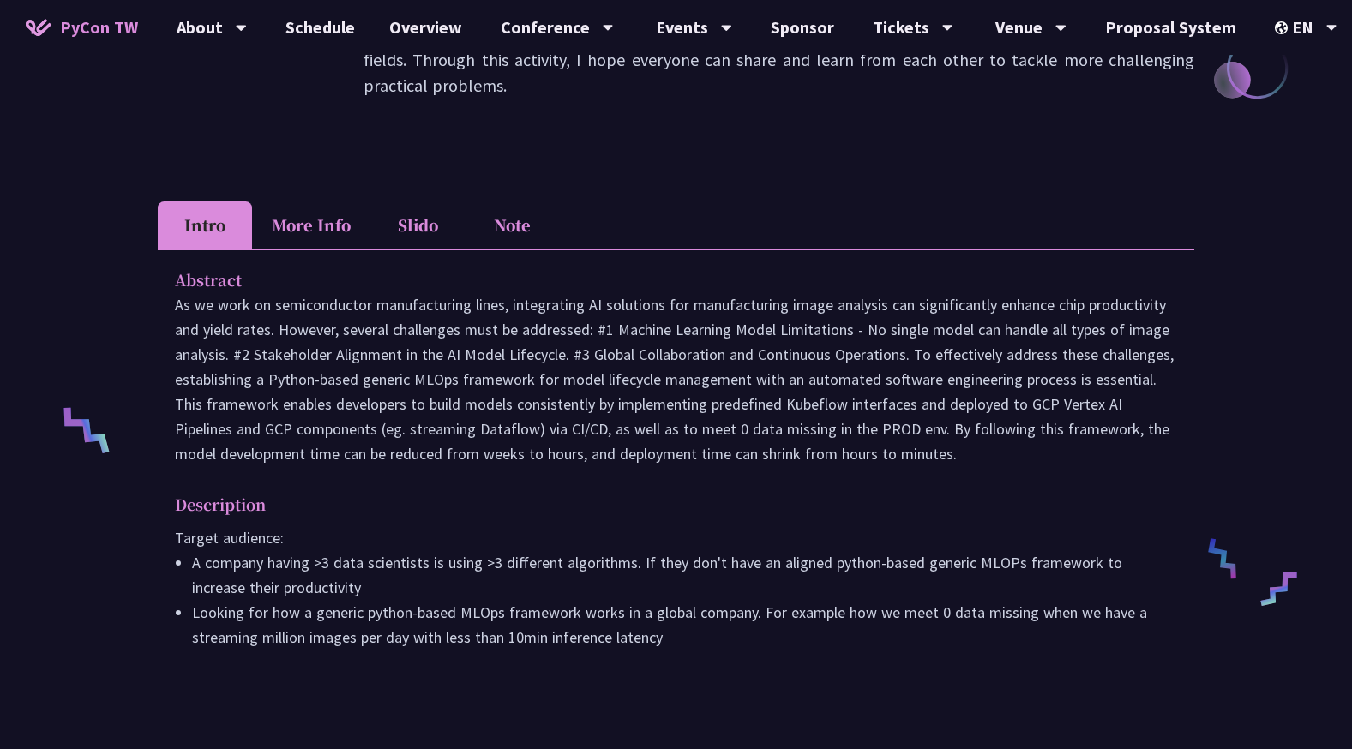
click at [442, 240] on li "Slido" at bounding box center [417, 224] width 94 height 47
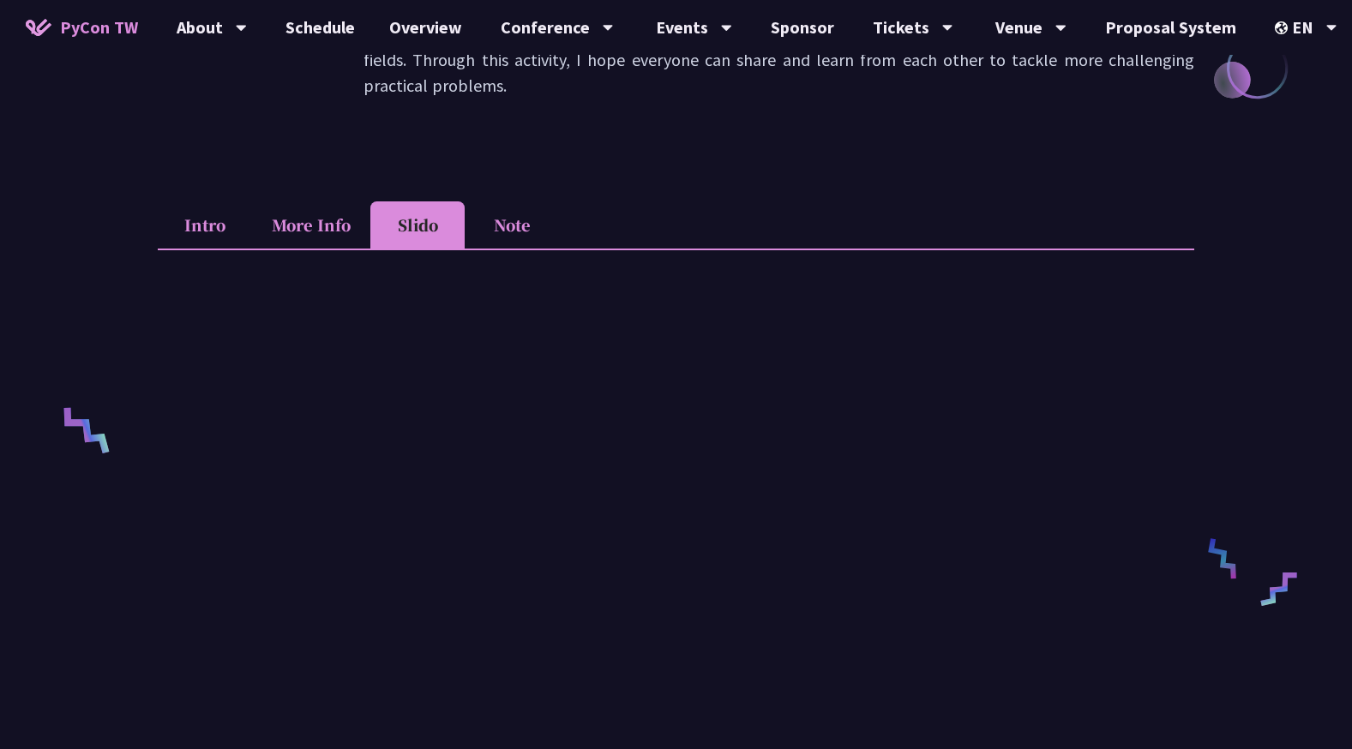
click at [339, 241] on li "More Info" at bounding box center [311, 224] width 118 height 47
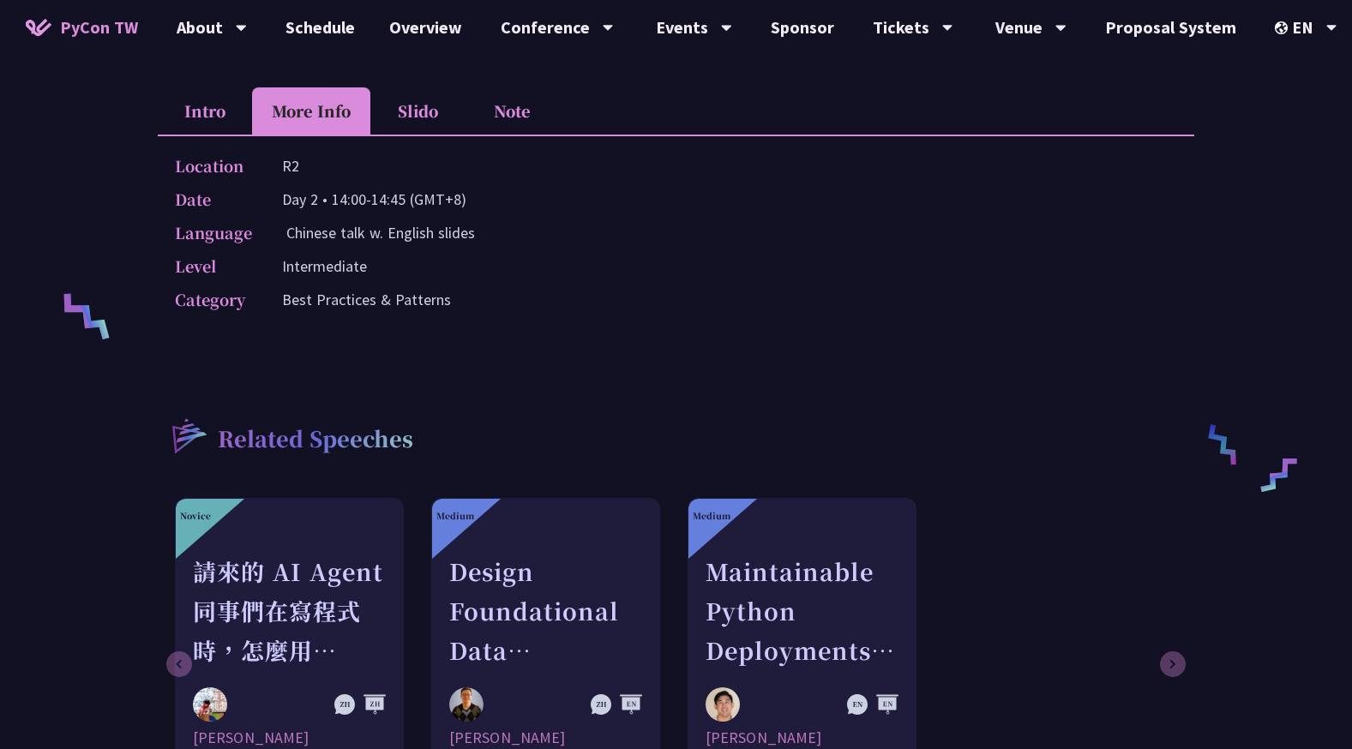
scroll to position [514, 0]
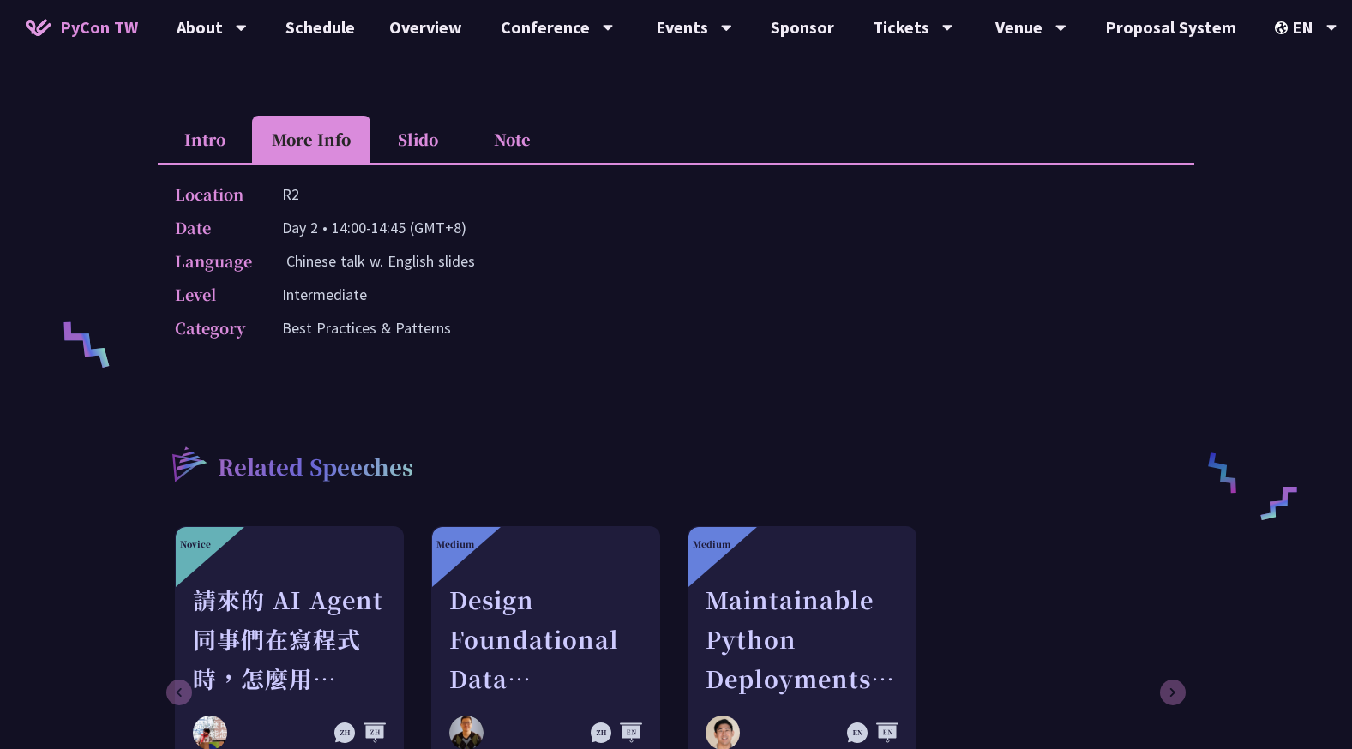
click at [506, 157] on li "Note" at bounding box center [512, 139] width 94 height 47
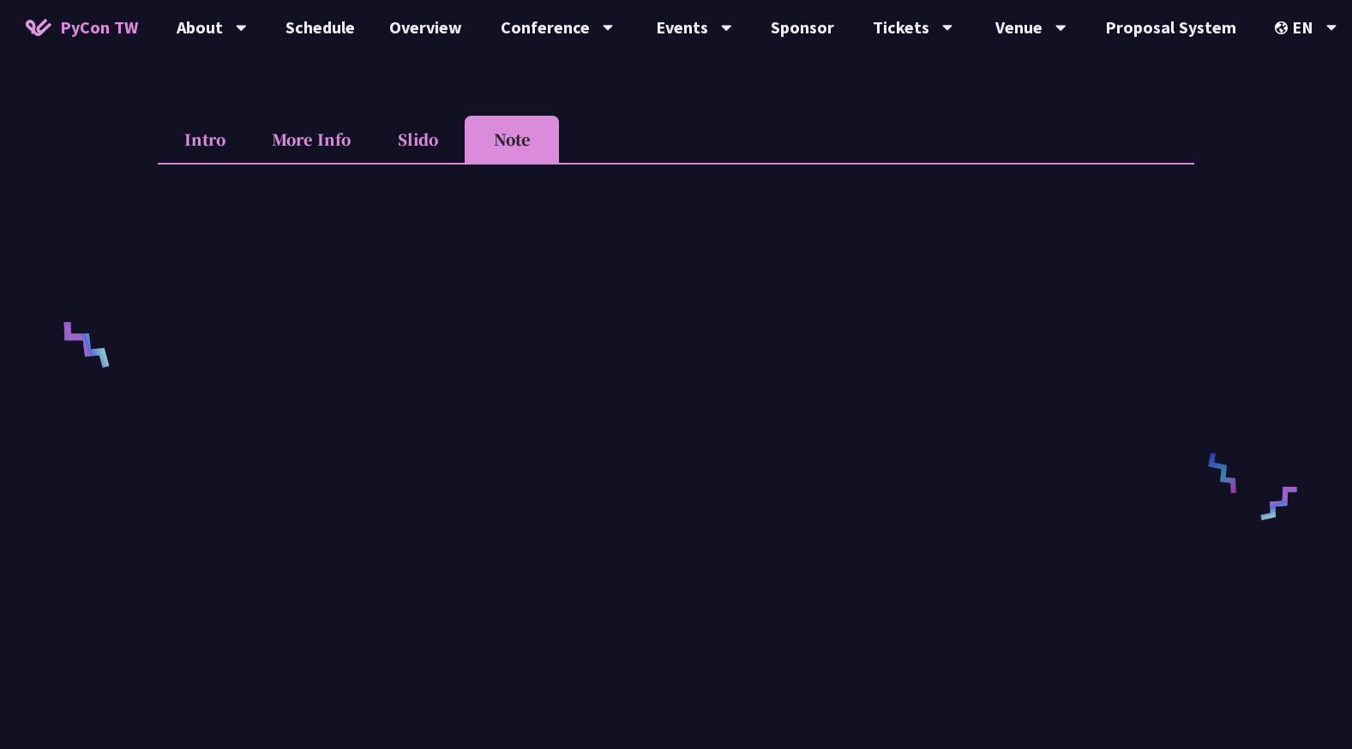
click at [268, 149] on li "More Info" at bounding box center [311, 139] width 118 height 47
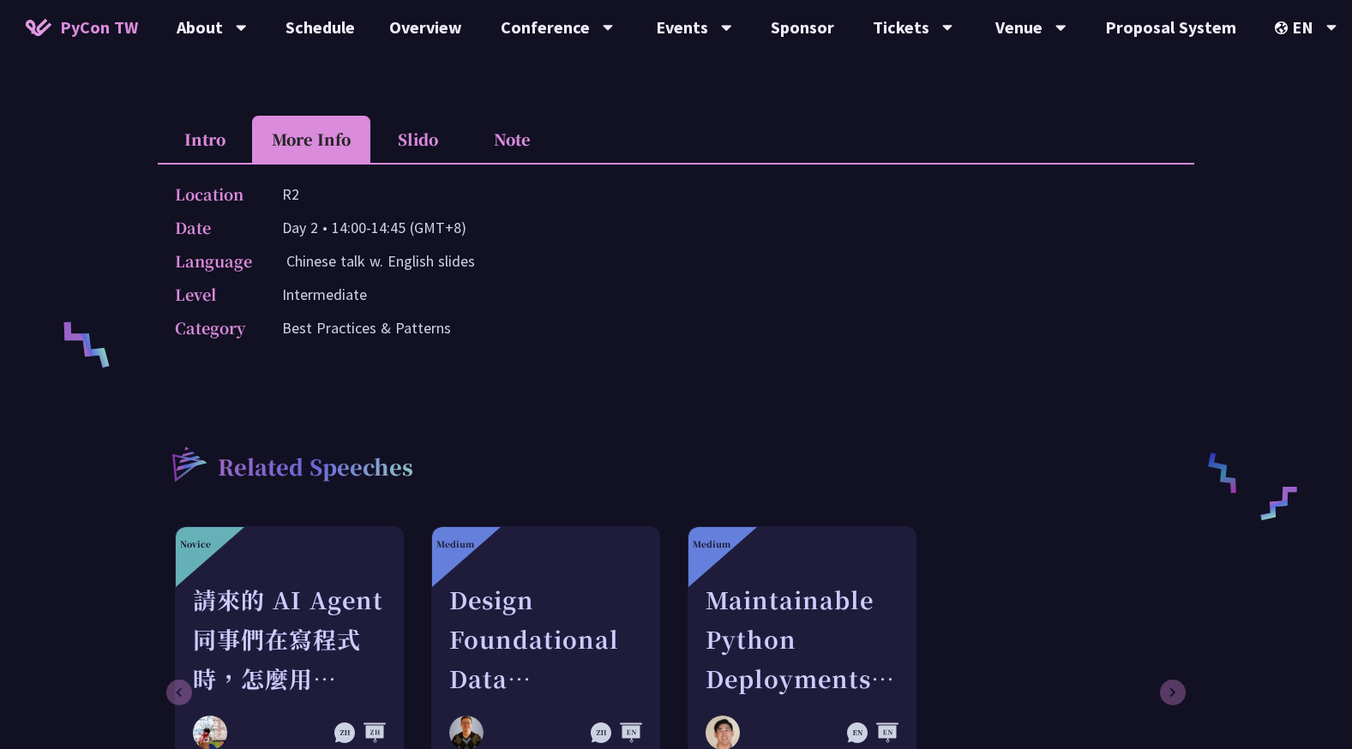
click at [214, 141] on li "Intro" at bounding box center [205, 139] width 94 height 47
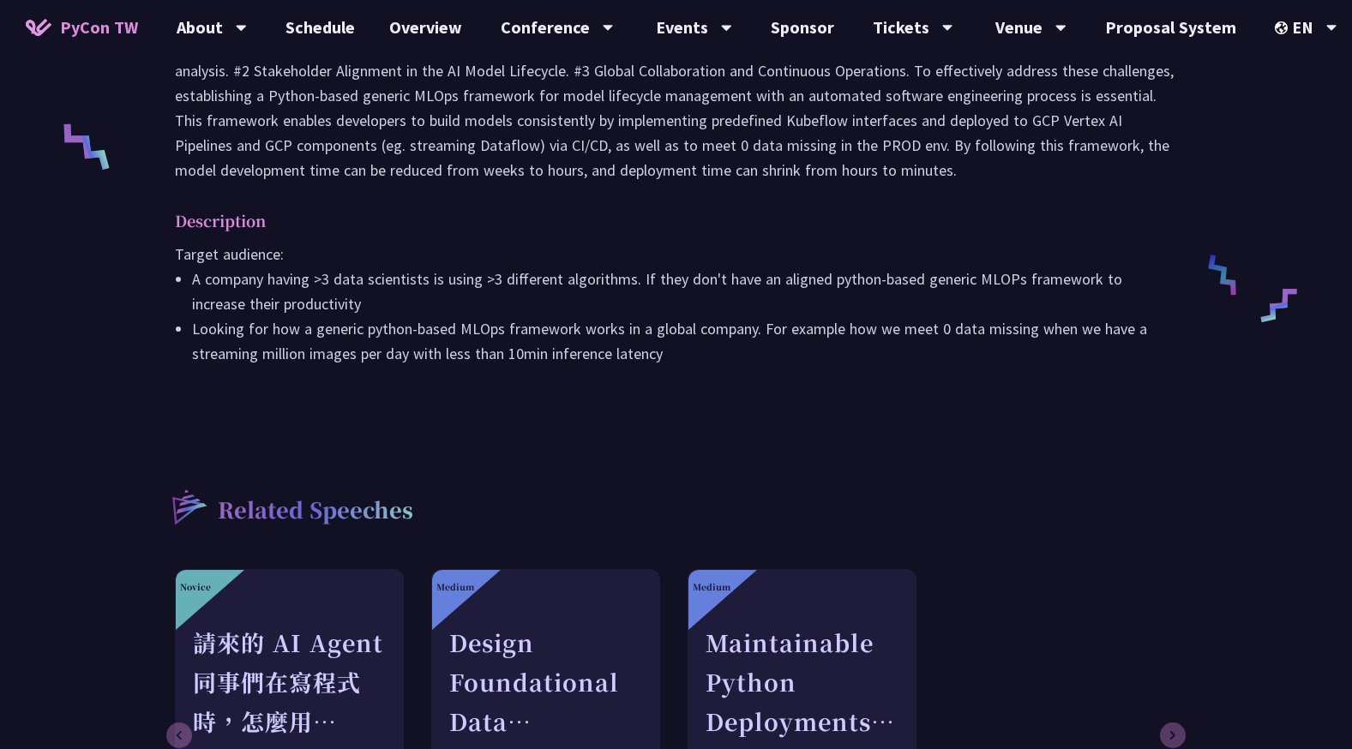
scroll to position [771, 0]
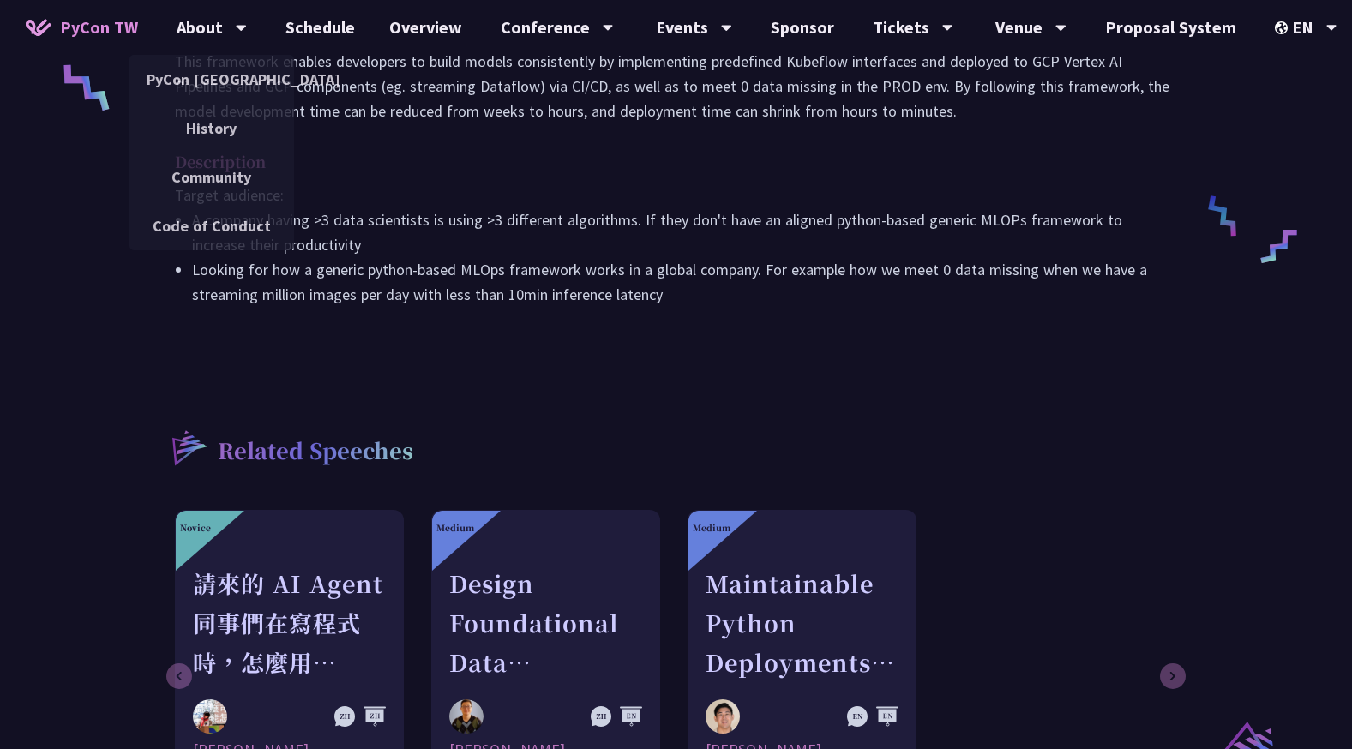
click at [130, 37] on span "PyCon TW" at bounding box center [99, 28] width 78 height 26
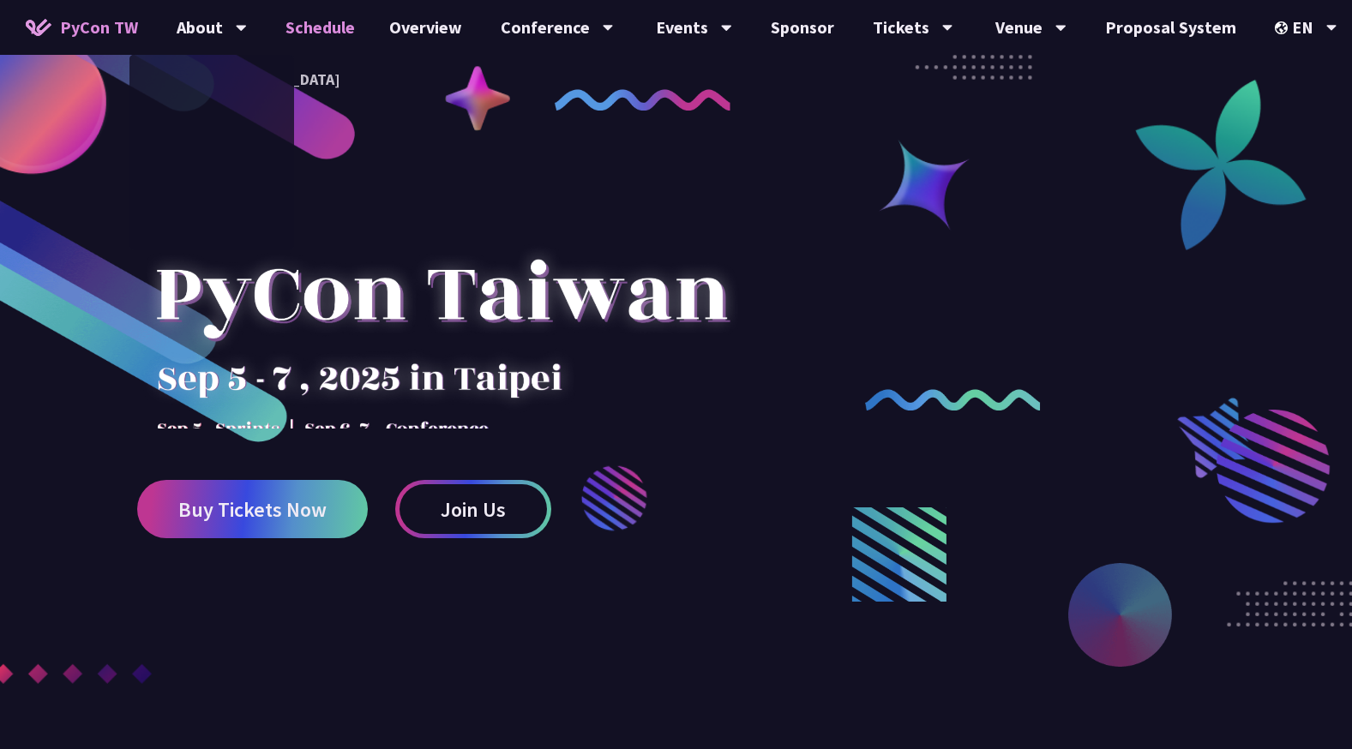
click at [347, 33] on link "Schedule" at bounding box center [320, 27] width 104 height 55
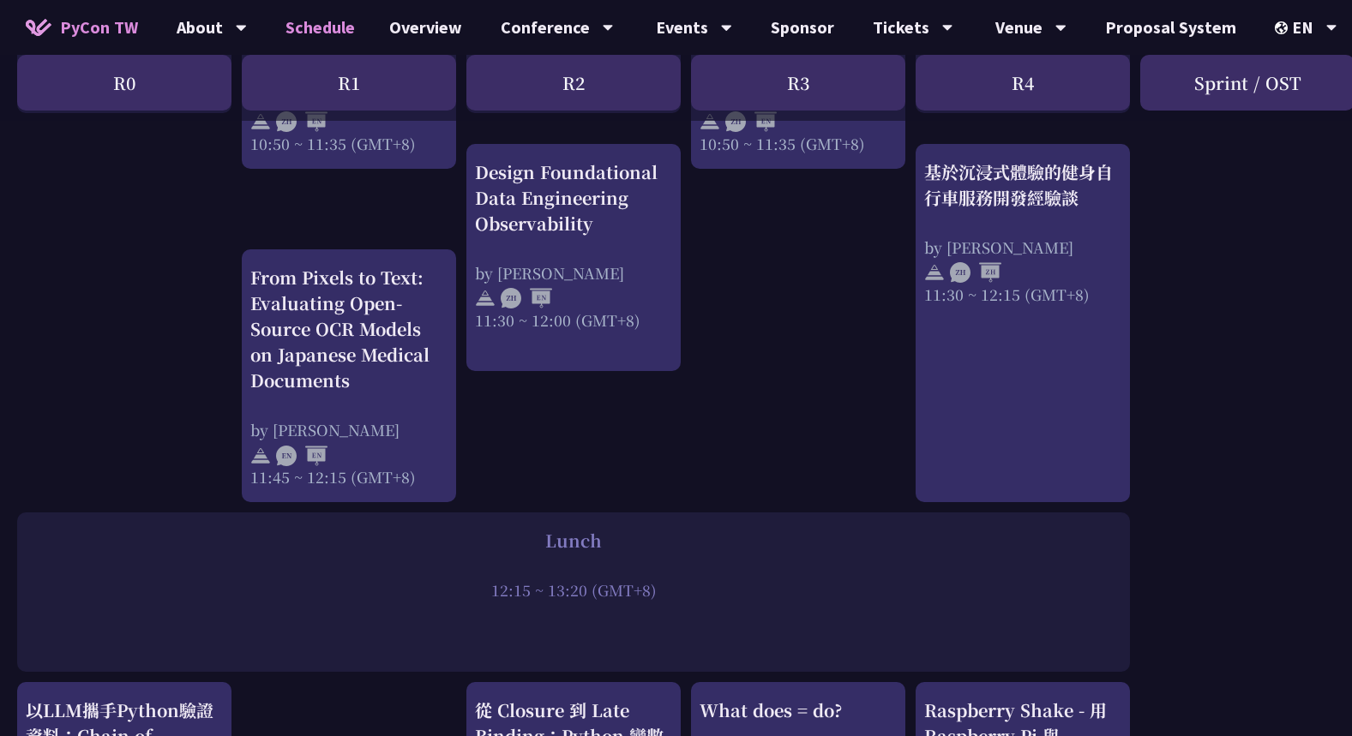
scroll to position [771, 0]
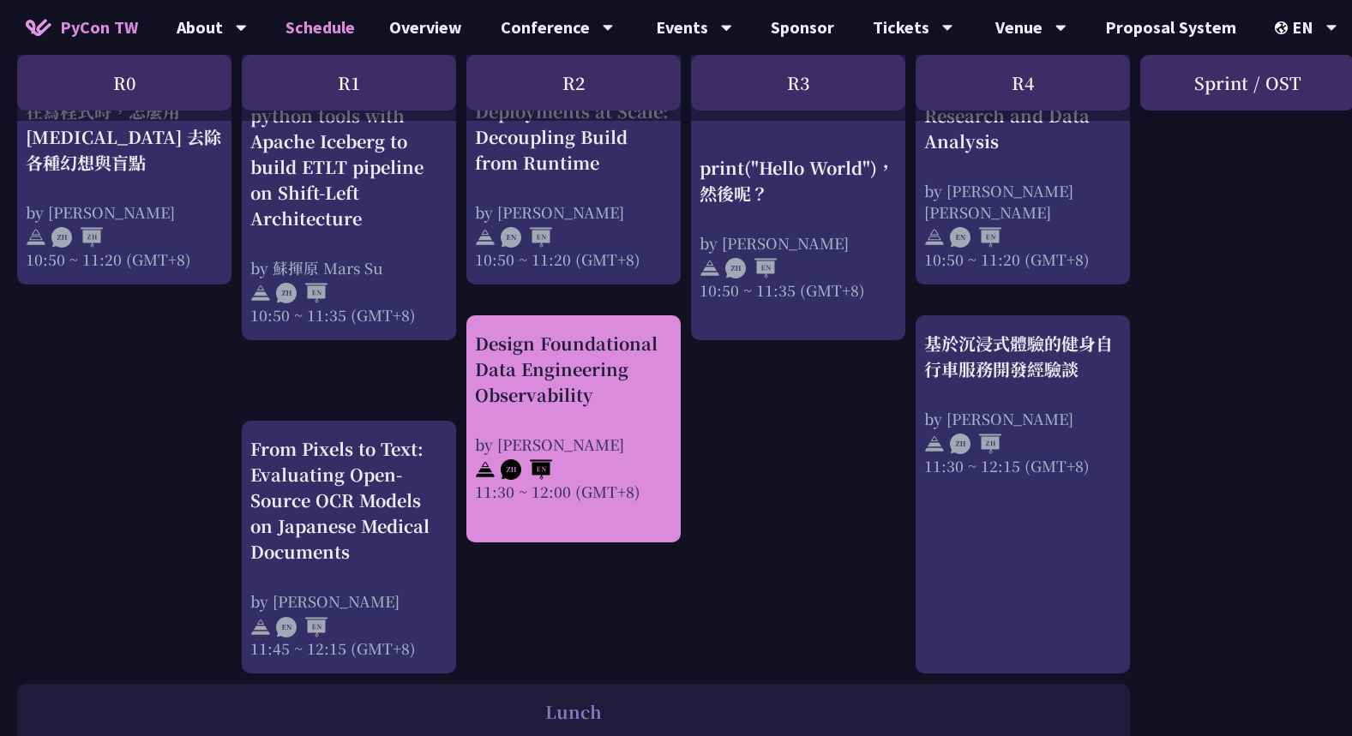
click at [621, 383] on div "Design Foundational Data Engineering Observability" at bounding box center [573, 369] width 197 height 77
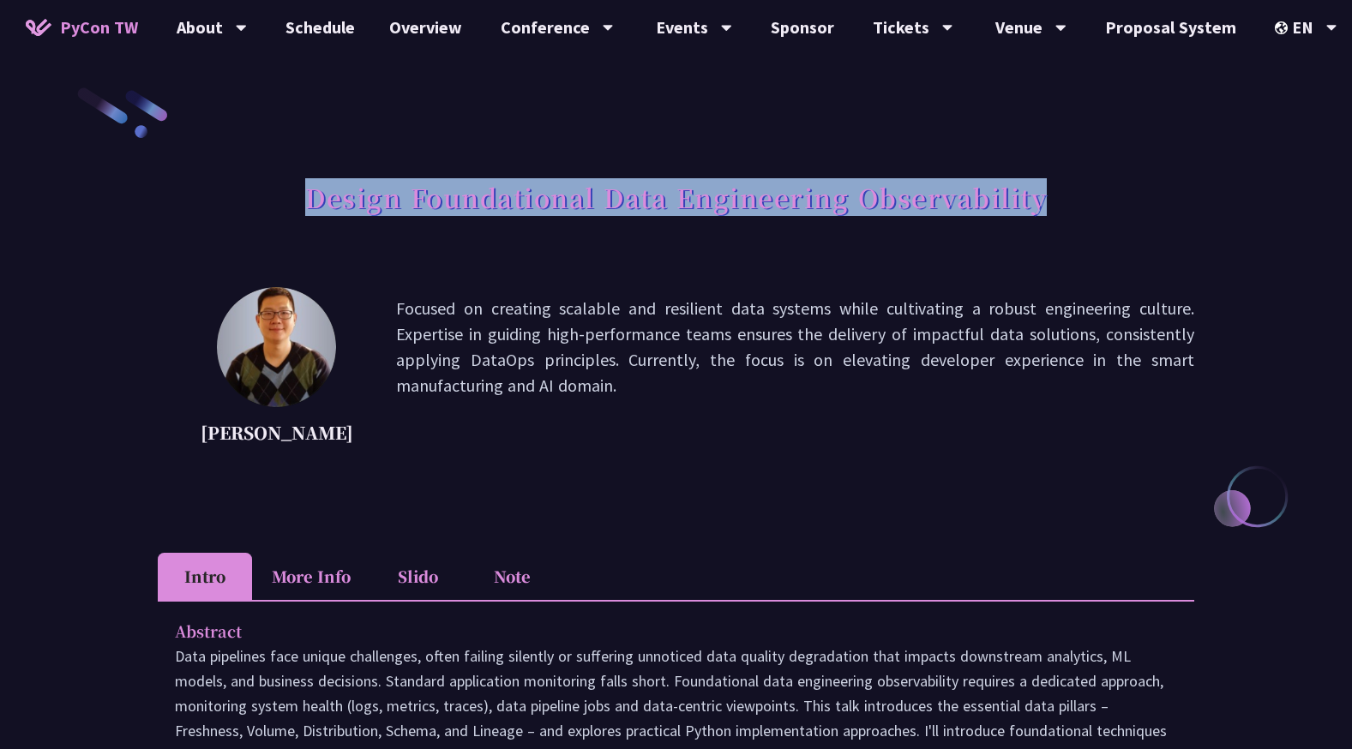
drag, startPoint x: 341, startPoint y: 198, endPoint x: 1151, endPoint y: 224, distance: 810.3
click at [1151, 225] on div "Design Foundational Data Engineering Observability" at bounding box center [676, 216] width 1036 height 90
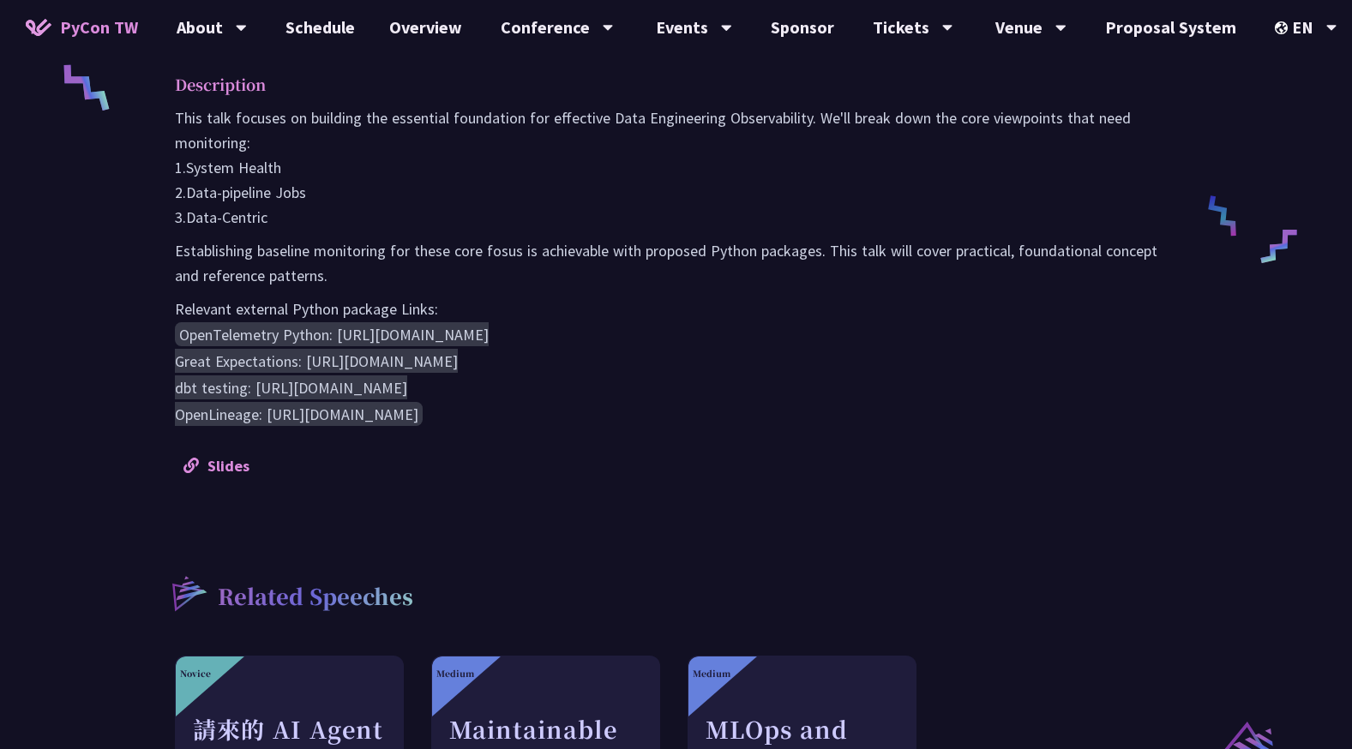
click at [808, 279] on p "Establishing baseline monitoring for these core fosus is achievable with propos…" at bounding box center [676, 263] width 1002 height 50
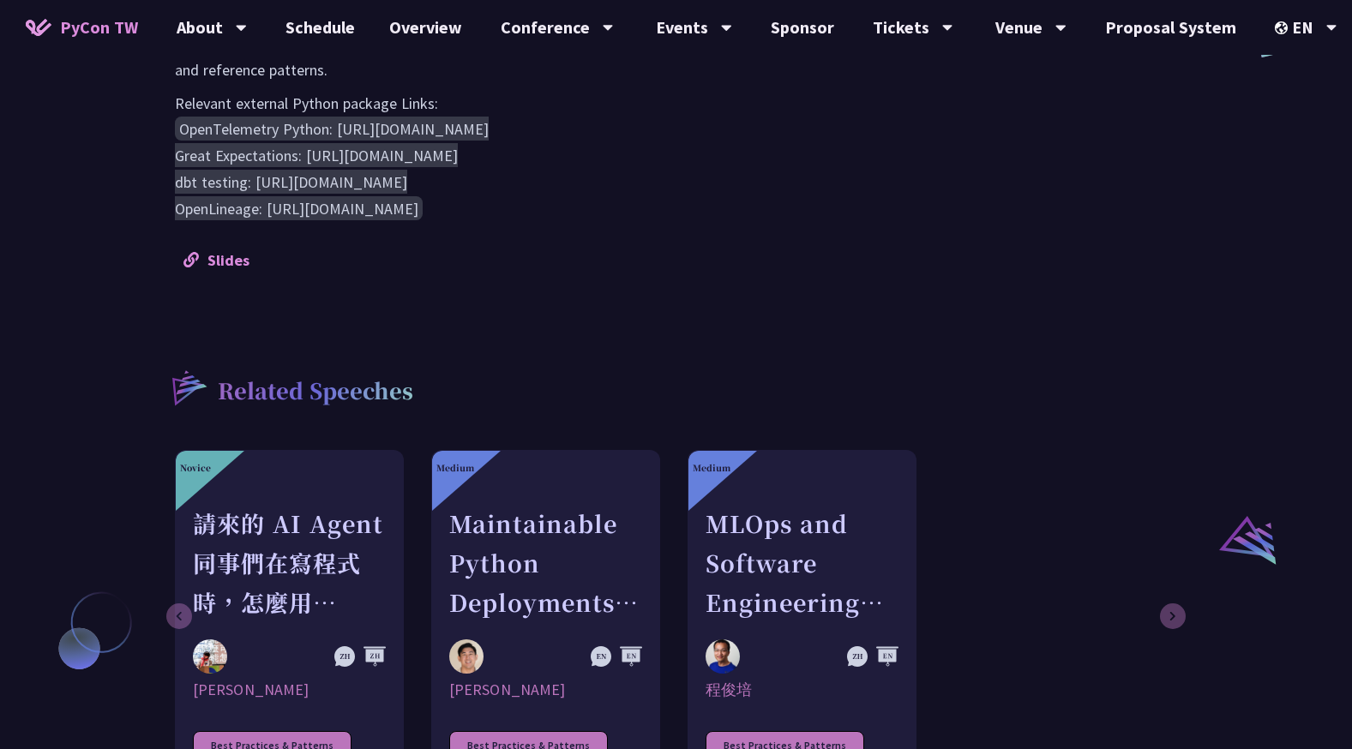
scroll to position [943, 0]
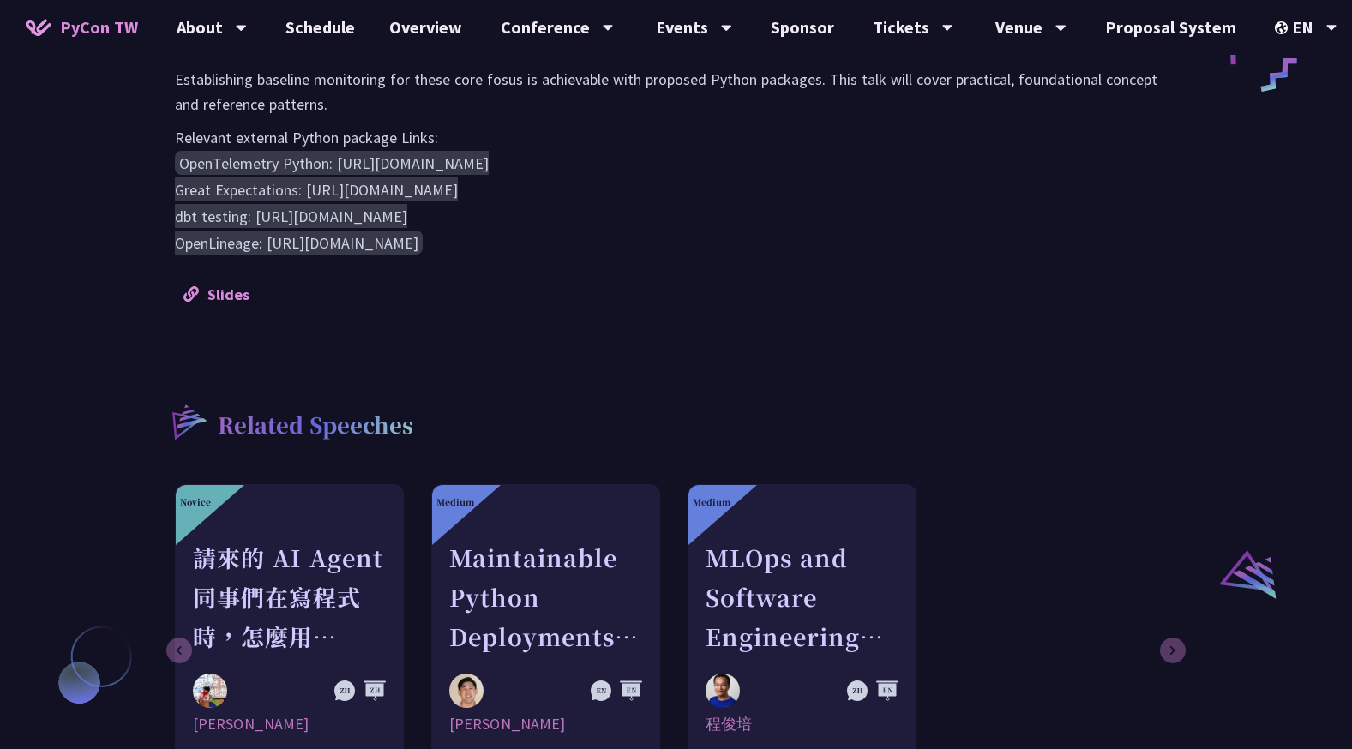
drag, startPoint x: 499, startPoint y: 199, endPoint x: 587, endPoint y: 220, distance: 90.8
click at [587, 220] on pre "OpenTelemetry Python: [URL][DOMAIN_NAME] Great Expectations: [URL][DOMAIN_NAME]…" at bounding box center [676, 203] width 1002 height 106
